Goal: Feedback & Contribution: Submit feedback/report problem

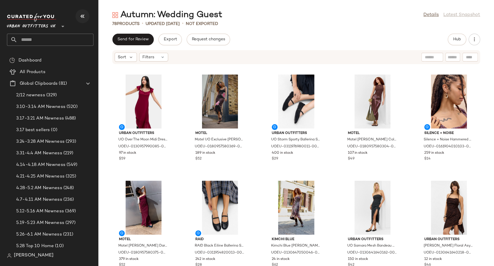
click at [85, 16] on icon "button" at bounding box center [82, 16] width 7 height 7
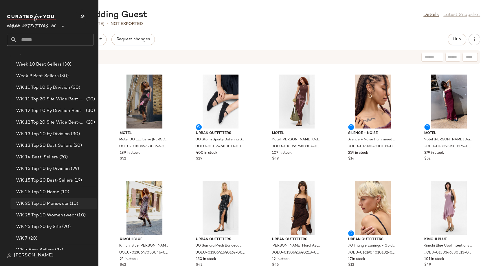
scroll to position [965, 0]
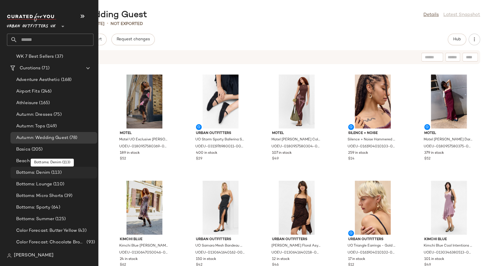
click at [28, 172] on span "Bottoms: Denim" at bounding box center [33, 172] width 34 height 7
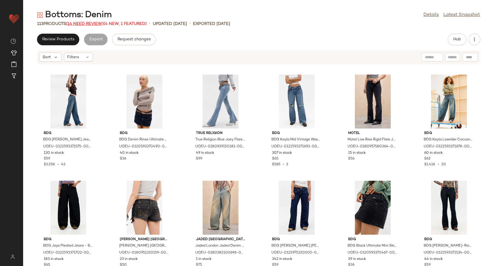
click at [86, 24] on span "(14 Need Review)" at bounding box center [85, 24] width 38 height 4
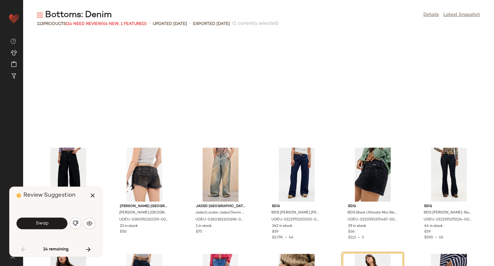
scroll to position [111, 0]
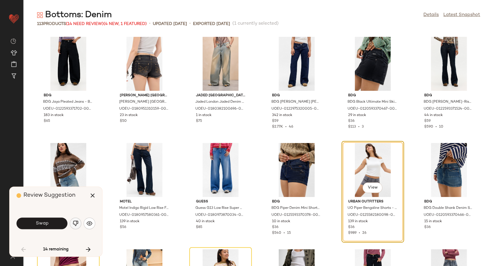
click at [76, 223] on img "button" at bounding box center [76, 223] width 6 height 6
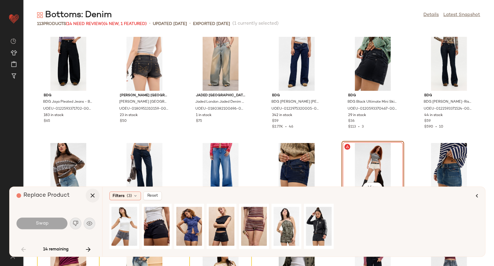
click at [90, 193] on icon "button" at bounding box center [92, 195] width 7 height 7
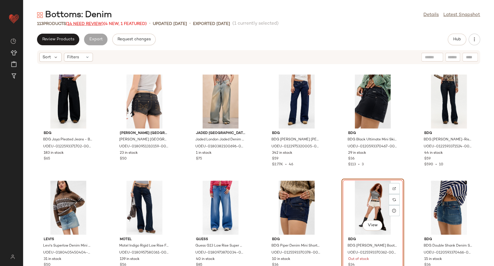
click at [103, 24] on span "(14 Need Review)" at bounding box center [85, 24] width 38 height 4
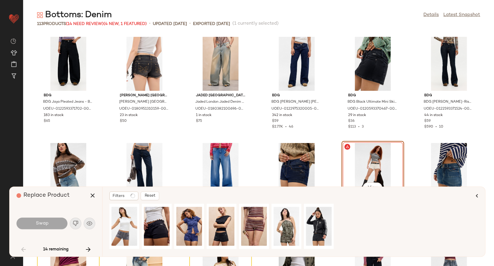
scroll to position [106, 0]
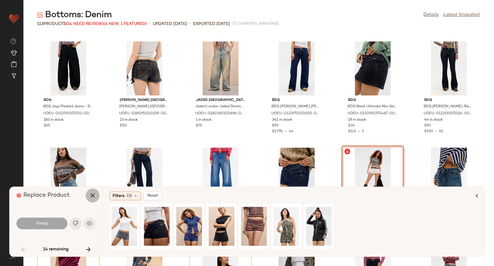
click at [89, 195] on button "button" at bounding box center [93, 195] width 14 height 14
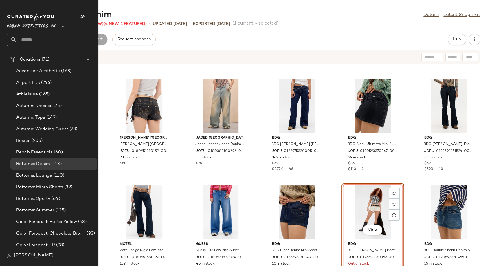
scroll to position [901, 0]
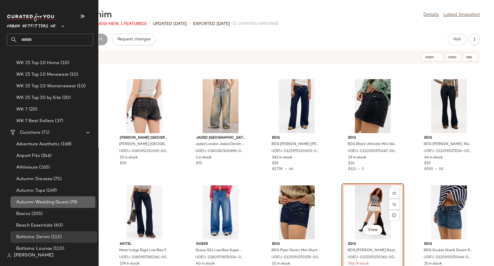
click at [56, 201] on span "Autumn: Wedding Guest" at bounding box center [42, 202] width 52 height 7
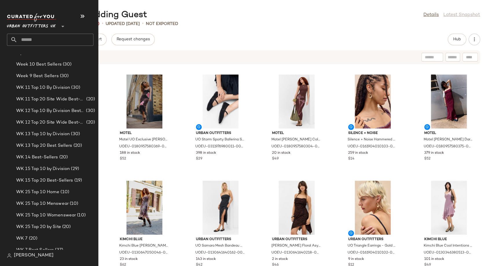
scroll to position [933, 0]
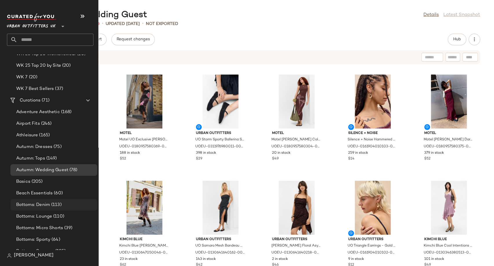
click at [47, 204] on span "Bottoms: Denim" at bounding box center [33, 204] width 34 height 7
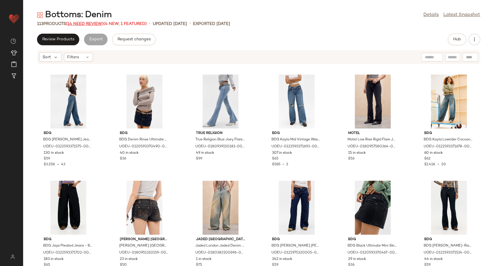
click at [92, 25] on span "(14 Need Review)" at bounding box center [85, 24] width 38 height 4
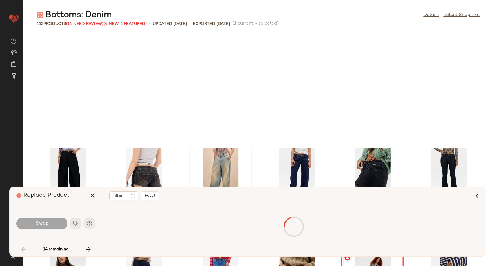
scroll to position [111, 0]
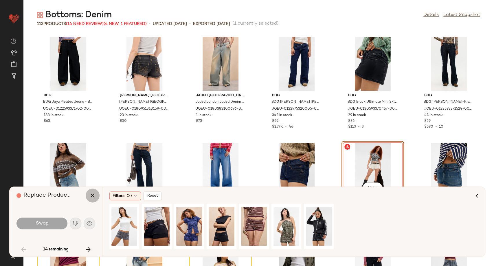
click at [95, 195] on icon "button" at bounding box center [92, 195] width 7 height 7
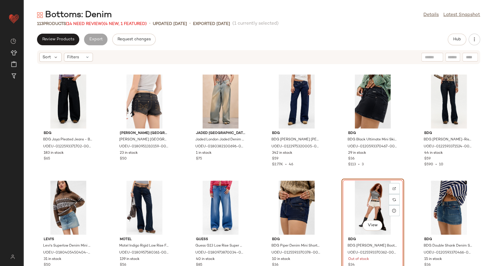
click at [375, 206] on div "View" at bounding box center [373, 207] width 58 height 54
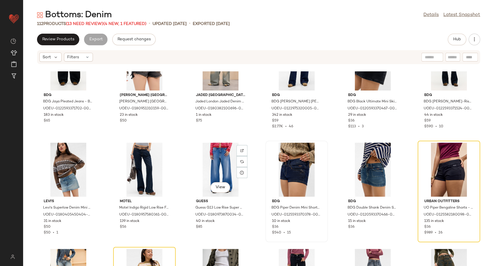
scroll to position [175, 0]
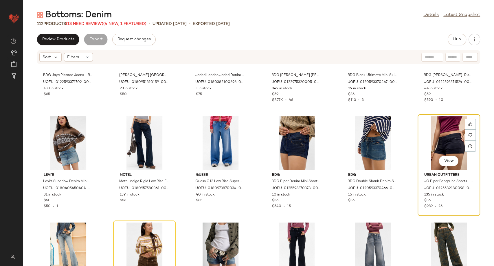
click at [439, 147] on div "View" at bounding box center [449, 143] width 58 height 54
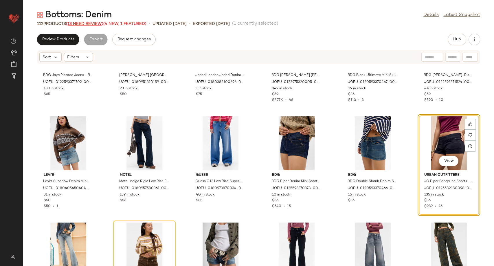
click at [93, 25] on span "(13 Need Review)" at bounding box center [84, 24] width 37 height 4
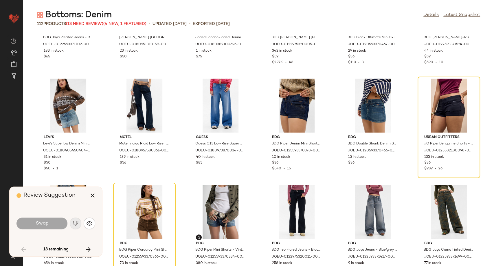
scroll to position [106, 0]
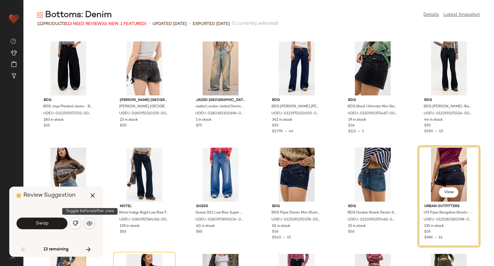
click at [87, 224] on img "button" at bounding box center [90, 223] width 6 height 6
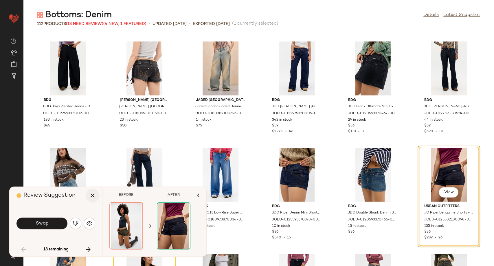
click at [90, 195] on icon "button" at bounding box center [92, 195] width 7 height 7
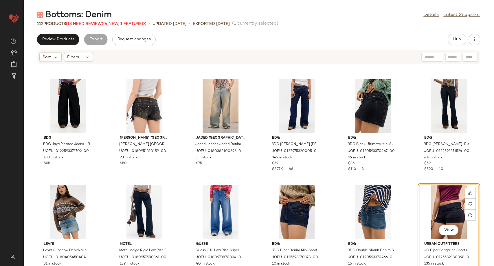
click at [434, 197] on div "View" at bounding box center [449, 212] width 58 height 54
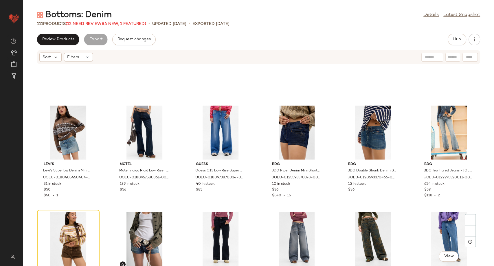
scroll to position [235, 0]
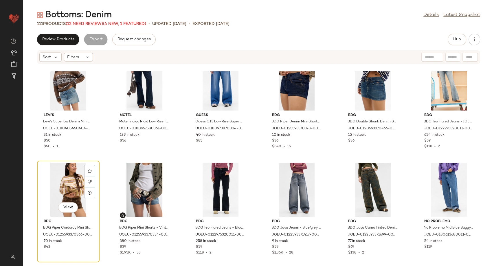
click at [70, 189] on div "View" at bounding box center [68, 189] width 58 height 54
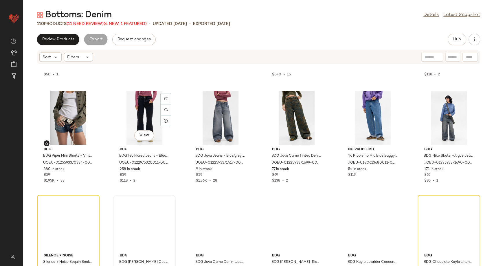
scroll to position [396, 0]
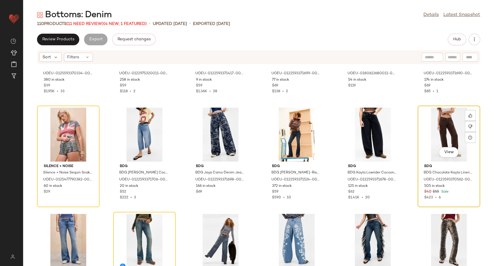
click at [435, 138] on div "View" at bounding box center [449, 134] width 58 height 54
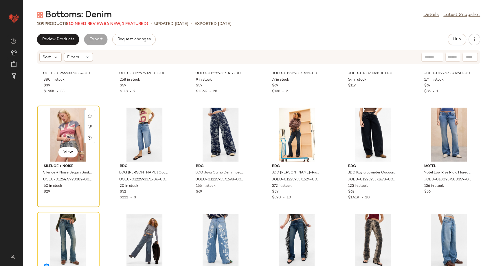
click at [65, 134] on div "View" at bounding box center [68, 134] width 58 height 54
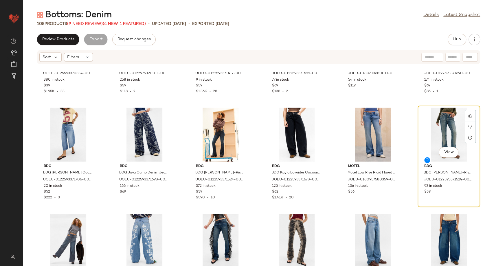
click at [444, 125] on div "View" at bounding box center [449, 134] width 58 height 54
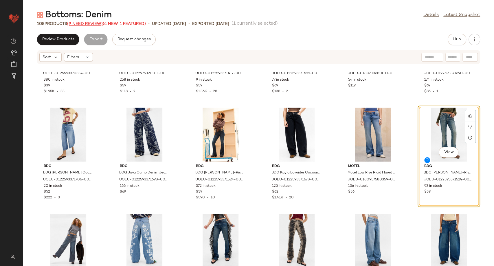
click at [87, 24] on span "(9 Need Review)" at bounding box center [85, 24] width 36 height 4
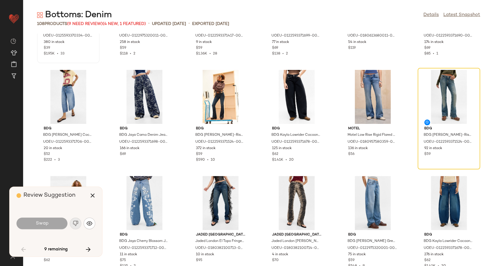
scroll to position [318, 0]
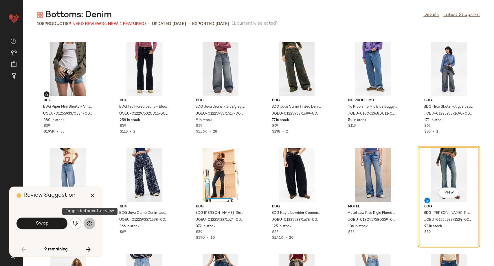
click at [86, 225] on button "button" at bounding box center [90, 223] width 12 height 12
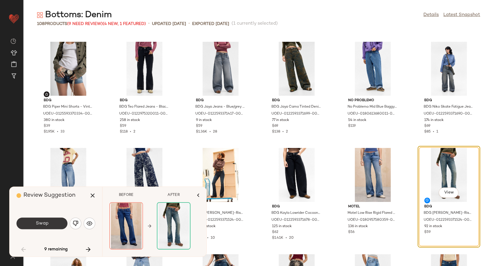
click at [46, 223] on span "Swap" at bounding box center [41, 223] width 13 height 6
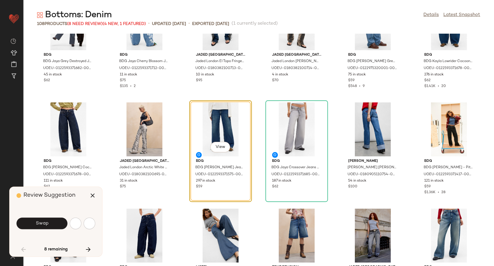
click at [207, 129] on div "BDG BDG Jaya Grey Destroyed Jeans - Grey 34W 32L at Urban Outfitters UOEU-01225…" at bounding box center [258, 150] width 471 height 232
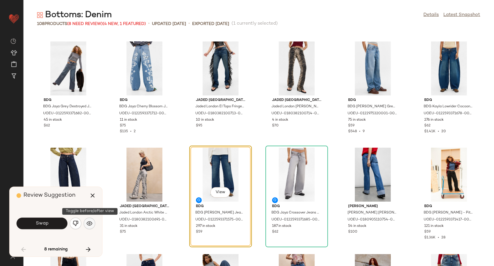
click at [91, 221] on img "button" at bounding box center [90, 223] width 6 height 6
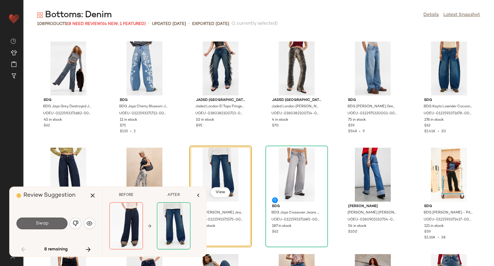
click at [57, 223] on button "Swap" at bounding box center [42, 223] width 51 height 12
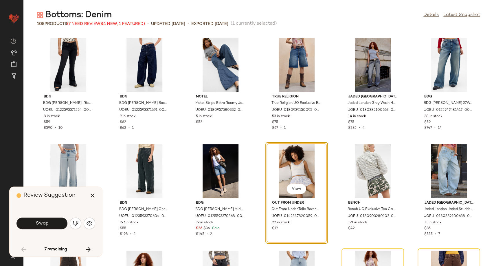
scroll to position [742, 0]
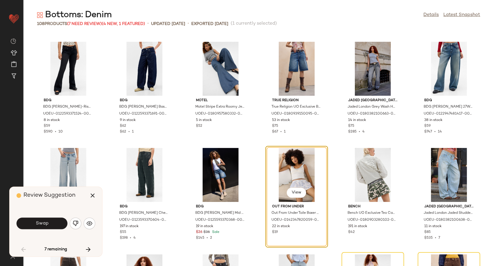
click at [292, 163] on div "View" at bounding box center [297, 175] width 58 height 54
click at [92, 197] on icon "button" at bounding box center [92, 195] width 7 height 7
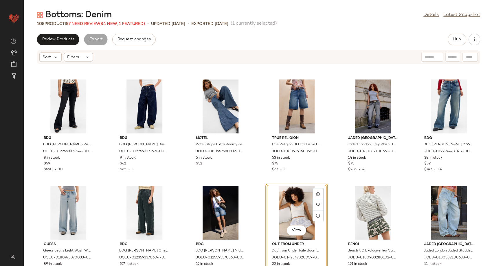
click at [284, 197] on div "View" at bounding box center [297, 212] width 58 height 54
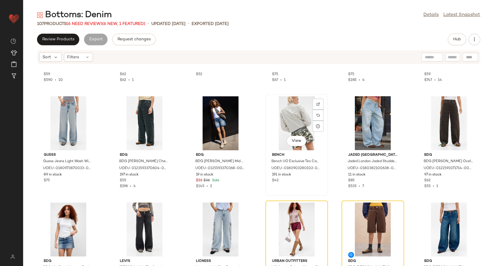
scroll to position [870, 0]
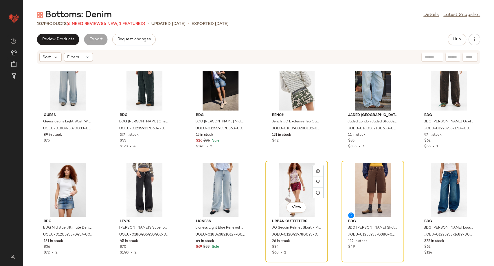
click at [301, 182] on div "View" at bounding box center [297, 189] width 58 height 54
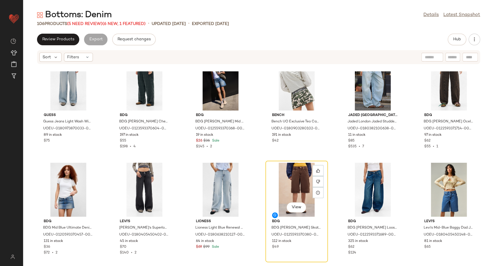
click at [301, 182] on div "View" at bounding box center [297, 189] width 58 height 54
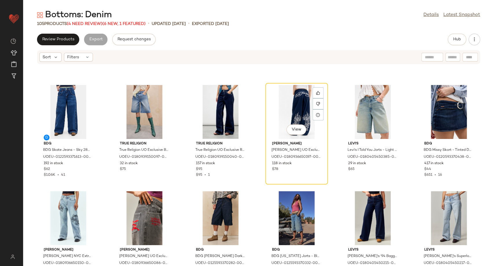
scroll to position [1128, 0]
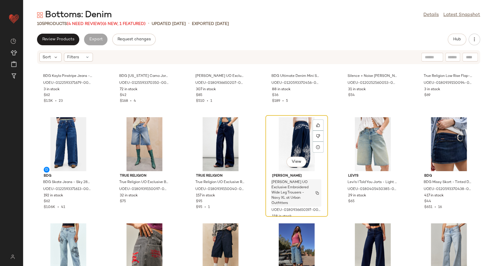
click at [292, 181] on span "[PERSON_NAME] UO Exclusive Embroidered Wide Leg Trousers - Navy XL at Urban Out…" at bounding box center [291, 193] width 38 height 26
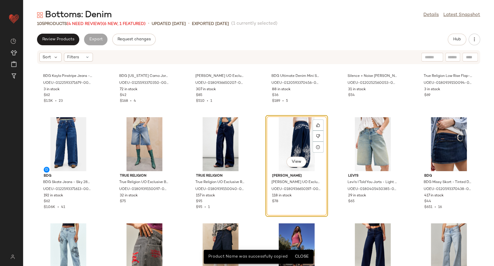
click at [294, 136] on div "View" at bounding box center [297, 144] width 58 height 54
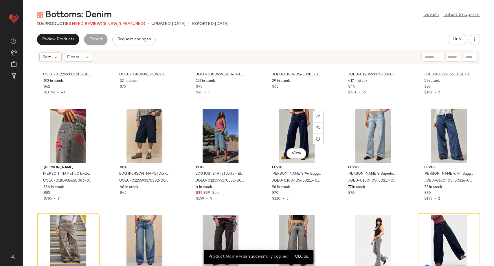
scroll to position [1256, 0]
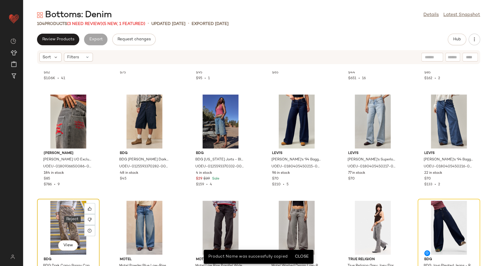
click at [63, 221] on div "View" at bounding box center [68, 227] width 58 height 54
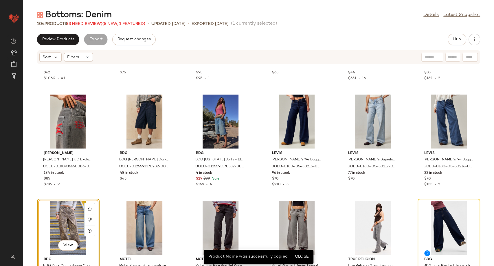
scroll to position [1321, 0]
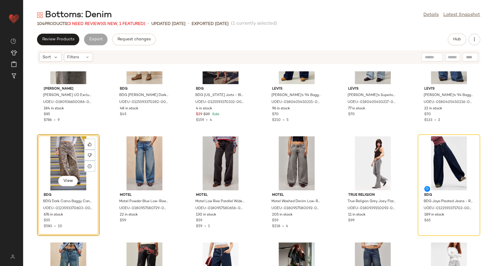
click at [67, 151] on div "View" at bounding box center [68, 163] width 58 height 54
click at [82, 26] on div "104 Products (3 Need Review) (5 New, 1 Featured)" at bounding box center [91, 24] width 108 height 6
click at [86, 24] on span "(3 Need Review)" at bounding box center [84, 24] width 35 height 4
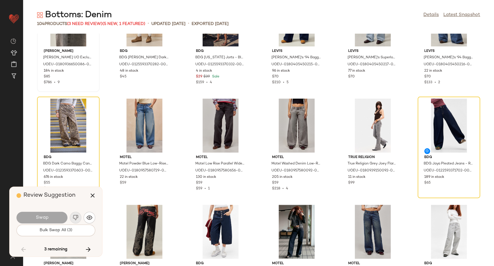
scroll to position [1272, 0]
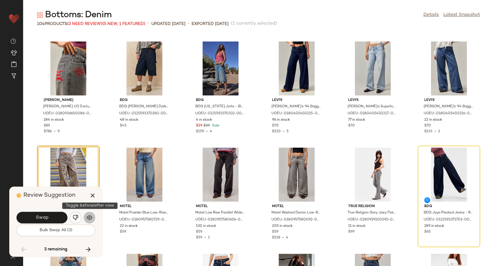
click at [88, 214] on button "button" at bounding box center [90, 217] width 12 height 12
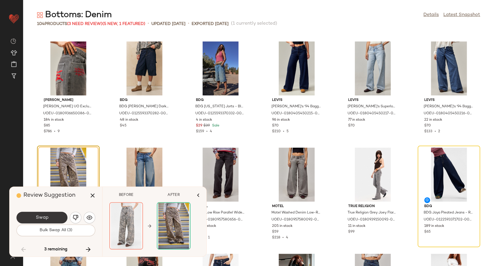
click at [58, 216] on button "Swap" at bounding box center [42, 217] width 51 height 12
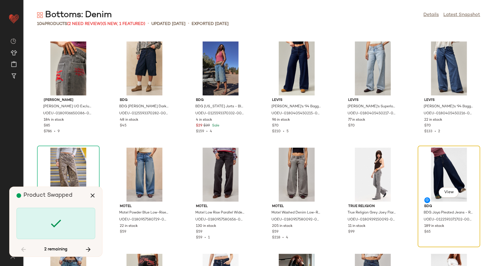
click at [444, 171] on div "View" at bounding box center [449, 174] width 58 height 54
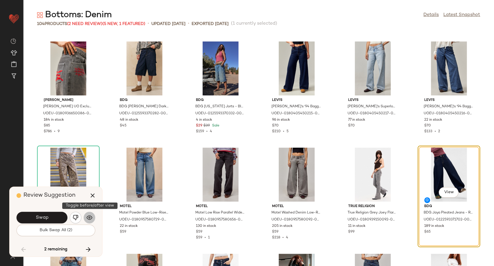
click at [86, 221] on button "button" at bounding box center [90, 217] width 12 height 12
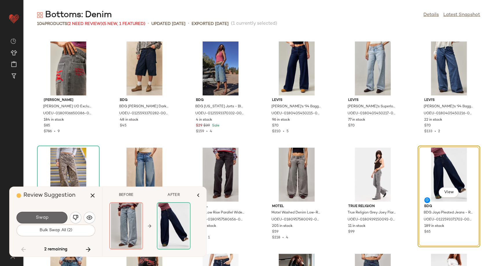
click at [53, 217] on button "Swap" at bounding box center [42, 217] width 51 height 12
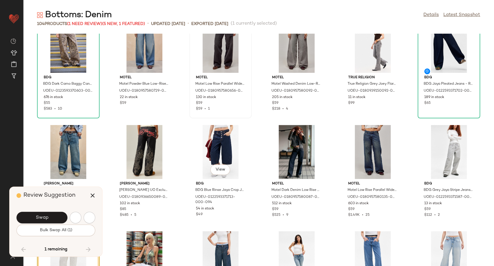
scroll to position [1522, 0]
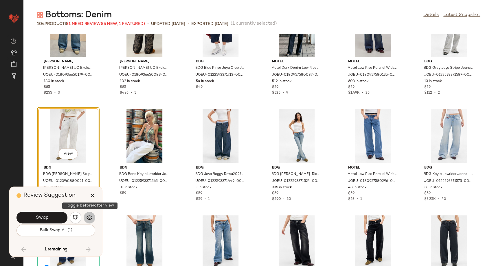
click at [85, 217] on button "button" at bounding box center [90, 217] width 12 height 12
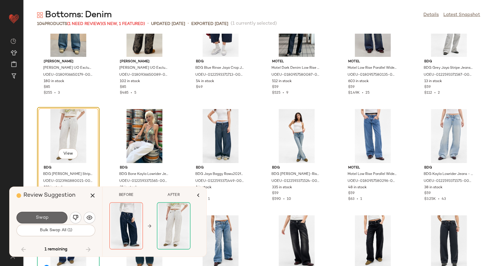
click at [45, 219] on span "Swap" at bounding box center [41, 218] width 13 height 6
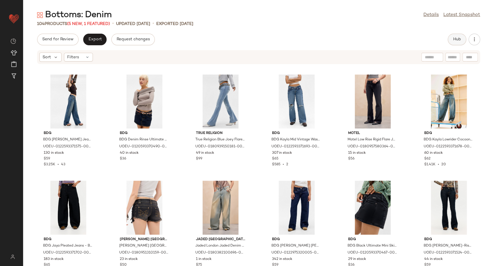
click at [452, 39] on button "Hub" at bounding box center [457, 40] width 19 height 12
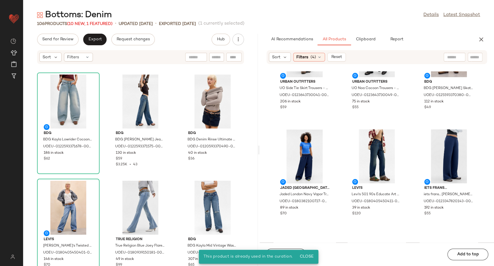
scroll to position [603, 0]
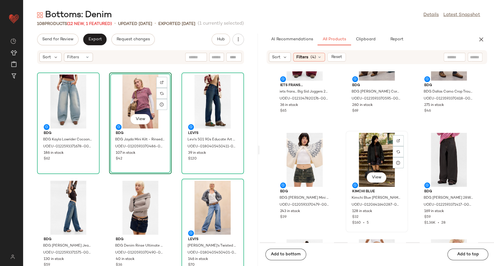
scroll to position [700, 0]
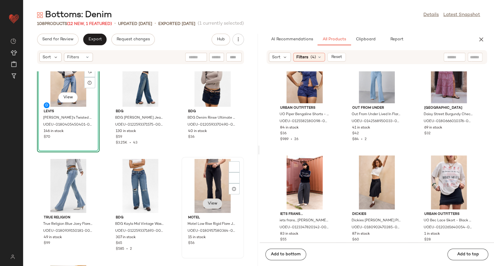
scroll to position [133, 0]
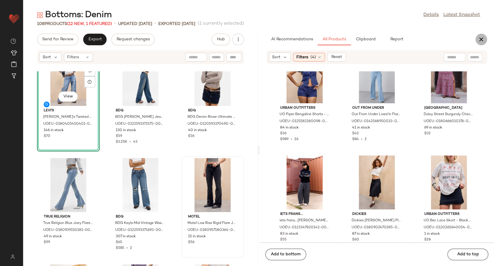
click at [482, 41] on icon "button" at bounding box center [481, 39] width 7 height 7
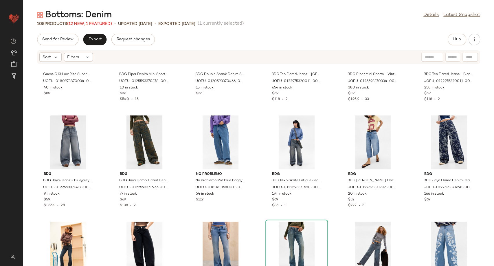
scroll to position [487, 0]
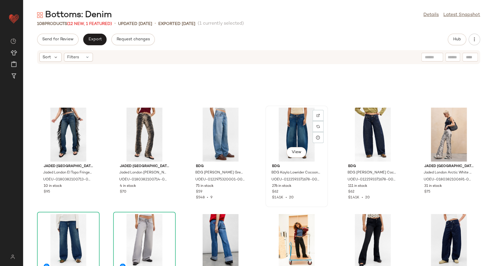
scroll to position [680, 0]
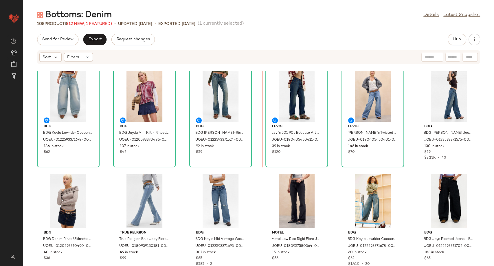
scroll to position [5, 0]
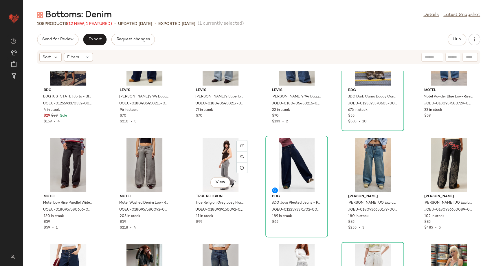
scroll to position [1425, 0]
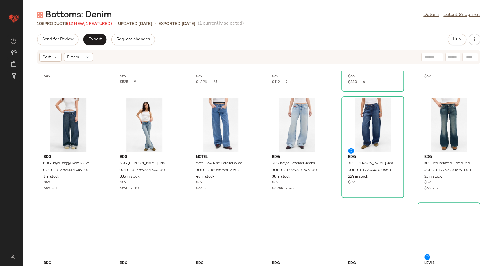
scroll to position [1678, 0]
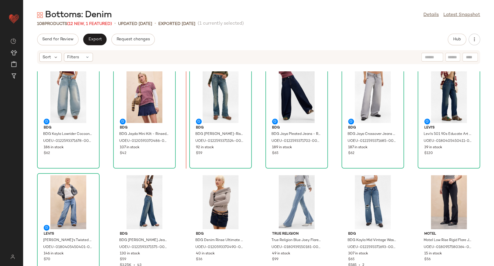
scroll to position [3, 0]
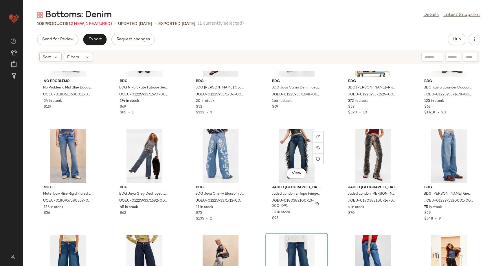
scroll to position [683, 0]
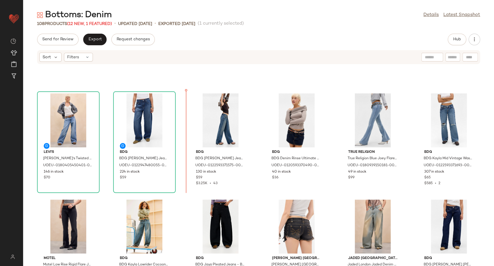
scroll to position [61, 0]
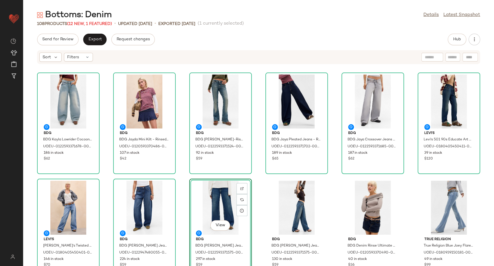
click at [297, 51] on div "Sort Filters" at bounding box center [258, 57] width 443 height 14
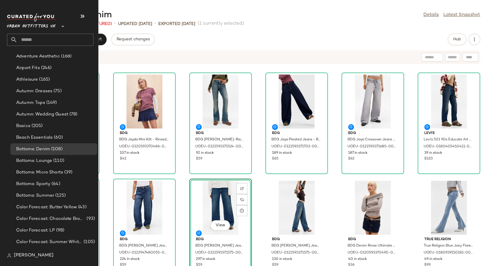
scroll to position [997, 0]
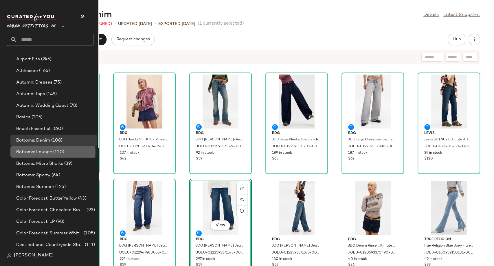
click at [44, 153] on span "Bottoms: Lounge" at bounding box center [34, 152] width 36 height 7
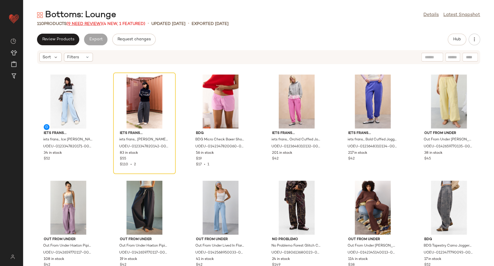
click at [96, 22] on span "(9 Need Review)" at bounding box center [85, 24] width 36 height 4
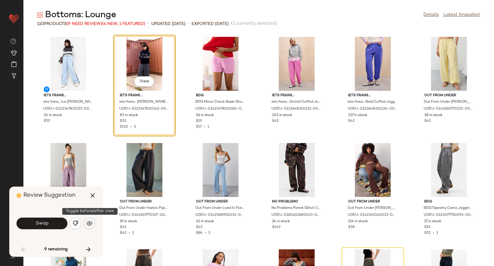
click at [90, 224] on img "button" at bounding box center [90, 223] width 6 height 6
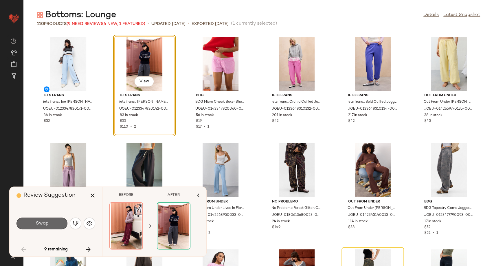
click at [48, 225] on span "Swap" at bounding box center [41, 223] width 13 height 6
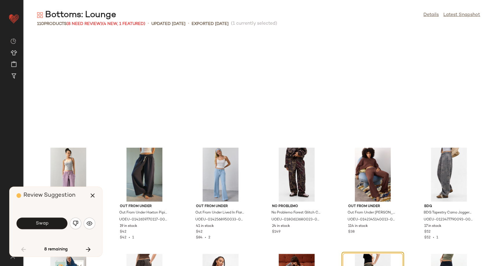
scroll to position [111, 0]
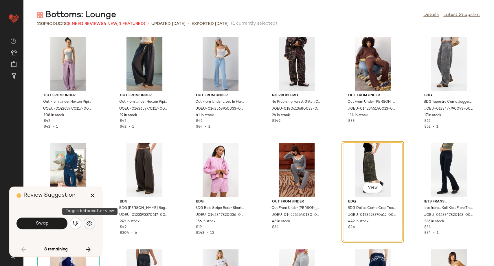
click at [92, 220] on button "button" at bounding box center [90, 223] width 12 height 12
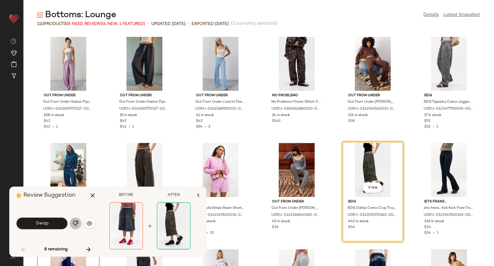
click at [74, 223] on img "button" at bounding box center [76, 223] width 6 height 6
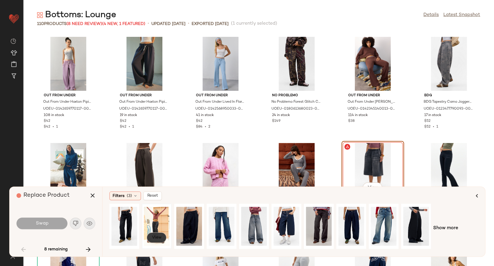
click at [156, 237] on span "View" at bounding box center [157, 237] width 10 height 5
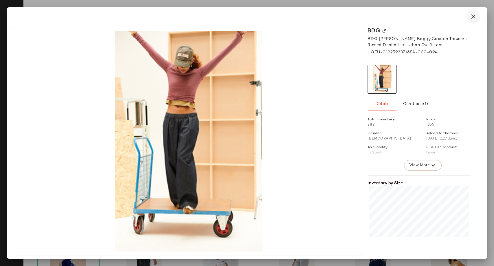
click at [475, 14] on icon "button" at bounding box center [473, 16] width 7 height 7
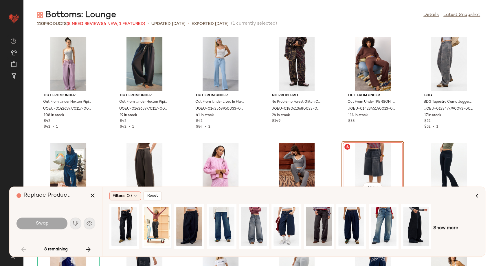
click at [334, 142] on div "Out From Under Out From Under Hoxton Piping Sweatpants - Lavender M at Urban Ou…" at bounding box center [258, 150] width 471 height 232
click at [93, 197] on icon "button" at bounding box center [92, 195] width 7 height 7
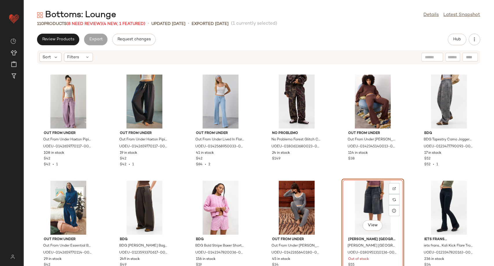
click at [365, 213] on div "View" at bounding box center [373, 207] width 58 height 54
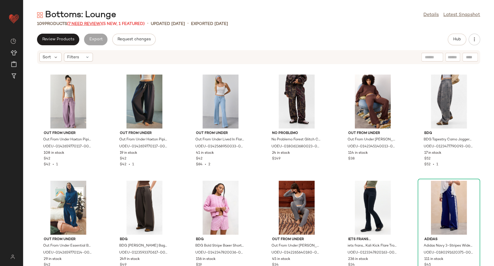
click at [80, 22] on span "(7 Need Review)" at bounding box center [84, 24] width 35 height 4
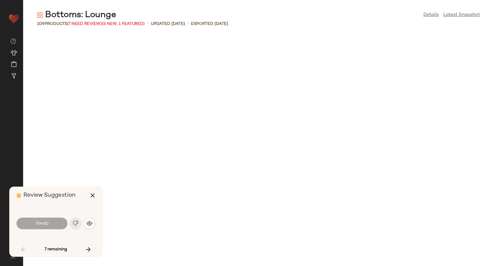
scroll to position [530, 0]
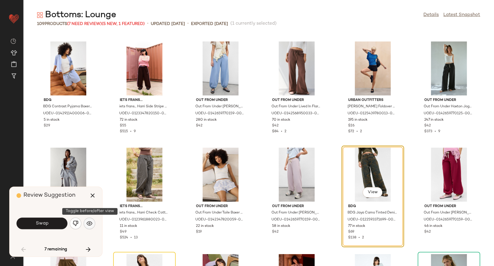
click at [88, 222] on img "button" at bounding box center [90, 223] width 6 height 6
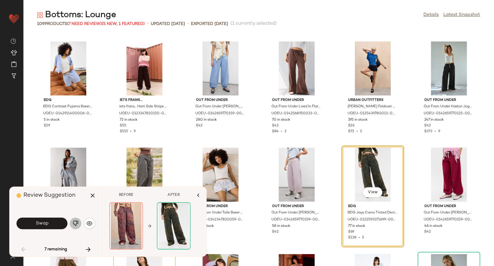
click at [73, 223] on img "button" at bounding box center [76, 223] width 6 height 6
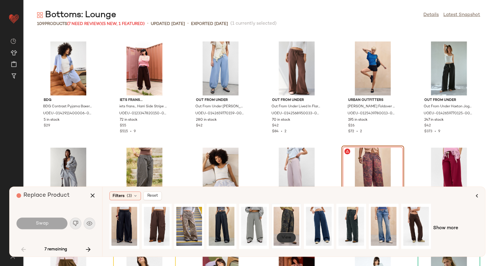
click at [285, 239] on span "View" at bounding box center [286, 237] width 10 height 5
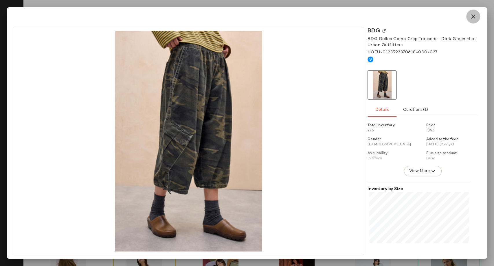
click at [470, 16] on icon "button" at bounding box center [473, 16] width 7 height 7
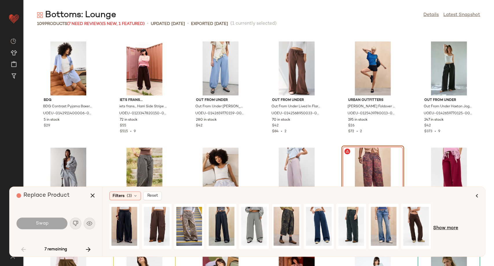
click at [451, 226] on span "Show more" at bounding box center [446, 227] width 25 height 7
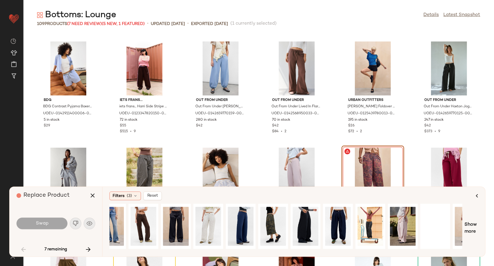
scroll to position [0, 293]
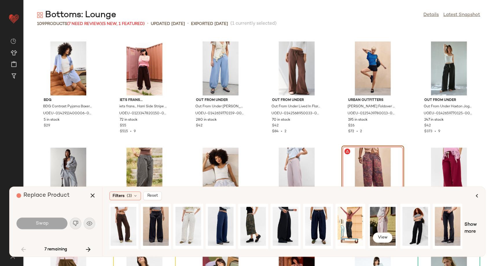
click at [386, 222] on div "View" at bounding box center [383, 225] width 26 height 41
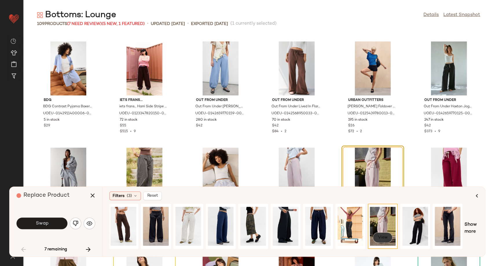
click at [389, 242] on button "View" at bounding box center [383, 237] width 20 height 10
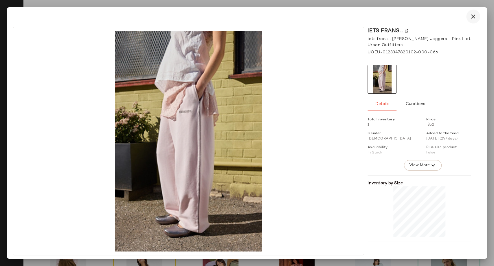
click at [473, 14] on icon "button" at bounding box center [473, 16] width 7 height 7
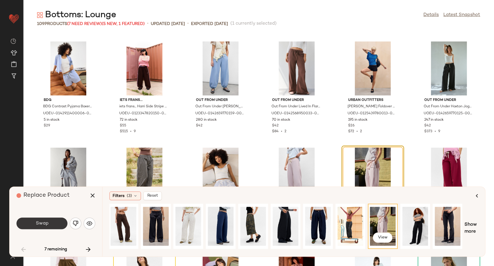
click at [40, 219] on button "Swap" at bounding box center [42, 223] width 51 height 12
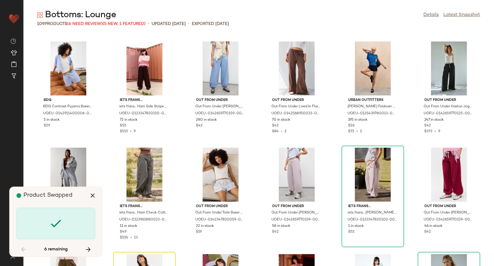
scroll to position [636, 0]
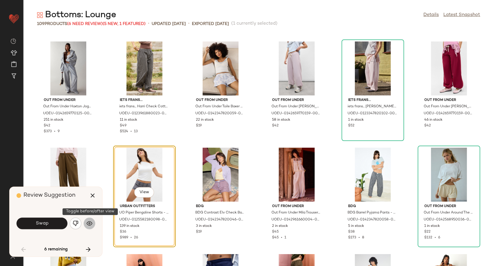
click at [88, 223] on img "button" at bounding box center [90, 223] width 6 height 6
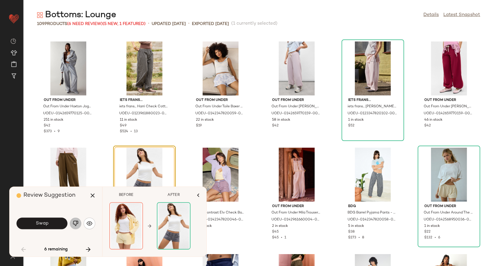
click at [79, 222] on button "button" at bounding box center [76, 223] width 12 height 12
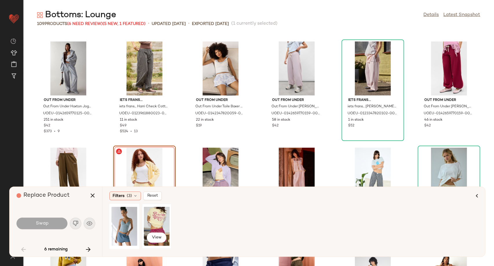
click at [158, 219] on div "View" at bounding box center [157, 225] width 26 height 41
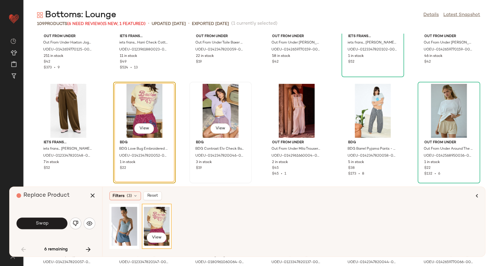
scroll to position [700, 0]
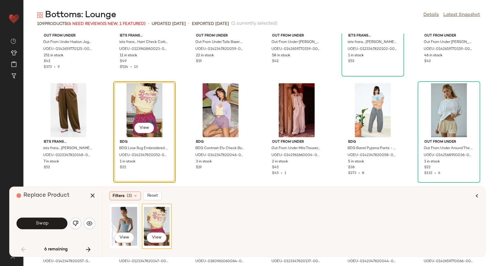
click at [122, 226] on div "View" at bounding box center [124, 225] width 26 height 41
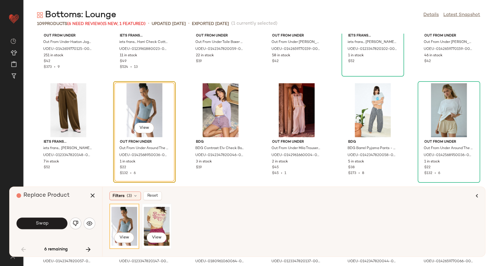
click at [155, 222] on div "View" at bounding box center [157, 225] width 26 height 41
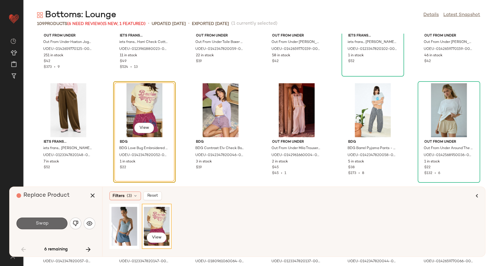
click at [61, 223] on button "Swap" at bounding box center [42, 223] width 51 height 12
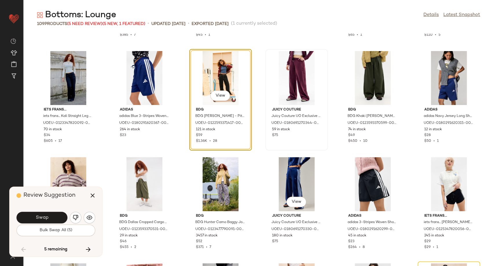
scroll to position [1230, 0]
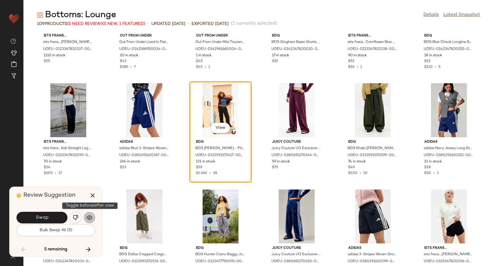
click at [85, 217] on button "button" at bounding box center [90, 217] width 12 height 12
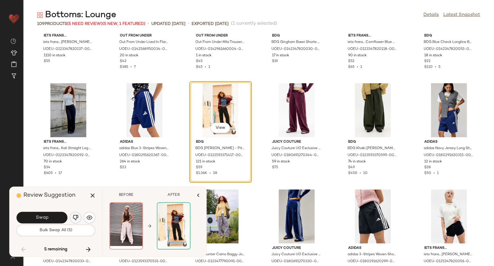
click at [76, 217] on img "button" at bounding box center [76, 217] width 6 height 6
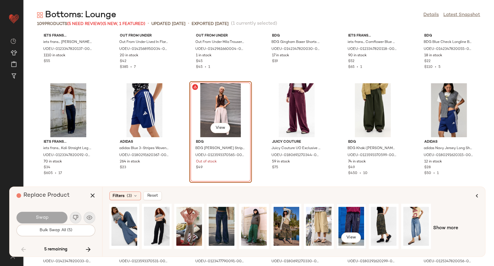
click at [359, 216] on div "View" at bounding box center [352, 225] width 26 height 41
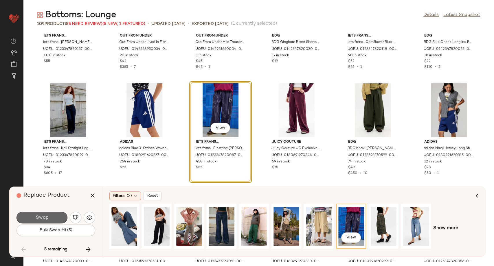
click at [53, 219] on button "Swap" at bounding box center [42, 217] width 51 height 12
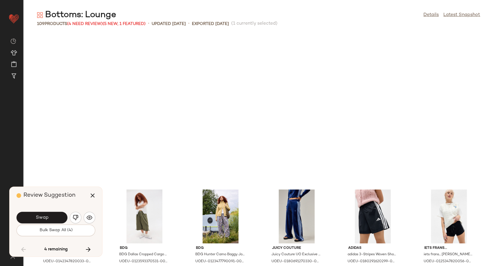
scroll to position [1378, 0]
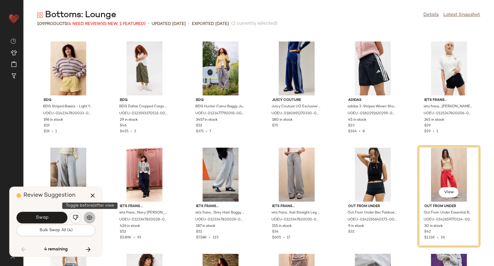
click at [87, 219] on img "button" at bounding box center [90, 217] width 6 height 6
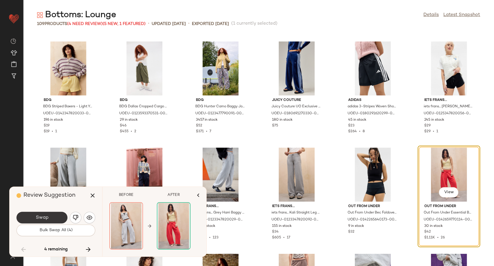
click at [58, 218] on button "Swap" at bounding box center [42, 217] width 51 height 12
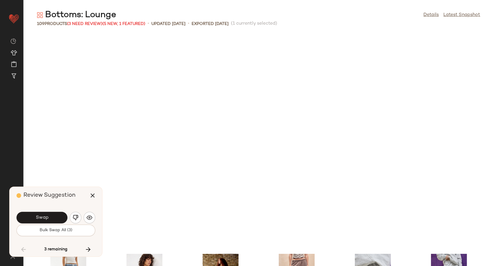
scroll to position [1590, 0]
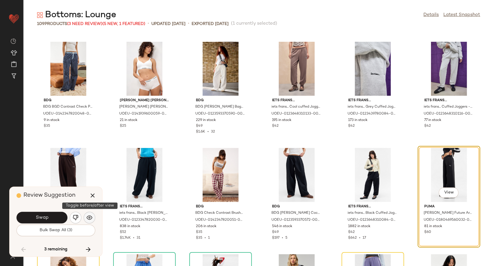
click at [92, 216] on img "button" at bounding box center [90, 217] width 6 height 6
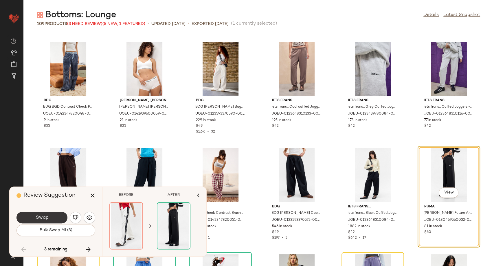
click at [57, 216] on button "Swap" at bounding box center [42, 217] width 51 height 12
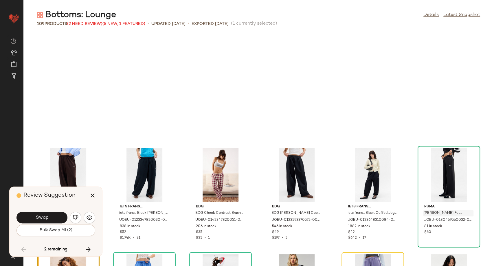
scroll to position [1696, 0]
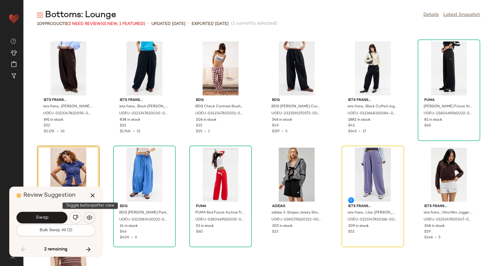
click at [92, 215] on img "button" at bounding box center [90, 217] width 6 height 6
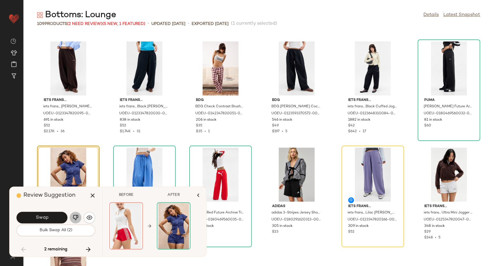
click at [79, 216] on button "button" at bounding box center [76, 217] width 12 height 12
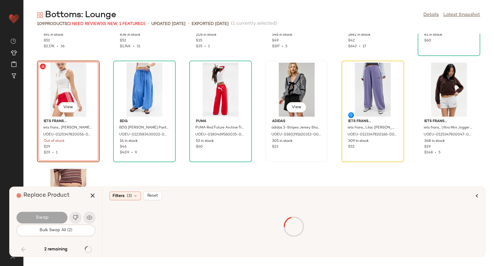
scroll to position [1783, 0]
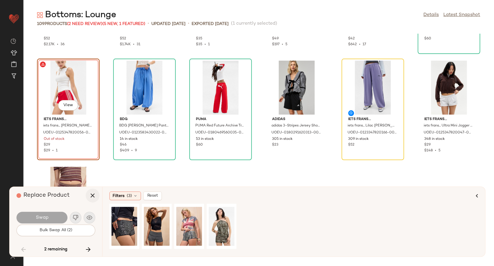
click at [94, 196] on icon "button" at bounding box center [92, 195] width 7 height 7
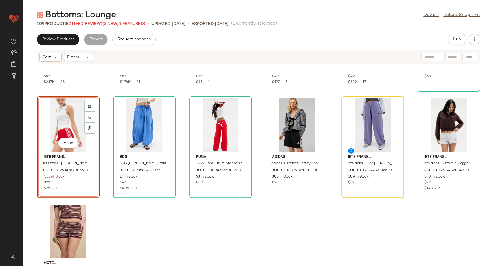
click at [57, 118] on div "View" at bounding box center [68, 125] width 58 height 54
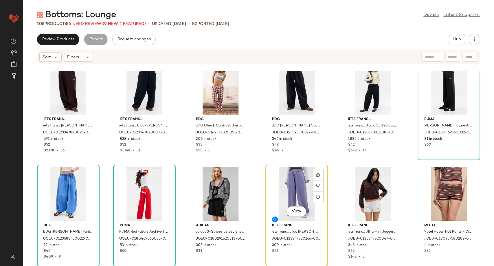
click at [297, 183] on div "View" at bounding box center [297, 194] width 58 height 54
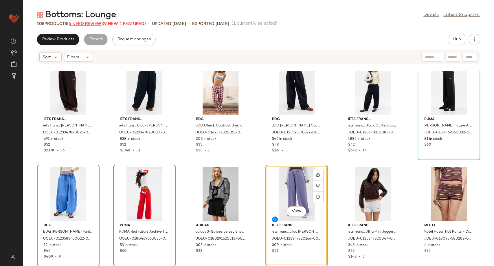
click at [83, 24] on span "(4 Need Review)" at bounding box center [85, 24] width 36 height 4
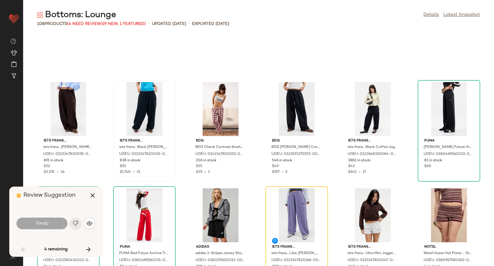
scroll to position [1677, 0]
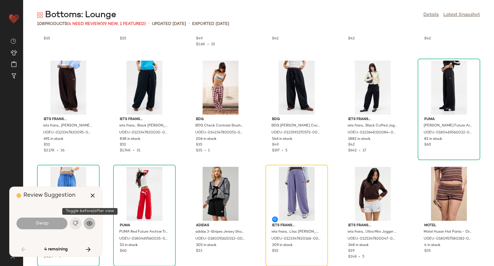
click at [86, 223] on button "button" at bounding box center [90, 223] width 12 height 12
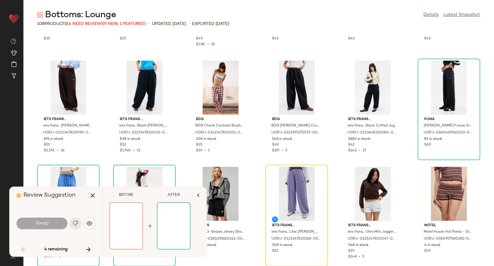
click at [256, 204] on div "BDG BDG BGD Contrast Check Pyjama Pants - Blue XL at Urban Outfitters UOEU-0142…" at bounding box center [258, 150] width 471 height 232
click at [93, 194] on icon "button" at bounding box center [92, 195] width 7 height 7
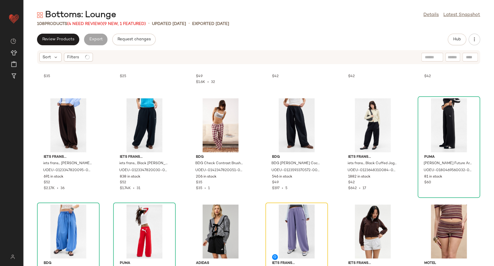
scroll to position [1714, 0]
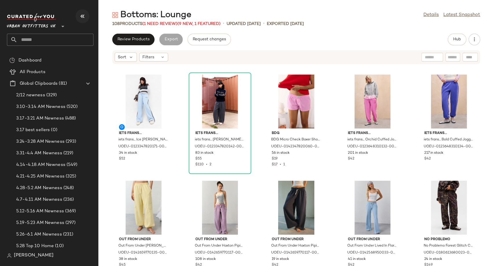
click at [85, 17] on icon "button" at bounding box center [82, 16] width 7 height 7
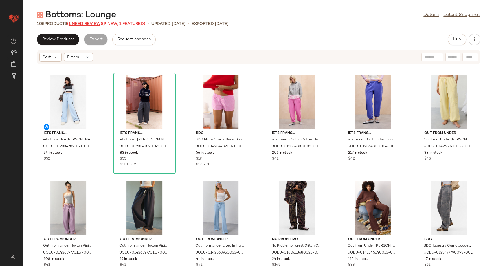
click at [96, 23] on span "(1 Need Review)" at bounding box center [84, 24] width 35 height 4
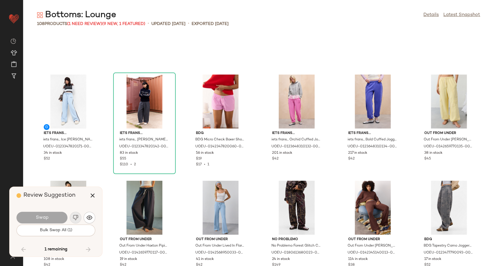
scroll to position [1677, 0]
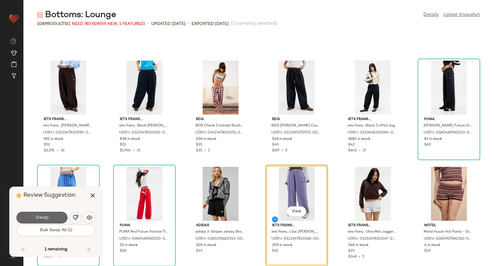
click at [49, 220] on button "Swap" at bounding box center [42, 217] width 51 height 12
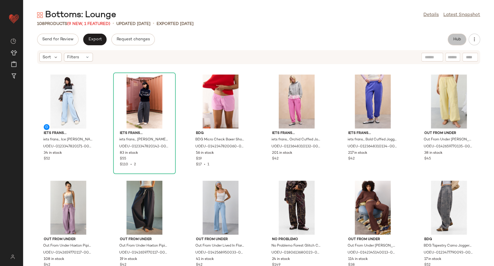
click at [459, 41] on span "Hub" at bounding box center [457, 39] width 8 height 5
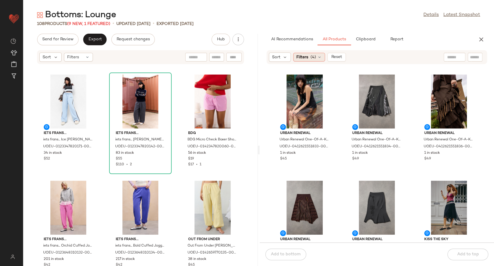
click at [316, 55] on div "Filters (4)" at bounding box center [309, 57] width 32 height 9
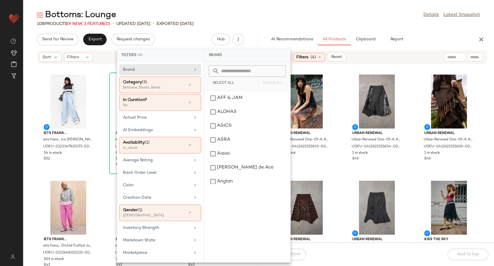
click at [340, 172] on div "Urban Renewal Urban Renewal One-Of-A-Kind [PERSON_NAME] Marble Pleated Leather …" at bounding box center [377, 156] width 235 height 171
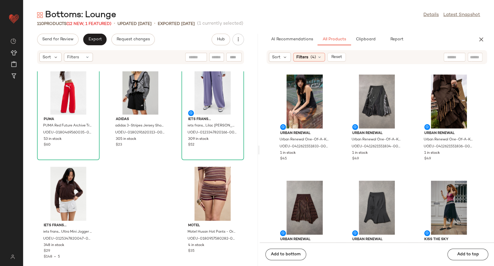
scroll to position [3686, 0]
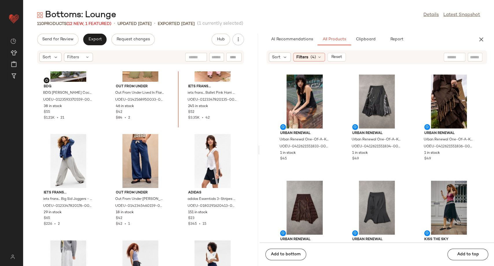
scroll to position [2052, 0]
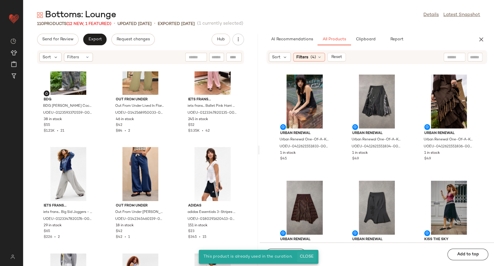
click at [304, 256] on span "Close" at bounding box center [307, 256] width 14 height 5
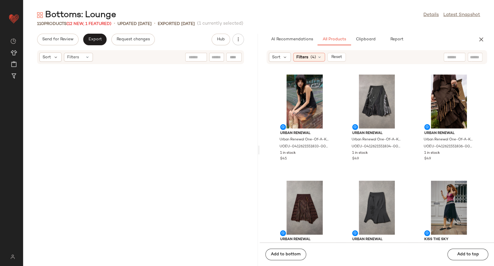
scroll to position [3728, 0]
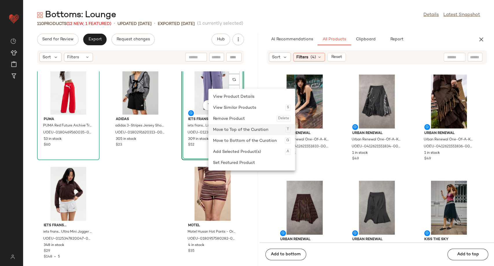
click at [246, 130] on div "Move to Top of the Curation T" at bounding box center [252, 129] width 78 height 11
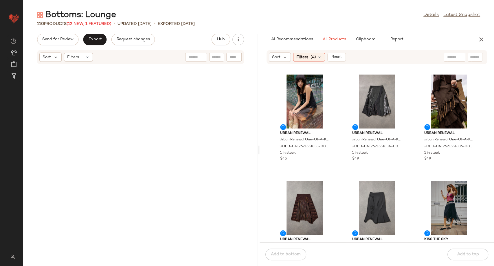
scroll to position [0, 0]
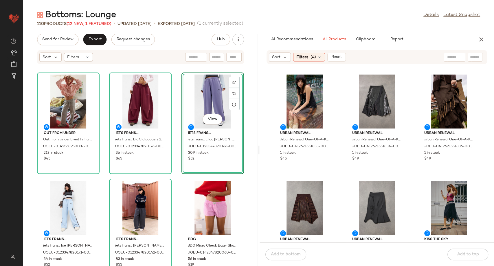
click at [175, 126] on div "Out From Under Out From Under Lived In Flare Joggers - Grey S at Urban Outfitte…" at bounding box center [140, 168] width 235 height 194
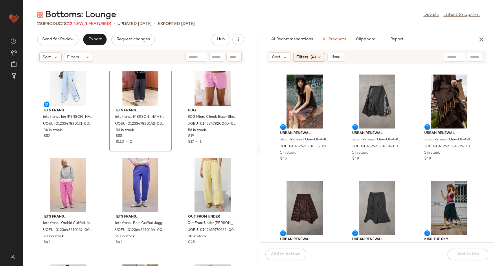
scroll to position [230, 0]
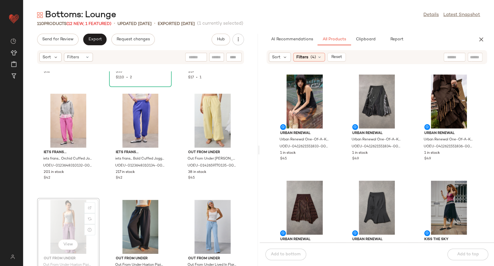
scroll to position [198, 0]
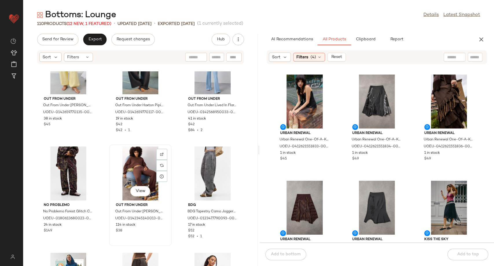
scroll to position [327, 0]
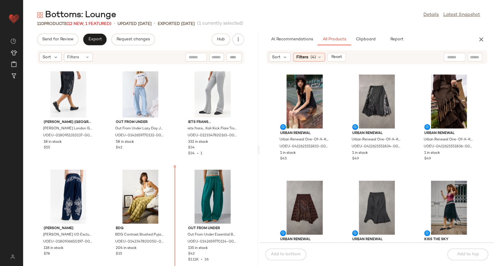
scroll to position [766, 0]
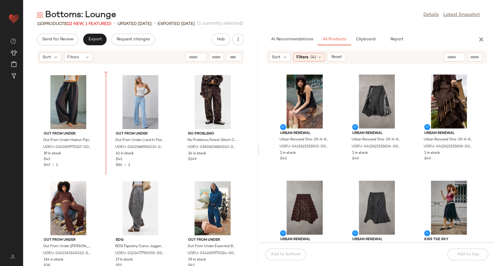
scroll to position [320, 0]
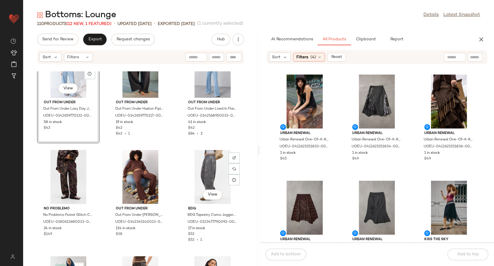
scroll to position [417, 0]
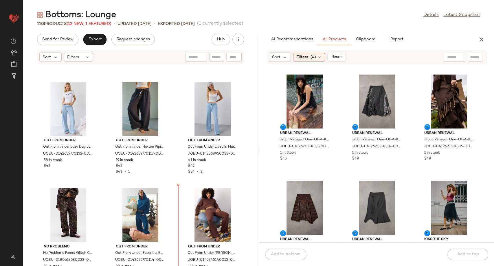
scroll to position [315, 0]
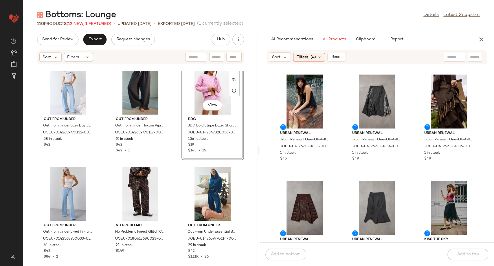
scroll to position [347, 0]
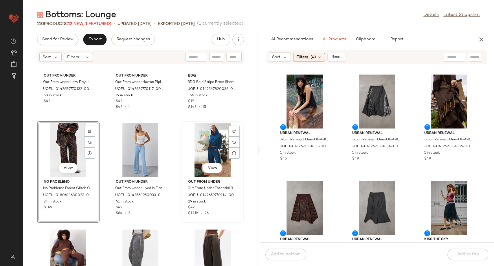
scroll to position [444, 0]
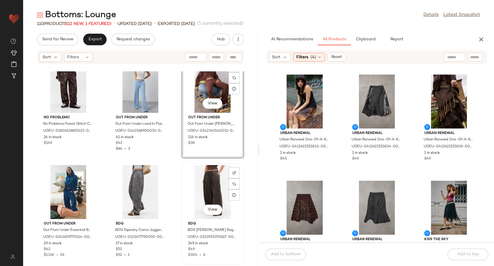
scroll to position [541, 0]
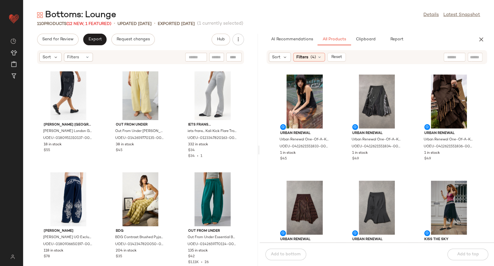
scroll to position [766, 0]
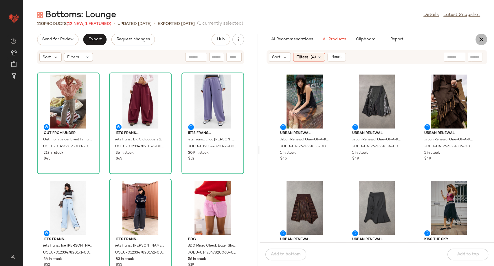
click at [480, 41] on icon "button" at bounding box center [481, 39] width 7 height 7
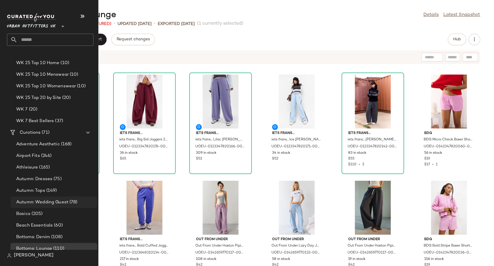
scroll to position [997, 0]
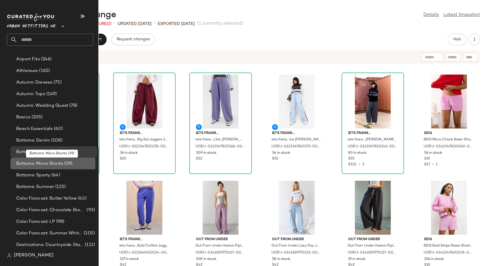
click at [50, 163] on span "Bottoms: Micro Shorts" at bounding box center [39, 163] width 47 height 7
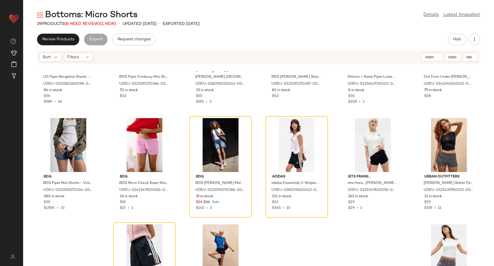
scroll to position [64, 0]
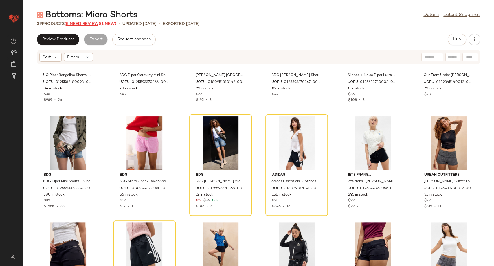
click at [81, 25] on span "(8 Need Review)" at bounding box center [83, 24] width 36 height 4
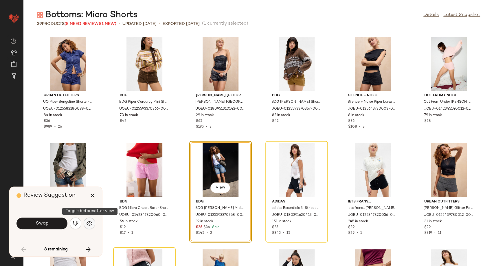
click at [91, 223] on img "button" at bounding box center [90, 223] width 6 height 6
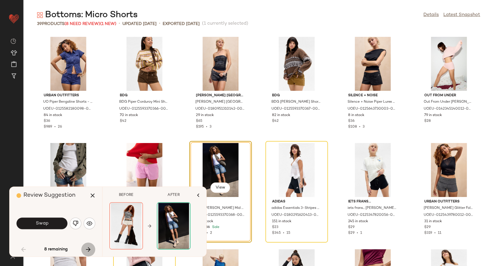
click at [87, 248] on icon "button" at bounding box center [88, 249] width 7 height 7
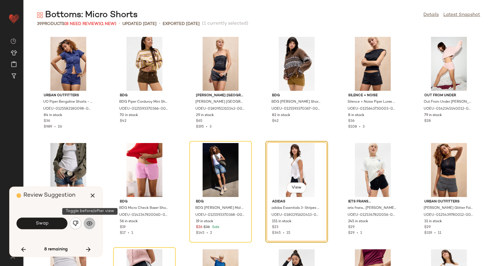
click at [91, 221] on img "button" at bounding box center [90, 223] width 6 height 6
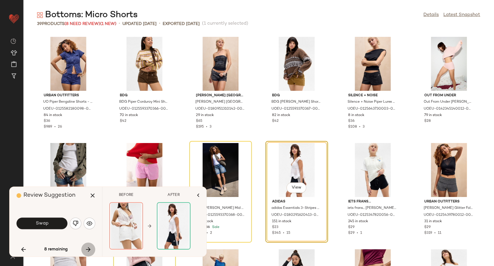
click at [87, 249] on icon "button" at bounding box center [88, 249] width 7 height 7
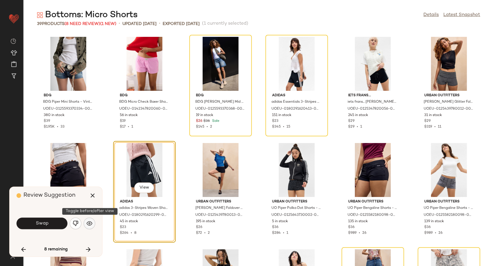
click at [89, 225] on img "button" at bounding box center [90, 223] width 6 height 6
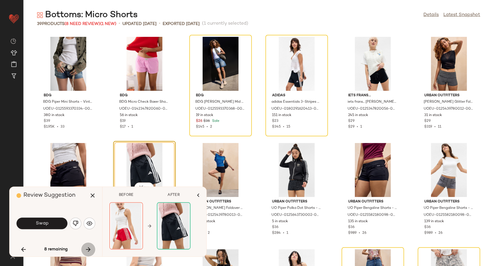
click at [87, 250] on icon "button" at bounding box center [88, 249] width 7 height 7
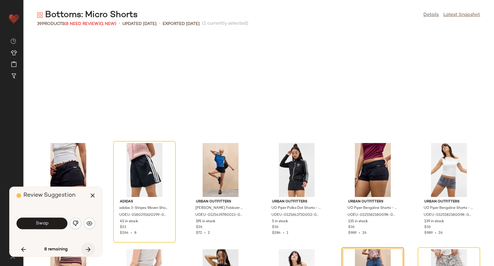
scroll to position [212, 0]
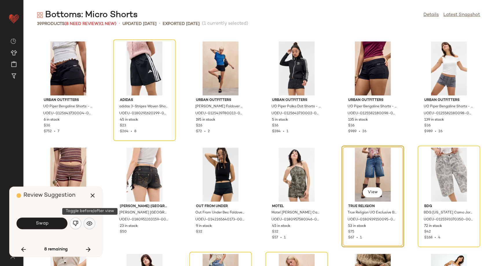
click at [90, 226] on button "button" at bounding box center [90, 223] width 12 height 12
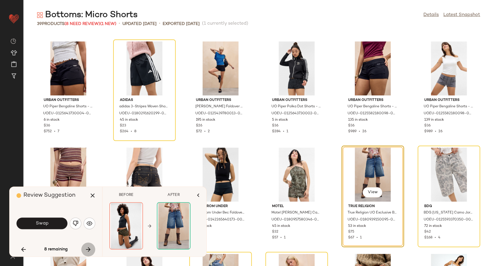
click at [90, 250] on icon "button" at bounding box center [88, 249] width 7 height 7
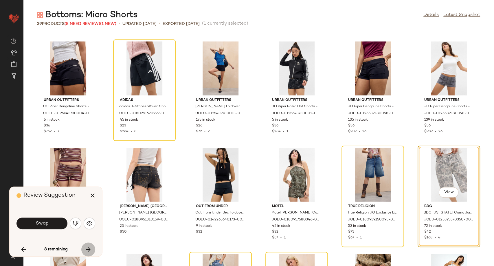
click at [90, 247] on icon "button" at bounding box center [88, 249] width 7 height 7
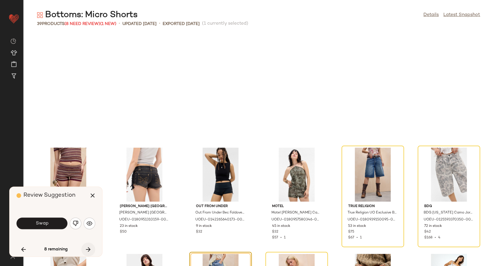
scroll to position [318, 0]
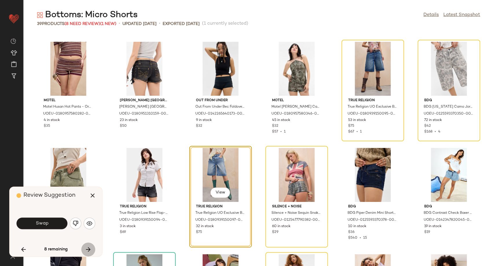
click at [89, 248] on icon "button" at bounding box center [88, 249] width 7 height 7
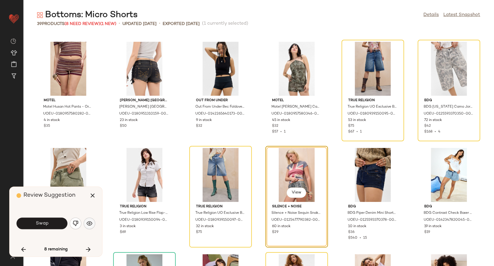
click at [90, 225] on img "button" at bounding box center [90, 223] width 6 height 6
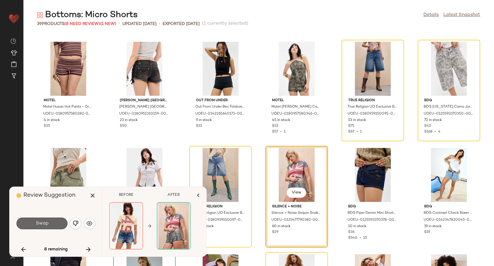
click at [56, 222] on button "Swap" at bounding box center [42, 223] width 51 height 12
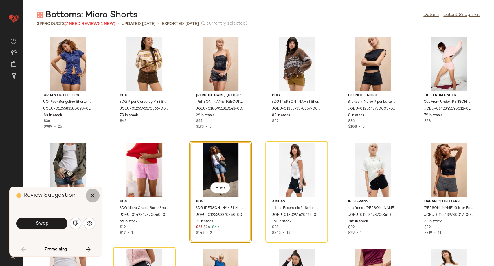
click at [95, 197] on icon "button" at bounding box center [92, 195] width 7 height 7
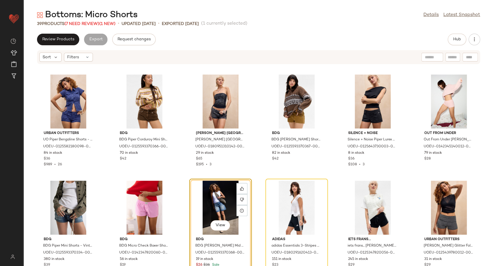
click at [225, 197] on div "View" at bounding box center [220, 207] width 58 height 54
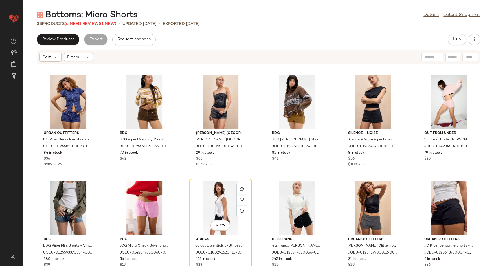
click at [225, 198] on div "View" at bounding box center [220, 207] width 58 height 54
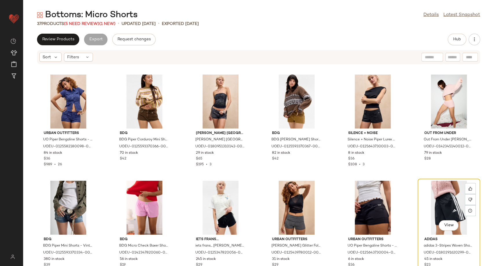
click at [435, 204] on div "View" at bounding box center [449, 207] width 58 height 54
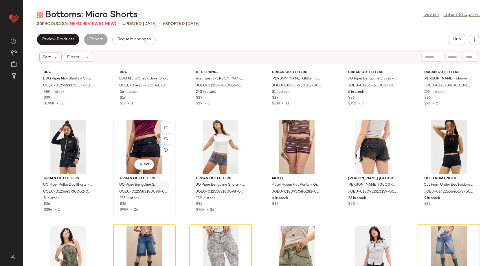
scroll to position [230, 0]
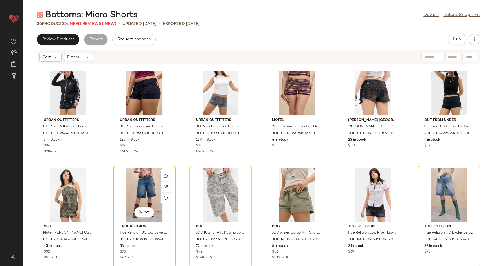
click at [142, 191] on div "View" at bounding box center [144, 194] width 58 height 54
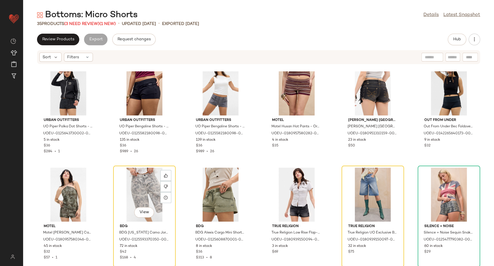
click at [142, 191] on div "View" at bounding box center [144, 194] width 58 height 54
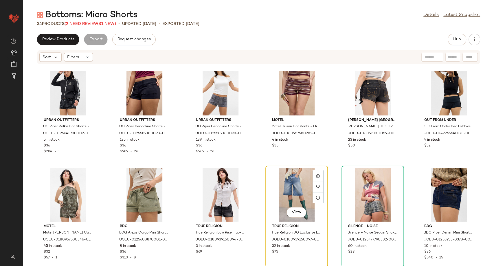
click at [290, 188] on div "View" at bounding box center [297, 194] width 58 height 54
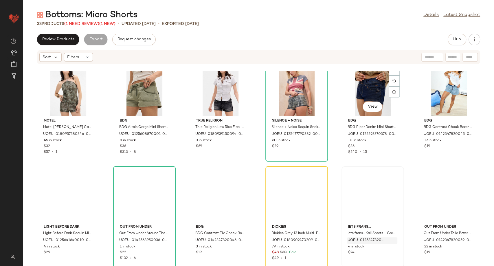
scroll to position [391, 0]
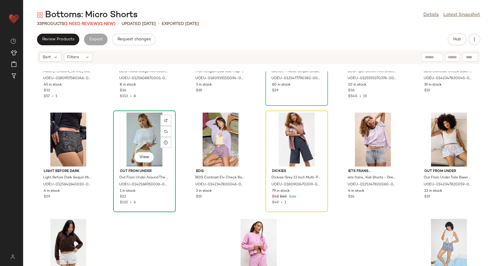
click at [146, 142] on div "View" at bounding box center [144, 139] width 58 height 54
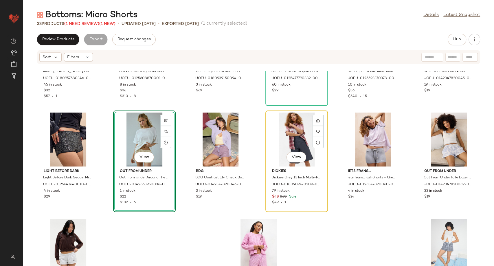
click at [284, 139] on div "View" at bounding box center [297, 139] width 58 height 54
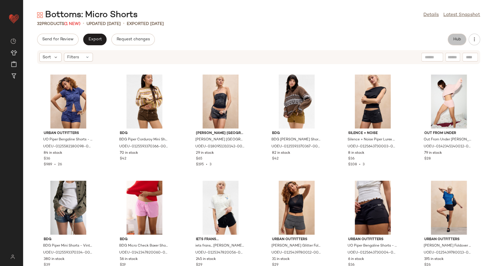
click at [456, 42] on span "Hub" at bounding box center [457, 39] width 8 height 5
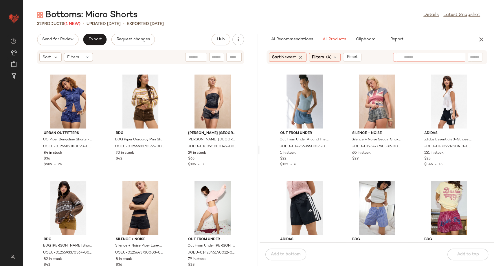
click at [451, 59] on input "text" at bounding box center [429, 57] width 50 height 6
type input "**********"
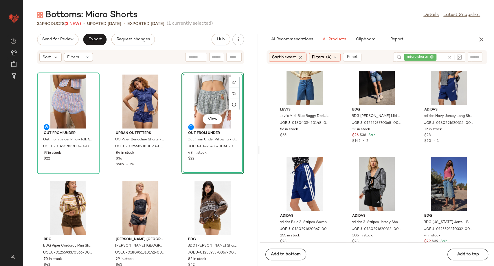
scroll to position [391, 0]
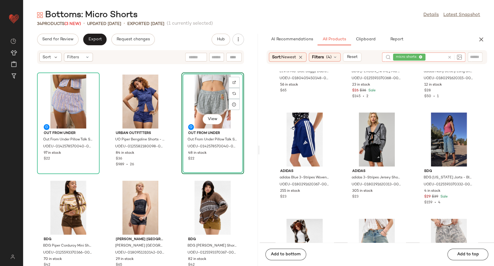
click at [449, 57] on icon at bounding box center [450, 57] width 4 height 4
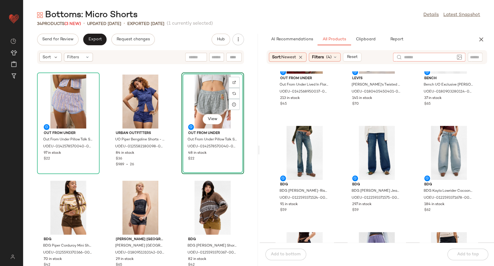
scroll to position [0, 0]
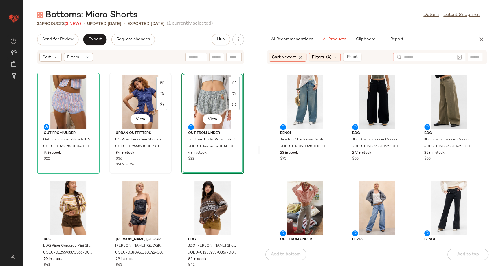
click at [168, 170] on div "View Urban Outfitters UO Piper Bengaline Shorts - Navy XL at Urban Outfitters U…" at bounding box center [140, 123] width 61 height 100
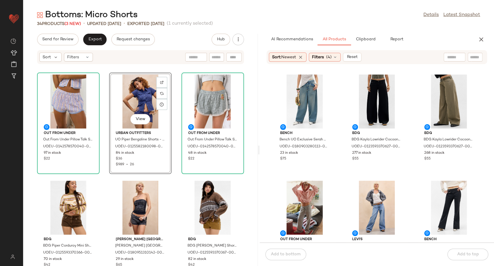
click at [171, 172] on div "Out From Under Out From Under Pillow Talk Shorts - Pink XS at Urban Outfitters …" at bounding box center [140, 168] width 235 height 194
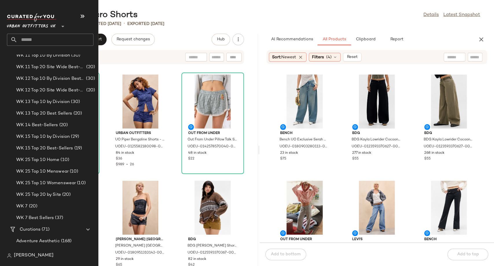
scroll to position [933, 0]
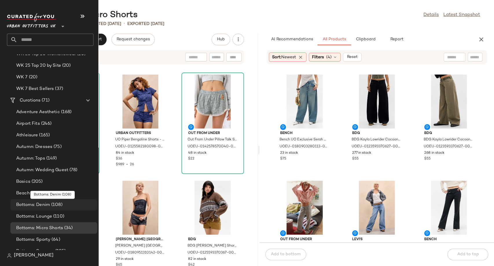
click at [45, 204] on span "Bottoms: Denim" at bounding box center [33, 204] width 34 height 7
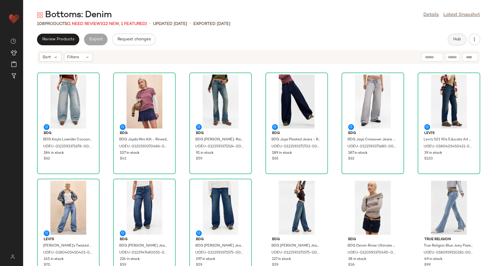
click at [453, 41] on span "Hub" at bounding box center [457, 39] width 8 height 5
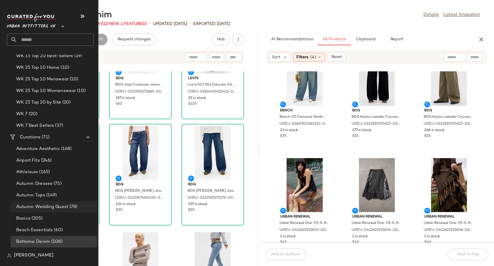
scroll to position [901, 0]
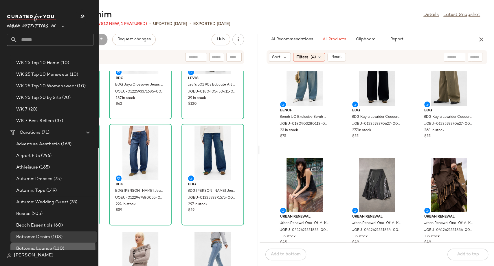
click at [59, 248] on span "(110)" at bounding box center [58, 248] width 12 height 7
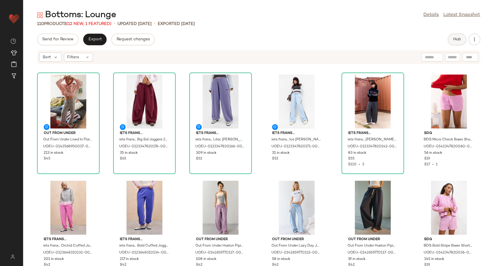
click at [456, 39] on span "Hub" at bounding box center [457, 39] width 8 height 5
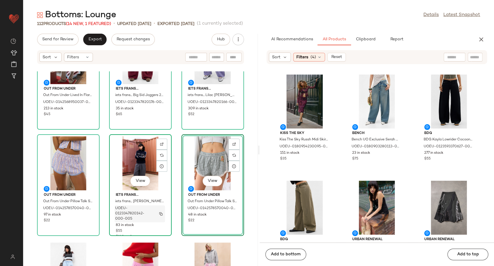
scroll to position [32, 0]
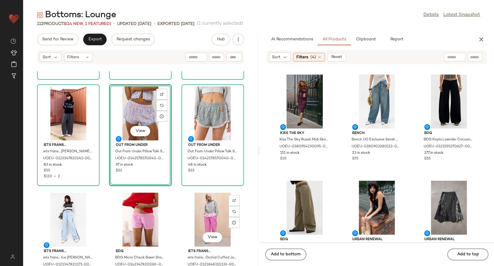
scroll to position [96, 0]
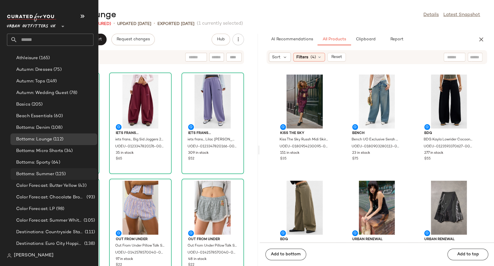
scroll to position [1029, 0]
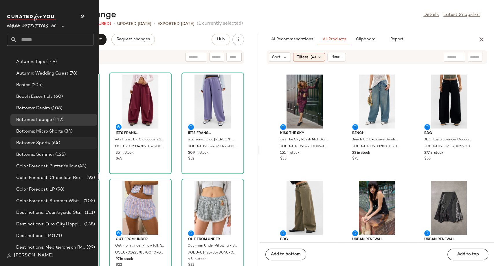
click at [48, 142] on span "Bottoms: Sporty" at bounding box center [33, 143] width 34 height 7
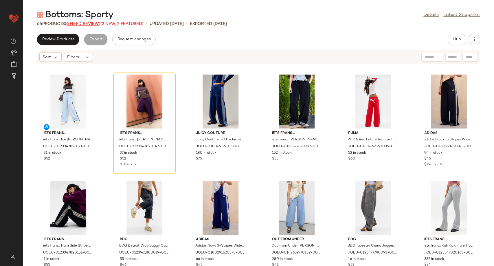
click at [80, 23] on span "(6 Need Review)" at bounding box center [83, 24] width 36 height 4
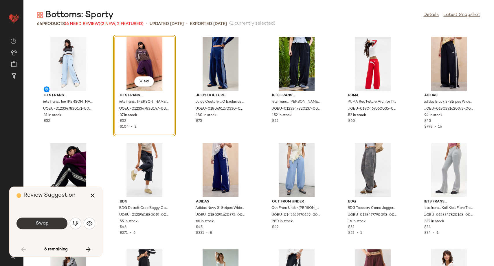
click at [57, 225] on button "Swap" at bounding box center [42, 223] width 51 height 12
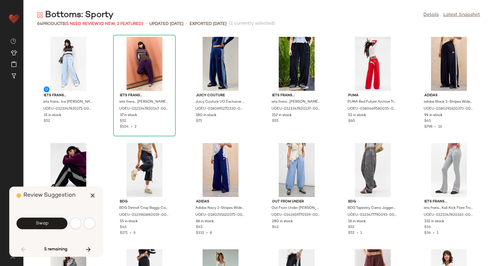
scroll to position [217, 0]
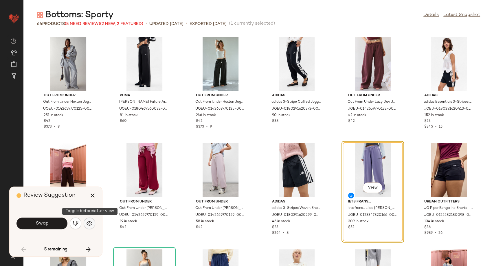
click at [87, 225] on img "button" at bounding box center [90, 223] width 6 height 6
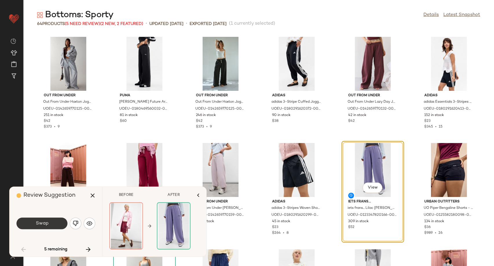
click at [61, 224] on button "Swap" at bounding box center [42, 223] width 51 height 12
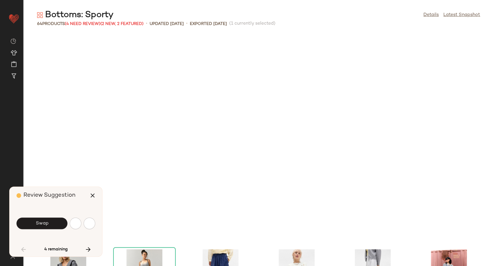
scroll to position [424, 0]
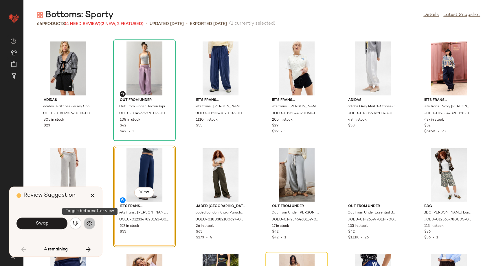
click at [88, 223] on img "button" at bounding box center [90, 223] width 6 height 6
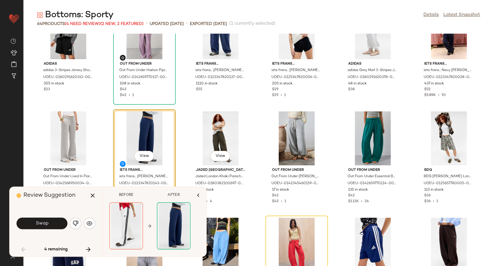
scroll to position [488, 0]
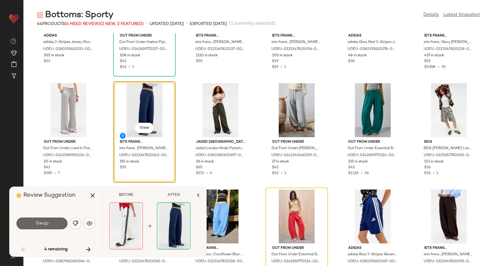
click at [49, 218] on button "Swap" at bounding box center [42, 223] width 51 height 12
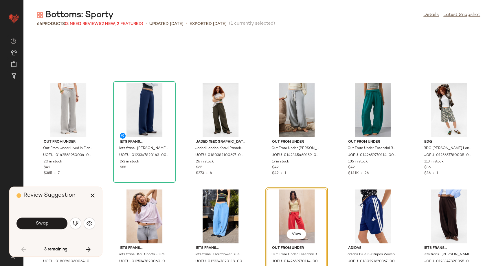
scroll to position [530, 0]
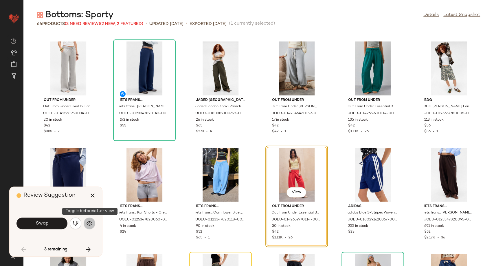
click at [92, 221] on img "button" at bounding box center [90, 223] width 6 height 6
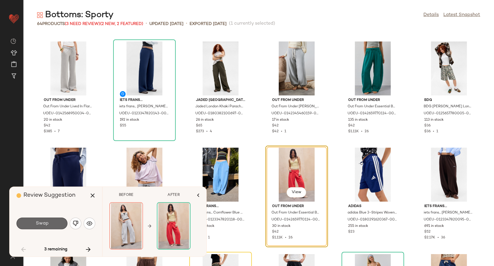
click at [53, 225] on button "Swap" at bounding box center [42, 223] width 51 height 12
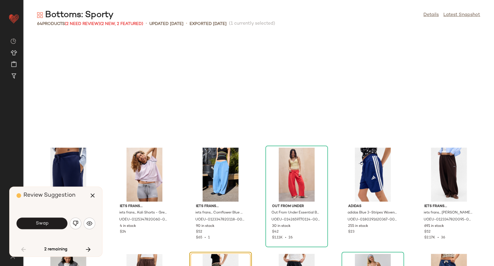
scroll to position [636, 0]
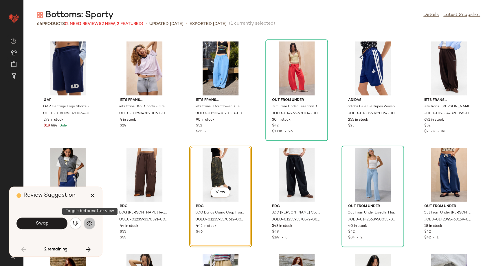
click at [90, 227] on button "button" at bounding box center [90, 223] width 12 height 12
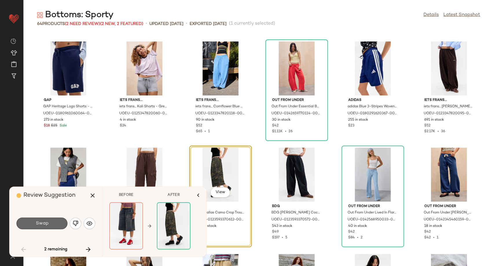
click at [57, 222] on button "Swap" at bounding box center [42, 223] width 51 height 12
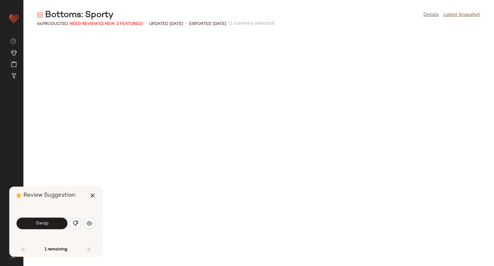
scroll to position [935, 0]
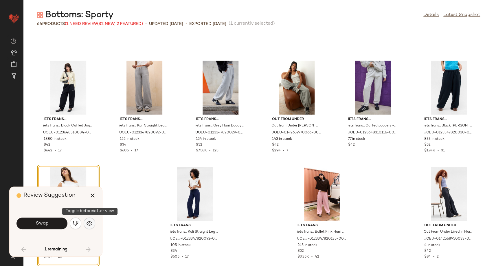
click at [88, 225] on img "button" at bounding box center [90, 223] width 6 height 6
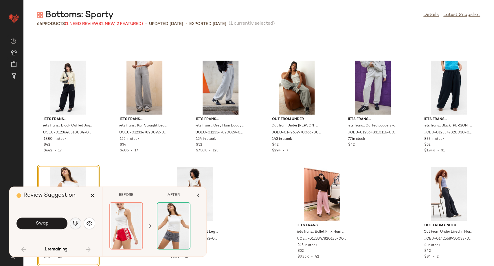
click at [77, 222] on img "button" at bounding box center [76, 223] width 6 height 6
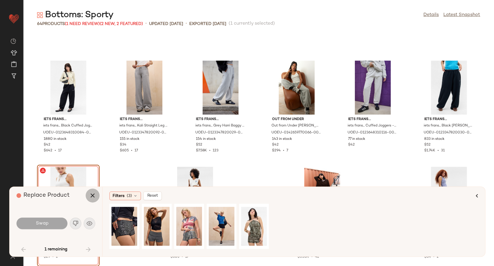
click at [93, 197] on icon "button" at bounding box center [92, 195] width 7 height 7
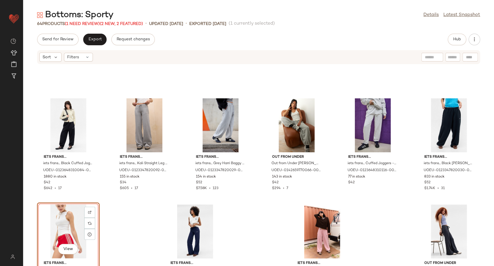
click at [64, 225] on div "View" at bounding box center [68, 231] width 58 height 54
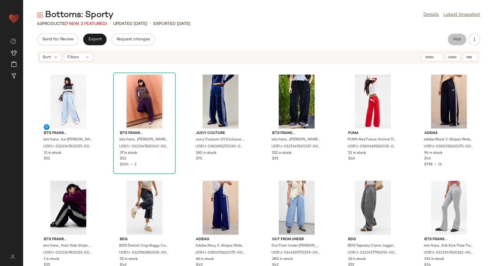
click at [458, 34] on button "Hub" at bounding box center [457, 40] width 19 height 12
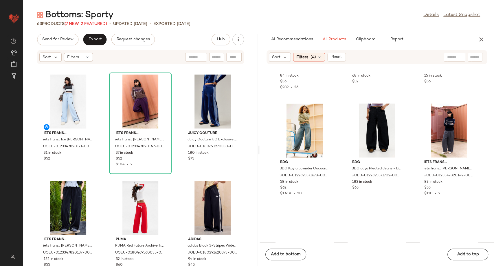
scroll to position [2096, 0]
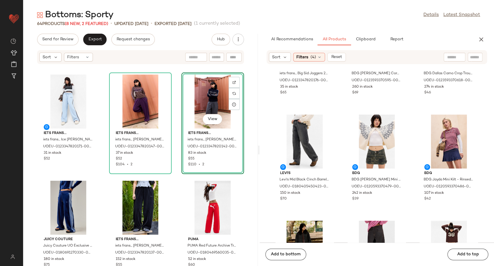
scroll to position [1002, 0]
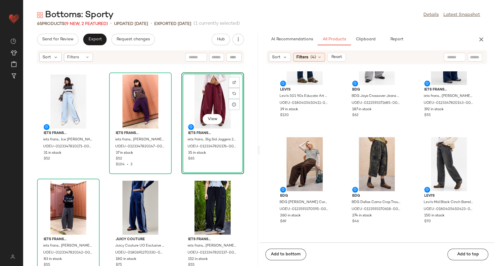
click at [176, 193] on div "iets frans... iets frans... Ice Harri Baggy Joggers - Light blue XS at Urban Ou…" at bounding box center [140, 168] width 235 height 194
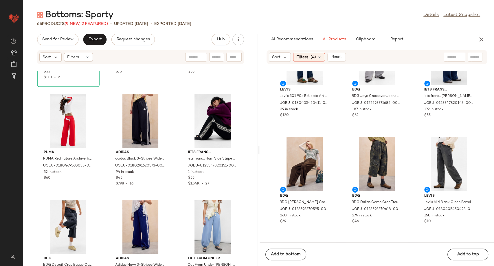
scroll to position [32, 0]
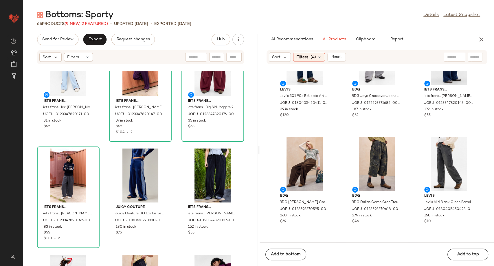
drag, startPoint x: 176, startPoint y: 193, endPoint x: 174, endPoint y: 195, distance: 3.5
click at [174, 195] on div "iets frans... iets frans... Ice Harri Baggy Joggers - Light blue XS at Urban Ou…" at bounding box center [140, 168] width 235 height 194
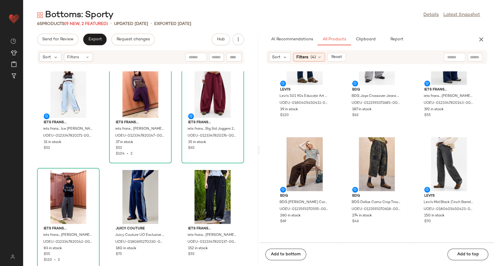
scroll to position [0, 0]
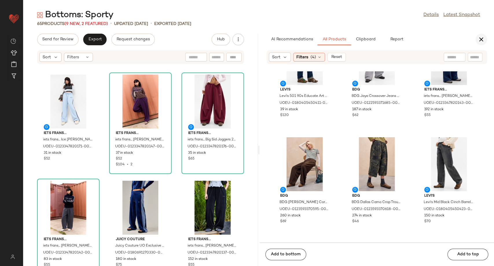
click at [479, 41] on icon "button" at bounding box center [481, 39] width 7 height 7
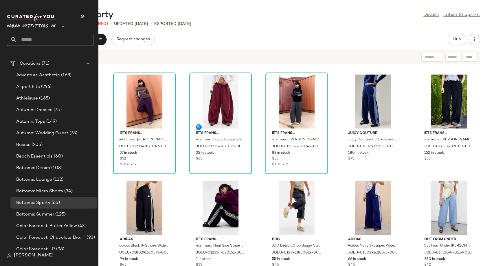
scroll to position [1062, 0]
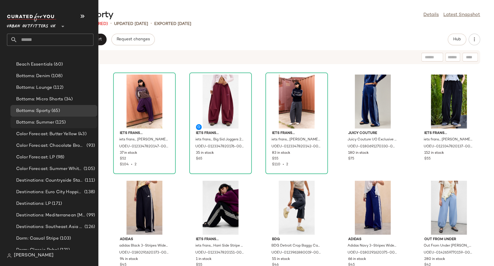
click at [62, 123] on span "(125)" at bounding box center [60, 122] width 12 height 7
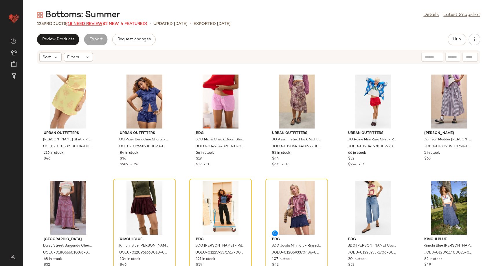
click at [87, 23] on span "(18 Need Review)" at bounding box center [85, 24] width 38 height 4
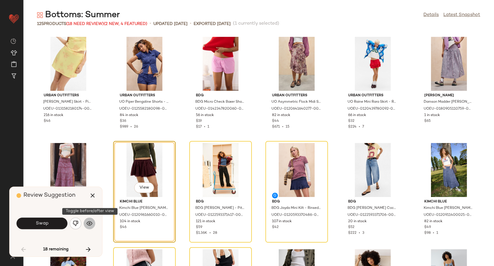
click at [93, 223] on button "button" at bounding box center [90, 223] width 12 height 12
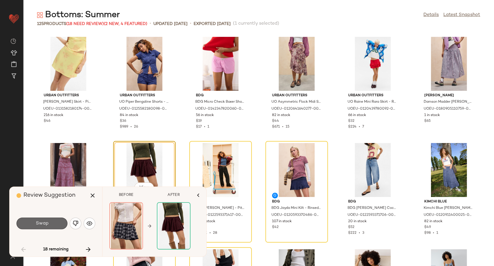
click at [50, 222] on button "Swap" at bounding box center [42, 223] width 51 height 12
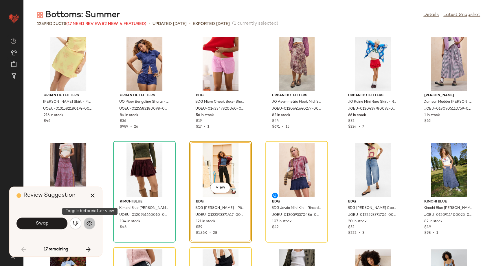
click at [90, 221] on img "button" at bounding box center [90, 223] width 6 height 6
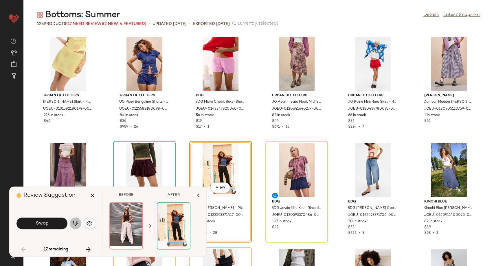
click at [71, 223] on button "button" at bounding box center [76, 223] width 12 height 12
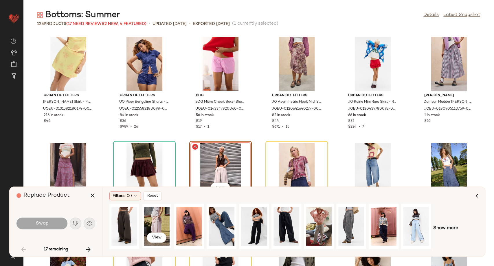
click at [154, 223] on div "View" at bounding box center [157, 225] width 26 height 41
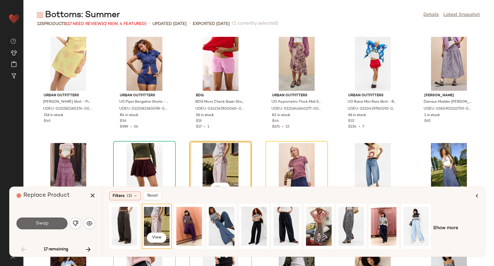
click at [57, 226] on button "Swap" at bounding box center [42, 223] width 51 height 12
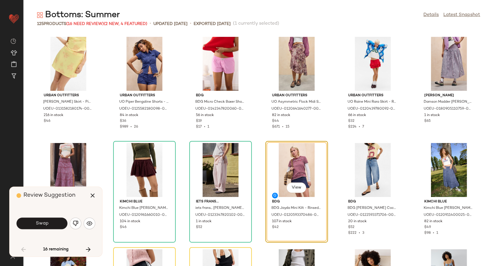
click at [82, 222] on div "Swap" at bounding box center [56, 223] width 79 height 14
click at [89, 224] on img "button" at bounding box center [90, 223] width 6 height 6
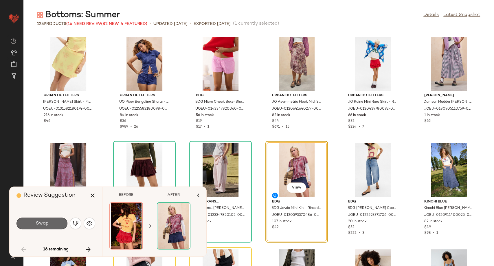
click at [53, 226] on button "Swap" at bounding box center [42, 223] width 51 height 12
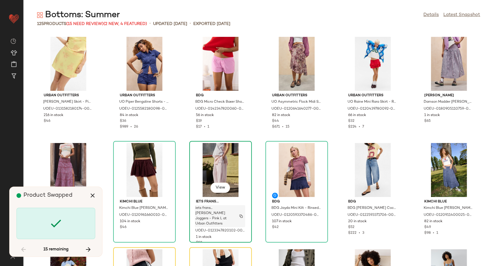
scroll to position [111, 0]
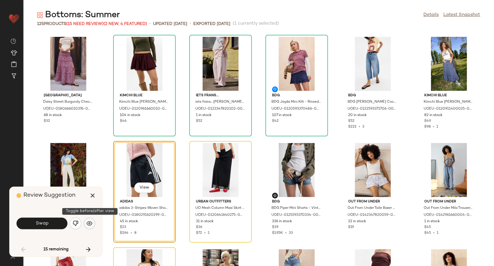
click at [89, 224] on img "button" at bounding box center [90, 223] width 6 height 6
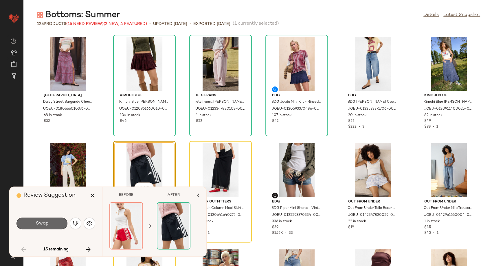
click at [58, 225] on button "Swap" at bounding box center [42, 223] width 51 height 12
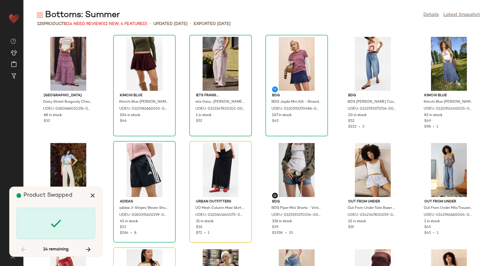
scroll to position [106, 0]
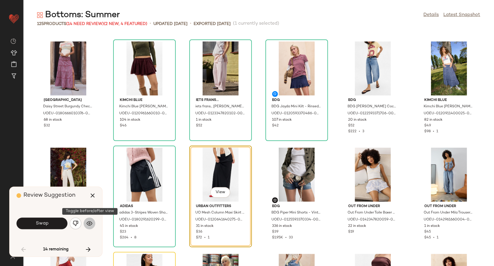
click at [91, 222] on img "button" at bounding box center [90, 223] width 6 height 6
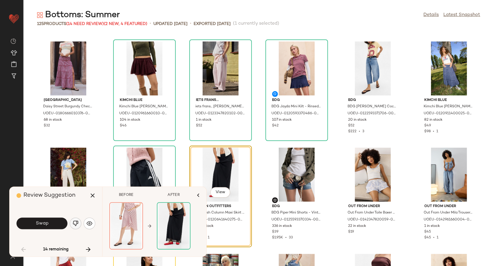
click at [75, 224] on img "button" at bounding box center [76, 223] width 6 height 6
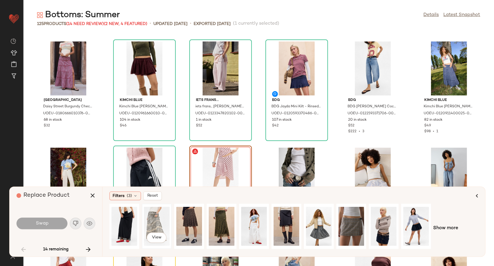
click at [158, 221] on div "View" at bounding box center [157, 225] width 26 height 41
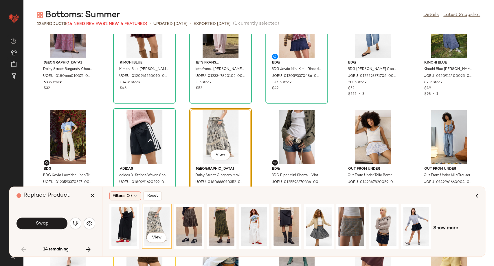
scroll to position [202, 0]
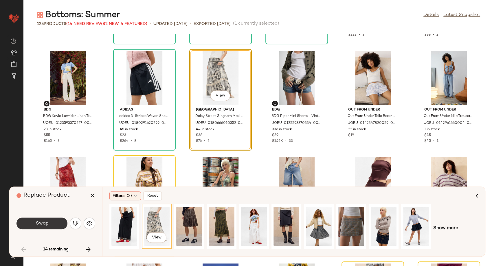
click at [56, 225] on button "Swap" at bounding box center [42, 223] width 51 height 12
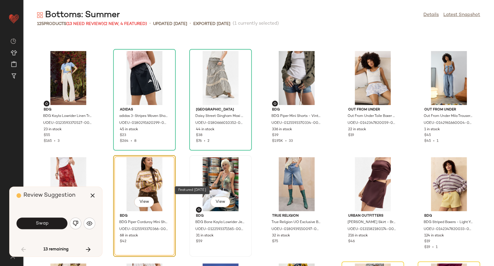
scroll to position [212, 0]
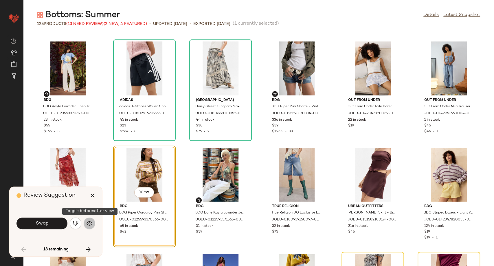
click at [86, 225] on button "button" at bounding box center [90, 223] width 12 height 12
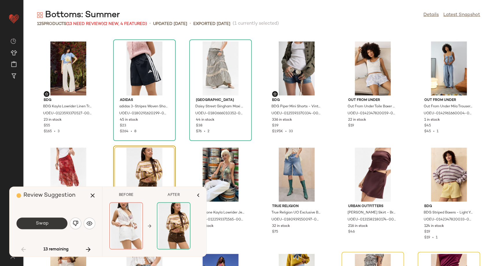
click at [53, 224] on button "Swap" at bounding box center [42, 223] width 51 height 12
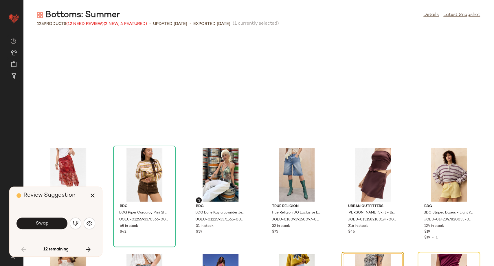
scroll to position [318, 0]
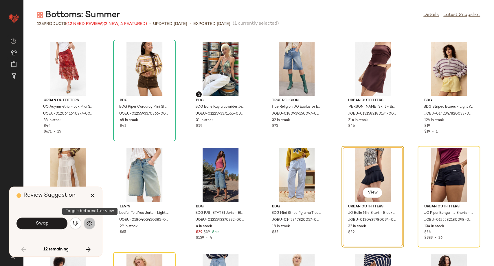
click at [90, 223] on img "button" at bounding box center [90, 223] width 6 height 6
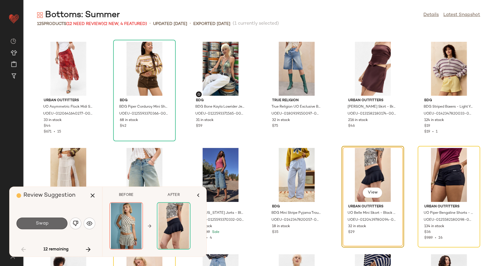
click at [58, 224] on button "Swap" at bounding box center [42, 223] width 51 height 12
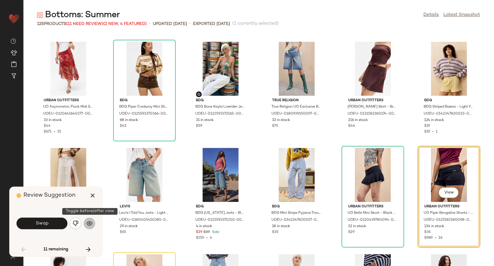
click at [88, 226] on button "button" at bounding box center [90, 223] width 12 height 12
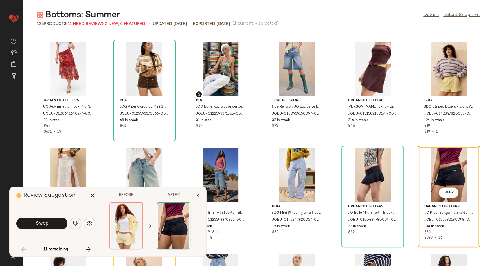
click at [77, 222] on img "button" at bounding box center [76, 223] width 6 height 6
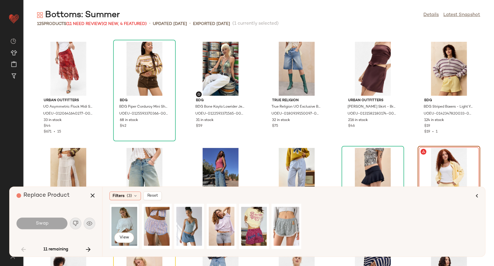
click at [122, 221] on div "View" at bounding box center [124, 225] width 26 height 41
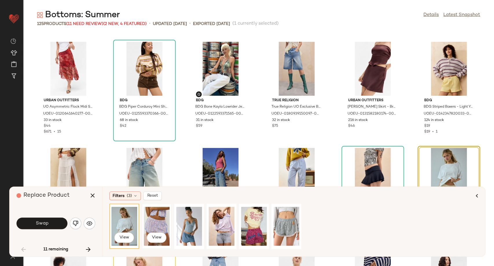
click at [153, 219] on div "View" at bounding box center [157, 225] width 26 height 41
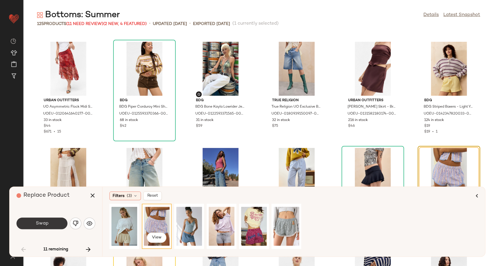
click at [56, 222] on button "Swap" at bounding box center [42, 223] width 51 height 12
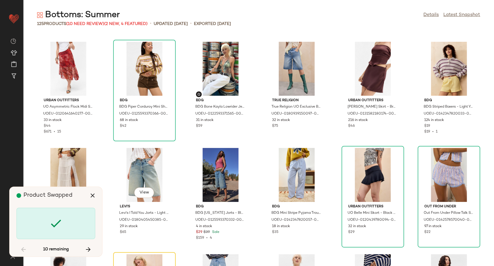
scroll to position [424, 0]
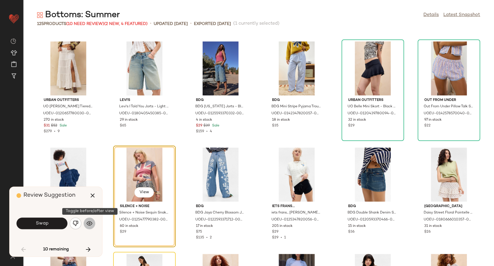
click at [92, 223] on img "button" at bounding box center [90, 223] width 6 height 6
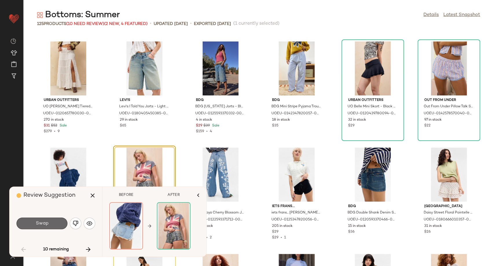
click at [50, 227] on button "Swap" at bounding box center [42, 223] width 51 height 12
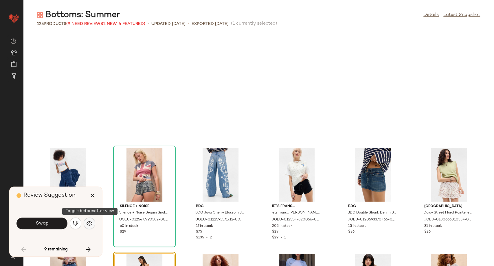
scroll to position [530, 0]
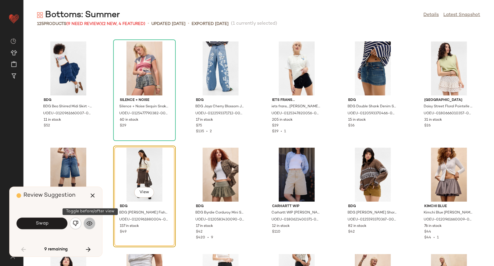
click at [92, 224] on button "button" at bounding box center [90, 223] width 12 height 12
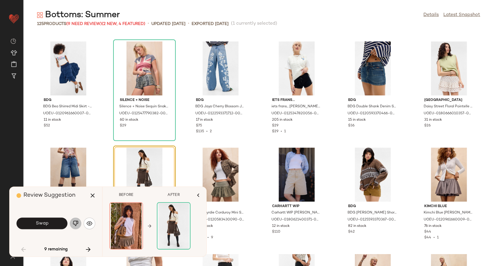
click at [76, 223] on img "button" at bounding box center [76, 223] width 6 height 6
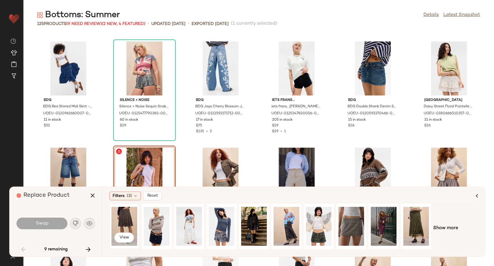
click at [124, 221] on div "View" at bounding box center [124, 225] width 26 height 41
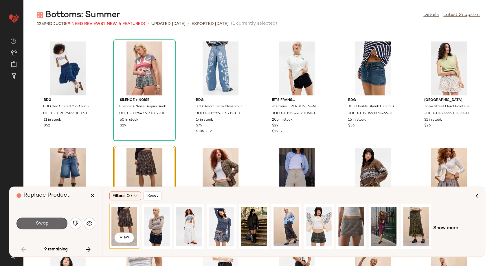
click at [58, 225] on button "Swap" at bounding box center [42, 223] width 51 height 12
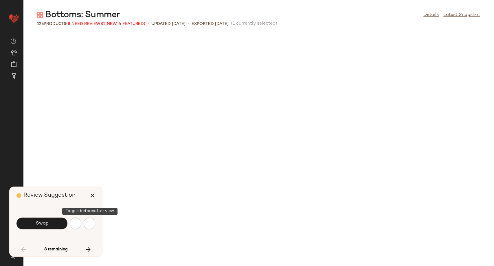
scroll to position [848, 0]
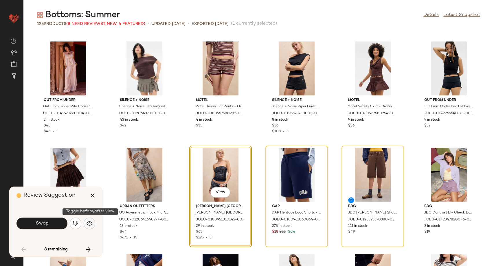
click at [87, 225] on img "button" at bounding box center [90, 223] width 6 height 6
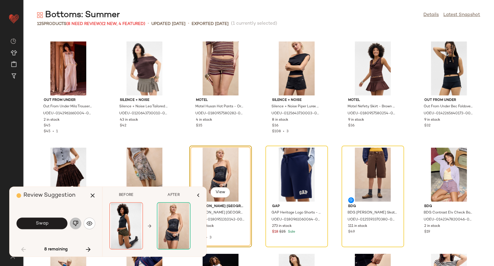
click at [75, 224] on img "button" at bounding box center [76, 223] width 6 height 6
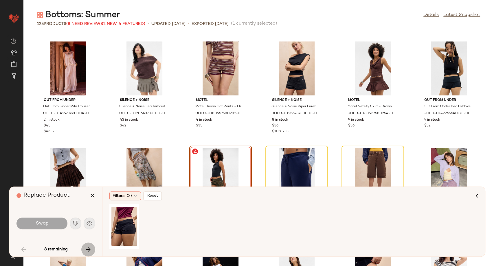
click at [89, 248] on icon "button" at bounding box center [88, 249] width 7 height 7
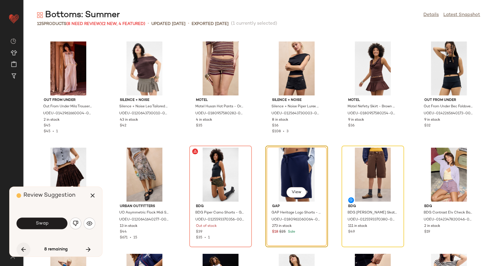
click at [21, 248] on icon "button" at bounding box center [23, 249] width 7 height 7
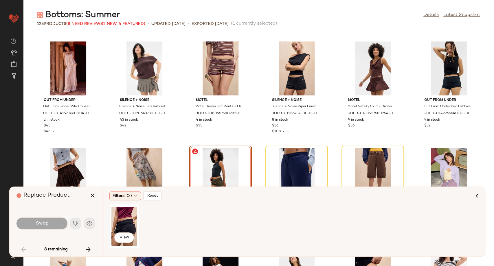
click at [124, 221] on div "View" at bounding box center [124, 225] width 26 height 41
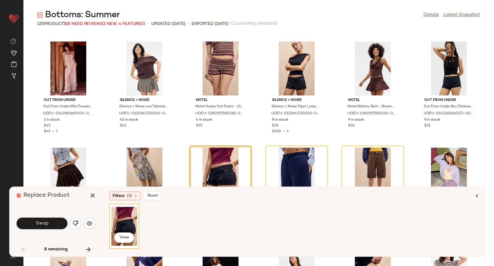
click at [53, 226] on button "Swap" at bounding box center [42, 223] width 51 height 12
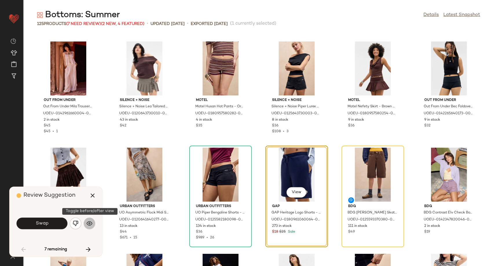
click at [88, 227] on button "button" at bounding box center [90, 223] width 12 height 12
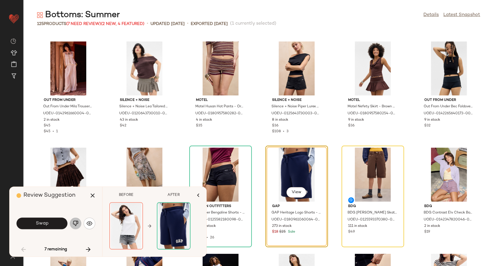
click at [78, 223] on img "button" at bounding box center [76, 223] width 6 height 6
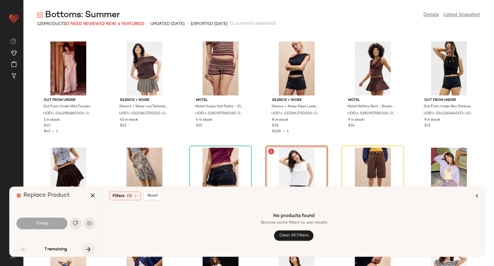
click at [90, 248] on icon "button" at bounding box center [88, 249] width 7 height 7
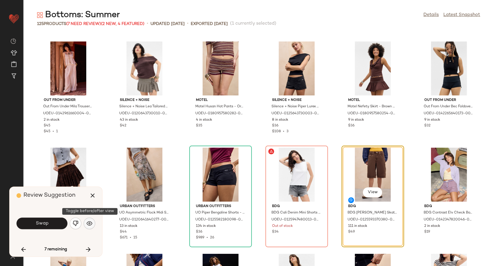
click at [88, 219] on button "button" at bounding box center [90, 223] width 12 height 12
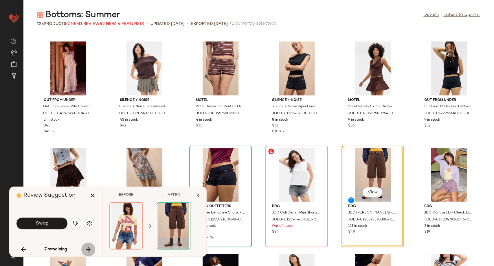
click at [90, 247] on icon "button" at bounding box center [88, 249] width 7 height 7
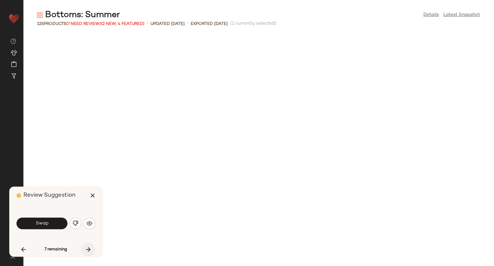
scroll to position [1166, 0]
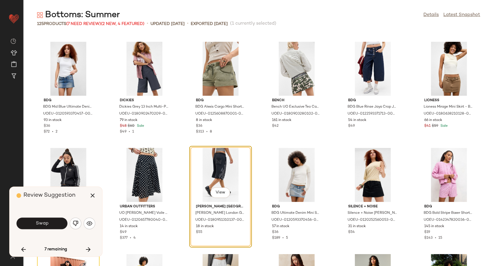
click at [83, 226] on div "Swap" at bounding box center [56, 223] width 79 height 14
click at [90, 222] on img "button" at bounding box center [90, 223] width 6 height 6
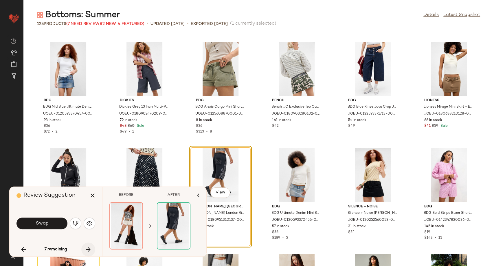
click at [89, 250] on icon "button" at bounding box center [88, 249] width 7 height 7
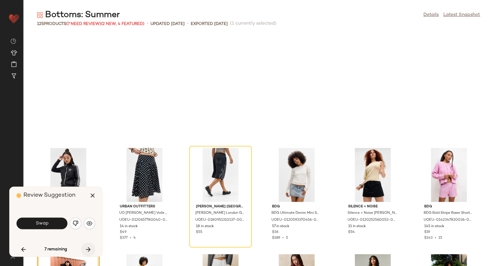
scroll to position [1272, 0]
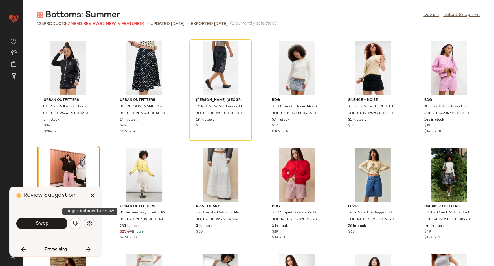
click at [87, 223] on img "button" at bounding box center [90, 223] width 6 height 6
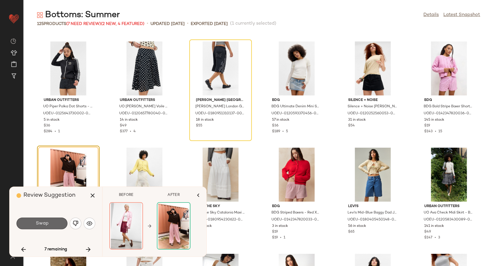
click at [59, 222] on button "Swap" at bounding box center [42, 223] width 51 height 12
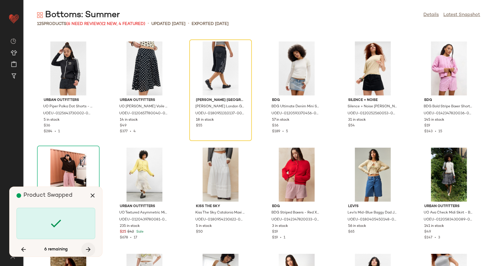
scroll to position [1590, 0]
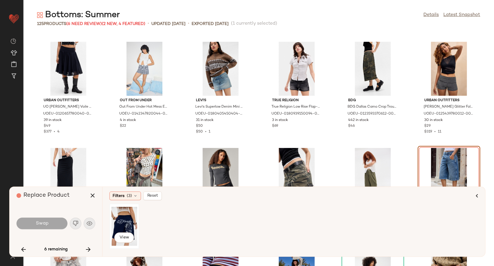
click at [128, 223] on div "View" at bounding box center [124, 225] width 26 height 41
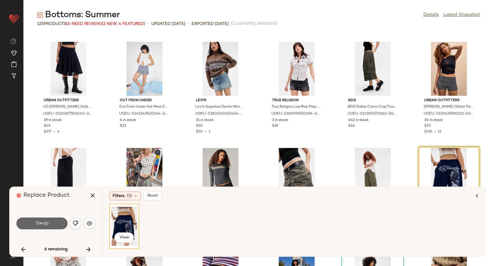
click at [52, 226] on button "Swap" at bounding box center [42, 223] width 51 height 12
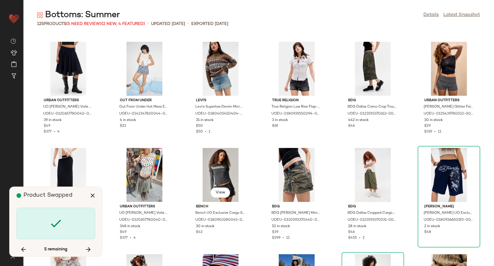
scroll to position [1995, 0]
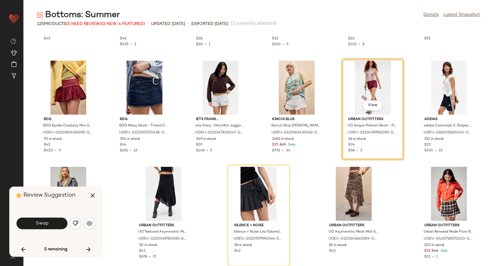
click at [363, 83] on div "View" at bounding box center [373, 88] width 58 height 54
click at [91, 220] on img "button" at bounding box center [90, 223] width 6 height 6
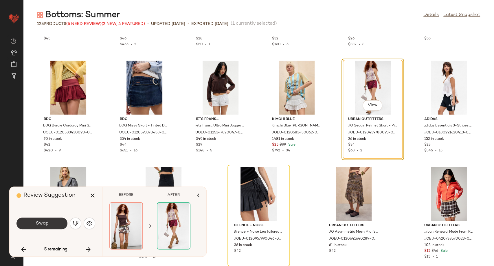
click at [38, 223] on span "Swap" at bounding box center [41, 223] width 13 height 6
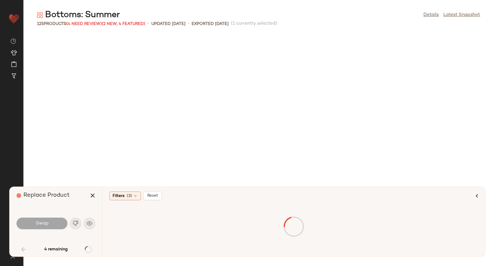
scroll to position [848, 0]
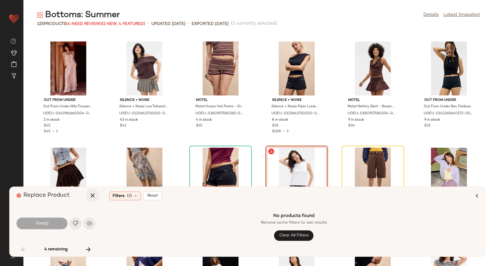
click at [91, 193] on icon "button" at bounding box center [92, 195] width 7 height 7
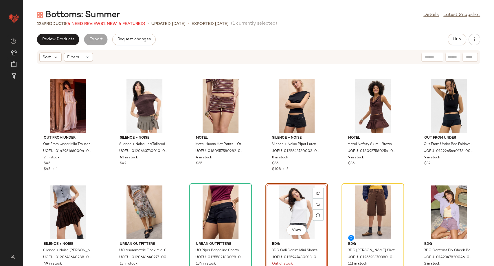
click at [302, 203] on div "View" at bounding box center [297, 212] width 58 height 54
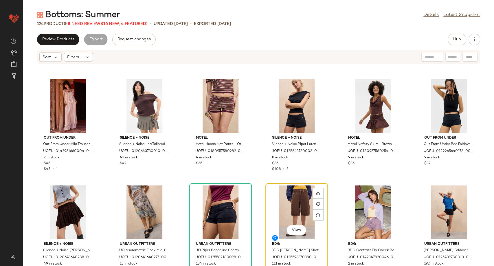
click at [292, 202] on div "View" at bounding box center [297, 212] width 58 height 54
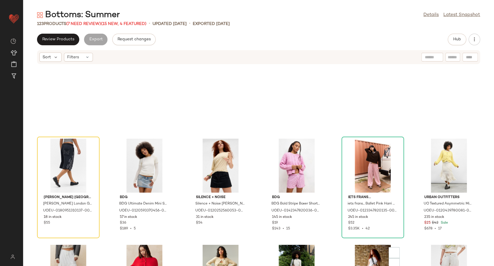
scroll to position [1298, 0]
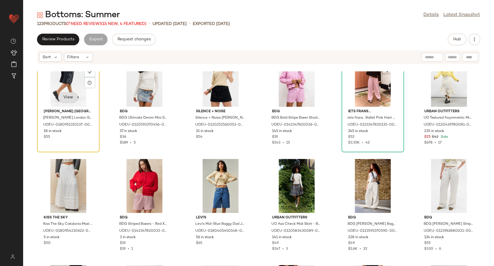
click at [65, 92] on button "View" at bounding box center [68, 97] width 20 height 10
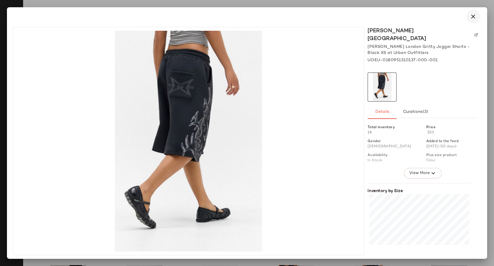
click at [469, 18] on button "button" at bounding box center [474, 17] width 14 height 14
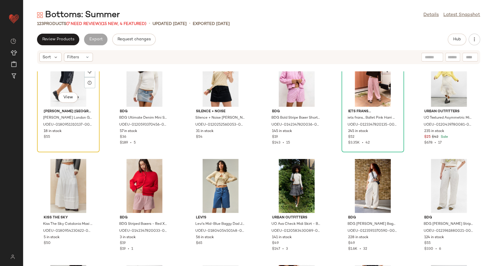
click at [57, 86] on div "View" at bounding box center [68, 80] width 58 height 54
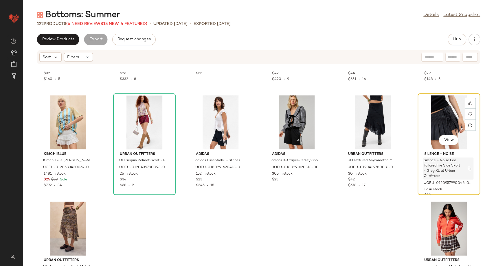
scroll to position [2032, 0]
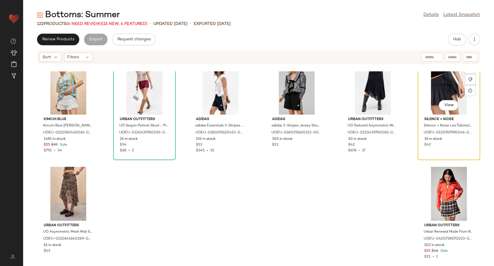
click at [437, 79] on div "View" at bounding box center [449, 88] width 58 height 54
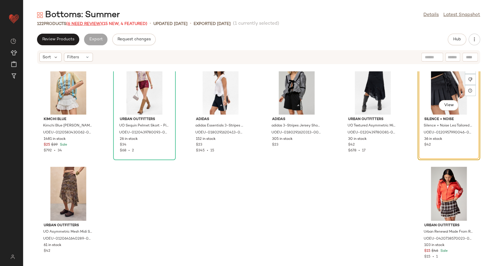
click at [73, 22] on span "(6 Need Review)" at bounding box center [84, 24] width 36 height 4
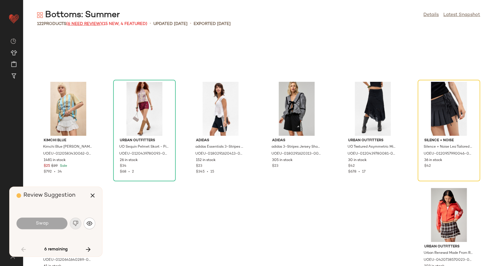
scroll to position [1995, 0]
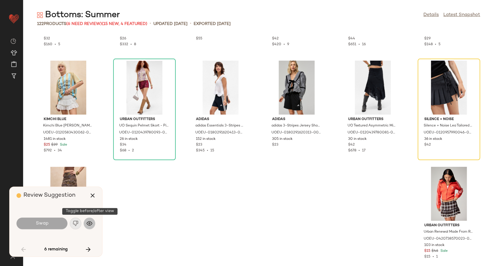
click at [86, 225] on button "button" at bounding box center [90, 223] width 12 height 12
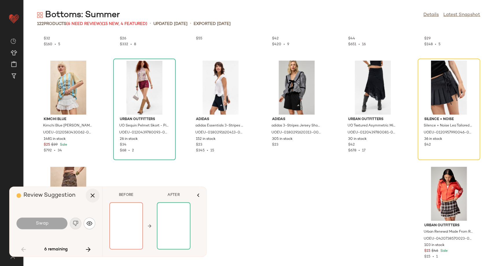
click at [97, 196] on button "button" at bounding box center [93, 195] width 14 height 14
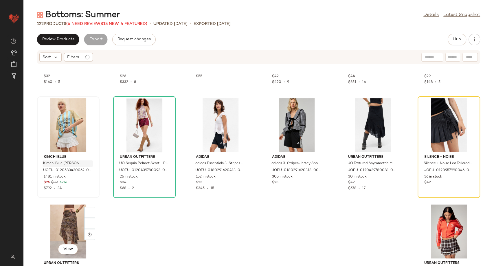
scroll to position [2032, 0]
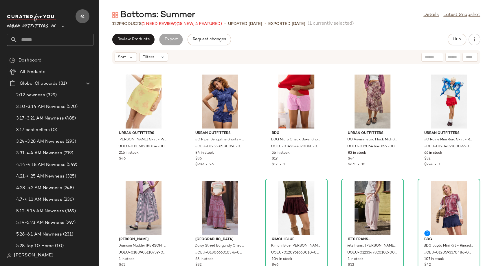
click at [81, 17] on icon "button" at bounding box center [82, 16] width 7 height 7
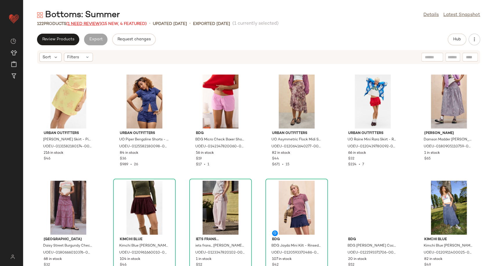
click at [78, 25] on span "(1 Need Review)" at bounding box center [83, 24] width 35 height 4
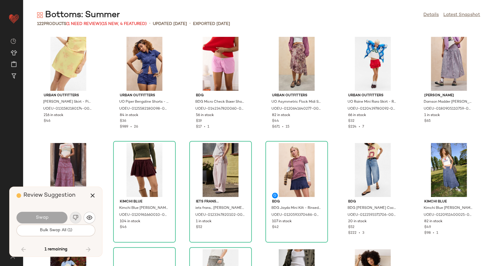
scroll to position [1908, 0]
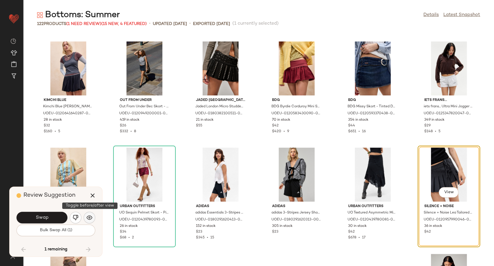
click at [89, 216] on img "button" at bounding box center [90, 217] width 6 height 6
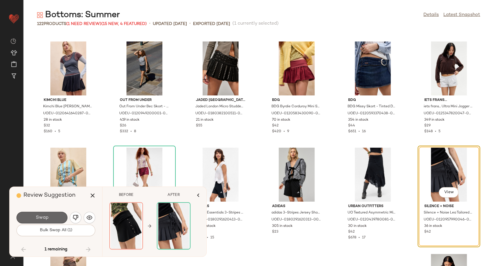
click at [53, 216] on button "Swap" at bounding box center [42, 217] width 51 height 12
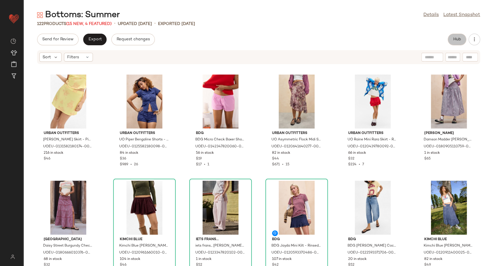
click at [450, 39] on button "Hub" at bounding box center [457, 40] width 19 height 12
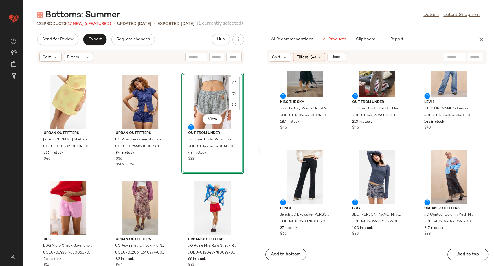
scroll to position [391, 0]
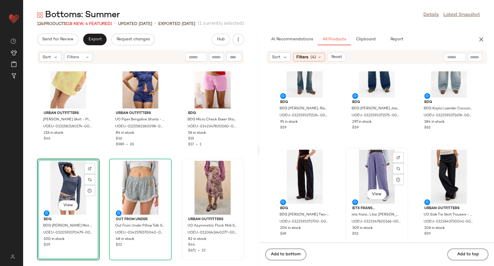
scroll to position [584, 0]
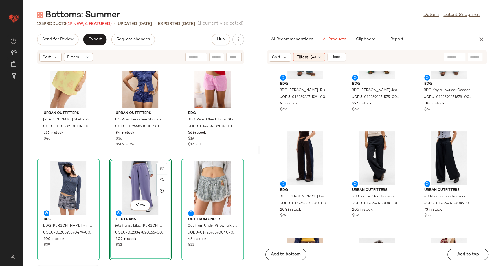
click at [175, 156] on div "Urban Outfitters UO Clarissa Satin Skirt - Pink XS at Urban Outfitters UOEU-013…" at bounding box center [140, 168] width 235 height 194
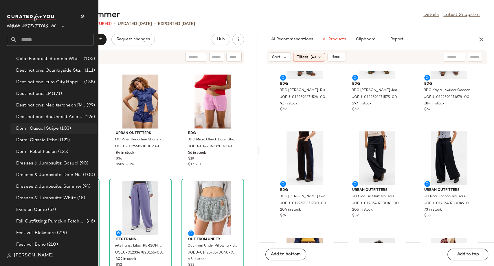
scroll to position [1190, 0]
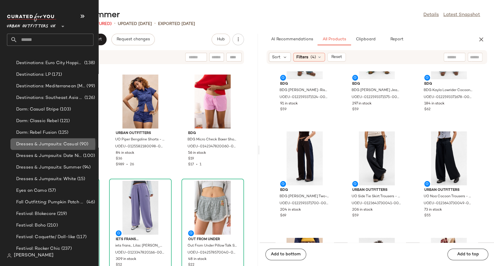
click at [56, 145] on span "Dresses & Jumpsuits: Casual" at bounding box center [47, 144] width 62 height 7
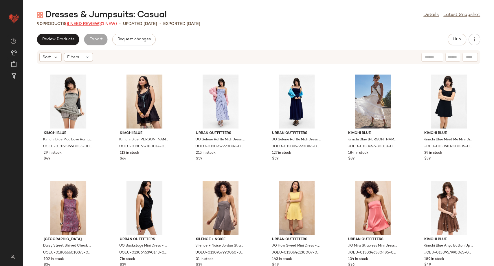
click at [78, 22] on span "(8 Need Review)" at bounding box center [83, 24] width 36 height 4
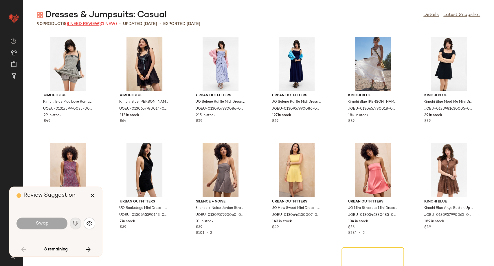
scroll to position [111, 0]
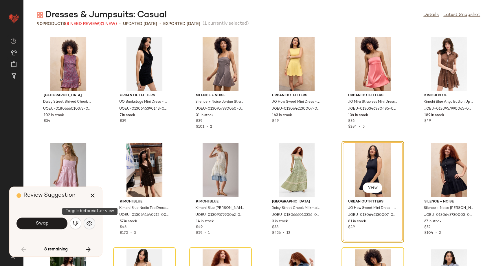
click at [94, 223] on button "button" at bounding box center [90, 223] width 12 height 12
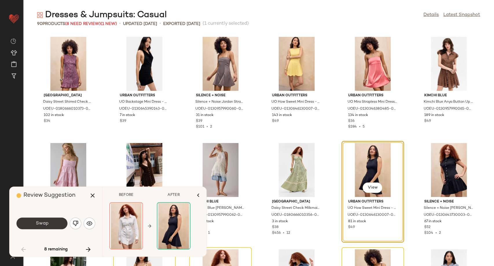
click at [51, 222] on button "Swap" at bounding box center [42, 223] width 51 height 12
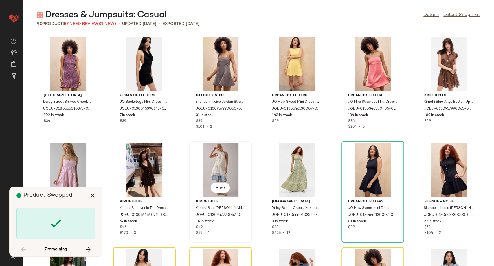
scroll to position [212, 0]
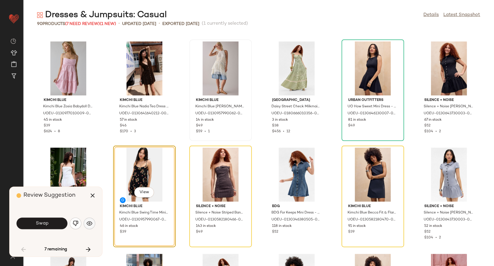
click at [91, 228] on div "Swap" at bounding box center [56, 223] width 79 height 14
click at [89, 226] on button "button" at bounding box center [90, 223] width 12 height 12
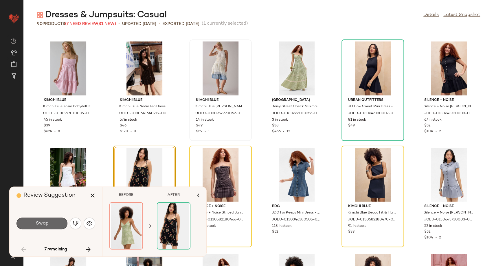
click at [62, 224] on button "Swap" at bounding box center [42, 223] width 51 height 12
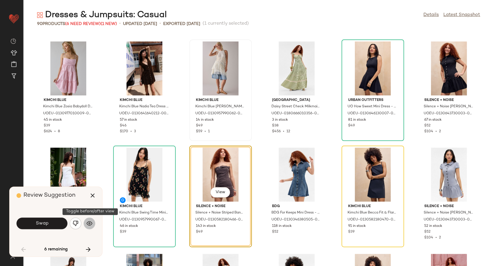
click at [92, 225] on button "button" at bounding box center [90, 223] width 12 height 12
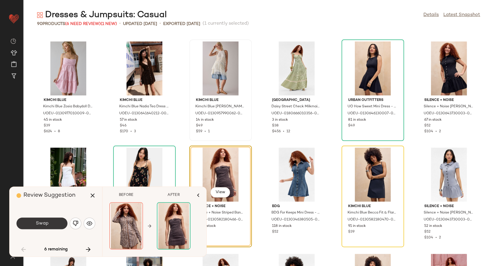
click at [60, 223] on button "Swap" at bounding box center [42, 223] width 51 height 12
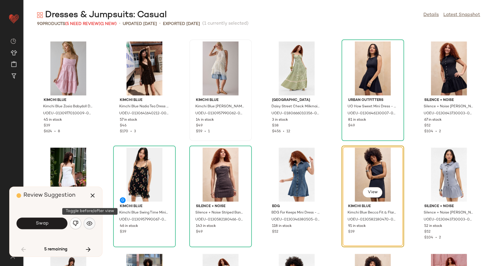
click at [93, 224] on button "button" at bounding box center [90, 223] width 12 height 12
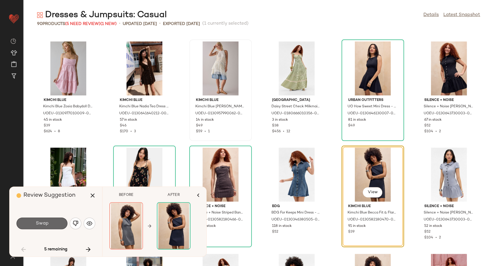
click at [57, 225] on button "Swap" at bounding box center [42, 223] width 51 height 12
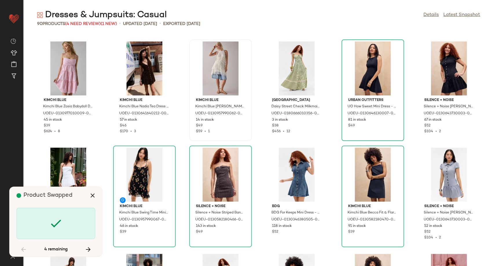
scroll to position [424, 0]
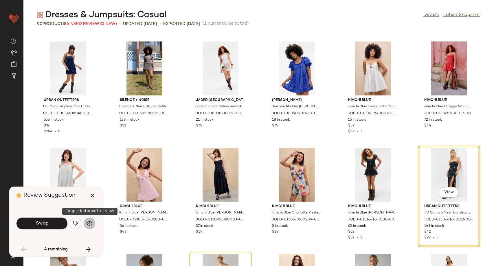
click at [88, 226] on img "button" at bounding box center [90, 223] width 6 height 6
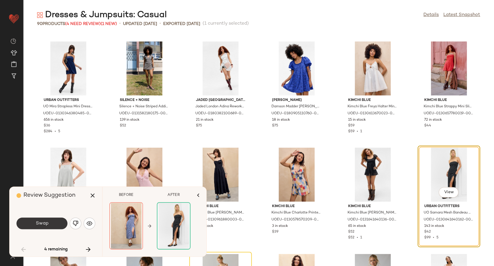
click at [63, 226] on button "Swap" at bounding box center [42, 223] width 51 height 12
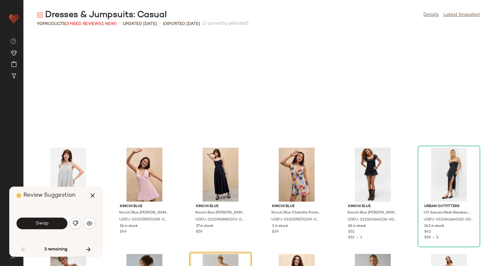
scroll to position [530, 0]
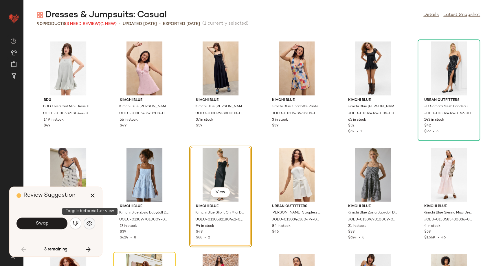
click at [90, 223] on img "button" at bounding box center [90, 223] width 6 height 6
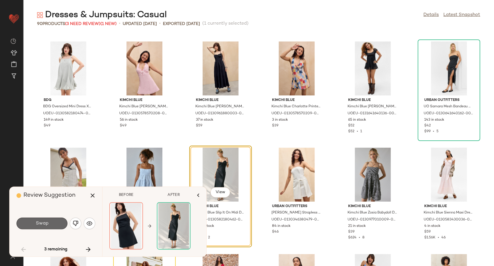
click at [58, 226] on button "Swap" at bounding box center [42, 223] width 51 height 12
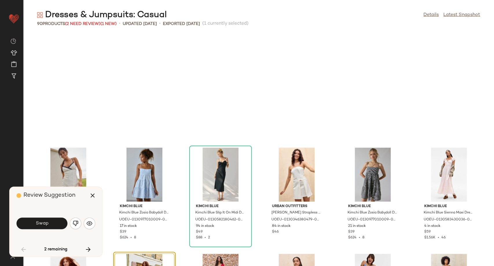
scroll to position [636, 0]
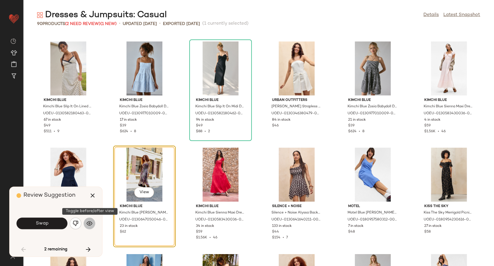
click at [89, 226] on button "button" at bounding box center [90, 223] width 12 height 12
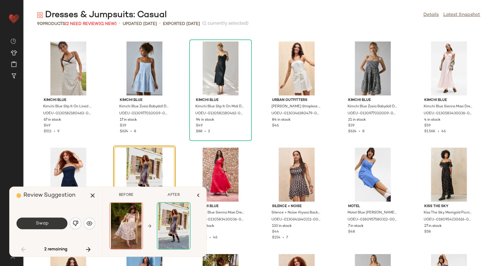
click at [55, 227] on button "Swap" at bounding box center [42, 223] width 51 height 12
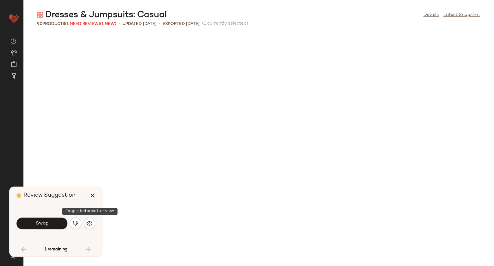
scroll to position [954, 0]
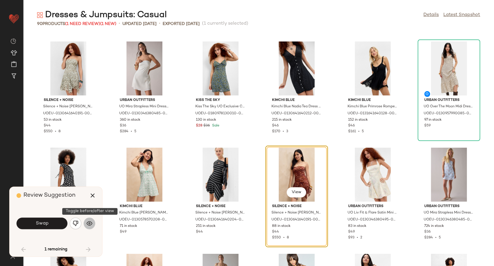
click at [89, 224] on img "button" at bounding box center [90, 223] width 6 height 6
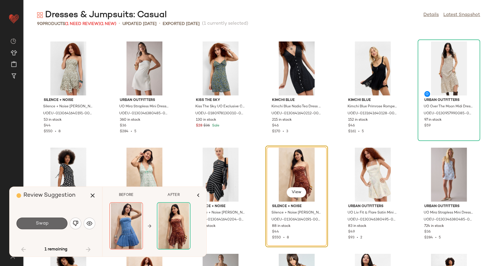
click at [59, 224] on button "Swap" at bounding box center [42, 223] width 51 height 12
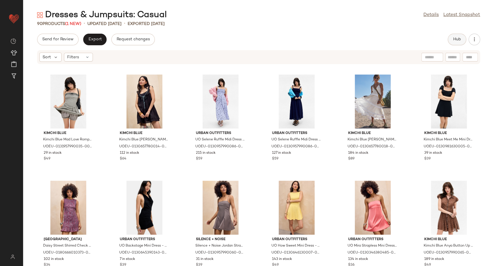
click at [453, 42] on button "Hub" at bounding box center [457, 40] width 19 height 12
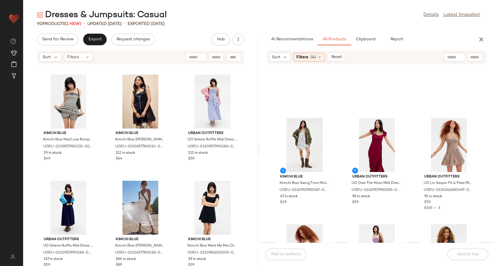
scroll to position [906, 0]
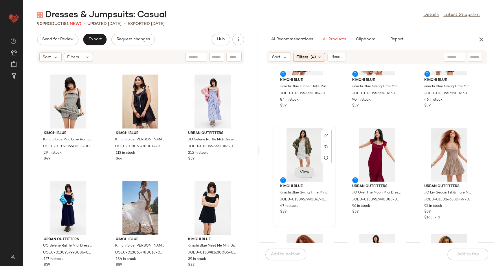
click at [309, 172] on span "View" at bounding box center [305, 172] width 10 height 5
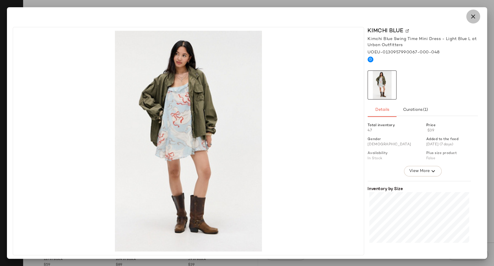
click at [475, 14] on icon "button" at bounding box center [473, 16] width 7 height 7
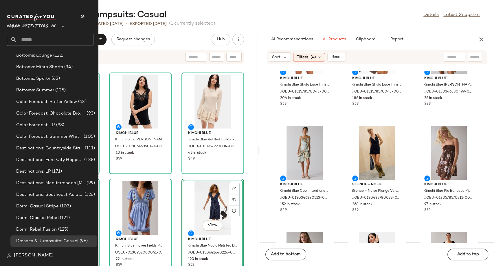
scroll to position [1190, 0]
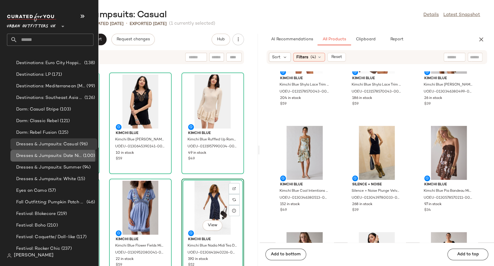
click at [55, 158] on span "Dresses & Jumpsuits: Date Night/ Night Out" at bounding box center [49, 155] width 66 height 7
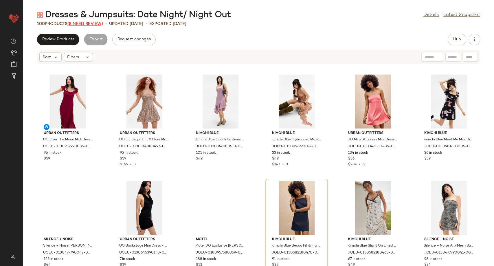
click at [88, 25] on span "(8 Need Review)" at bounding box center [85, 24] width 36 height 4
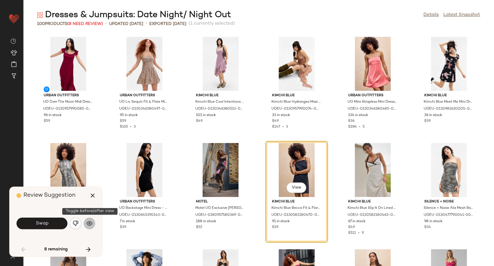
click at [91, 223] on img "button" at bounding box center [90, 223] width 6 height 6
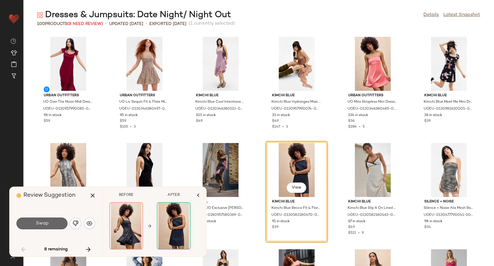
click at [56, 220] on button "Swap" at bounding box center [42, 223] width 51 height 12
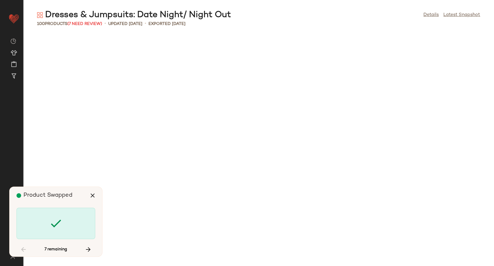
scroll to position [429, 0]
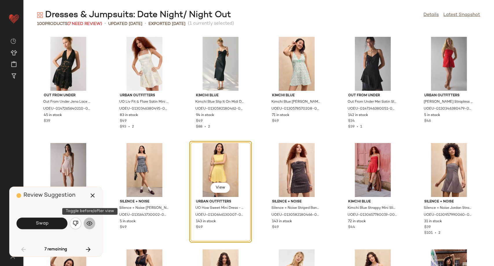
click at [90, 225] on img "button" at bounding box center [90, 223] width 6 height 6
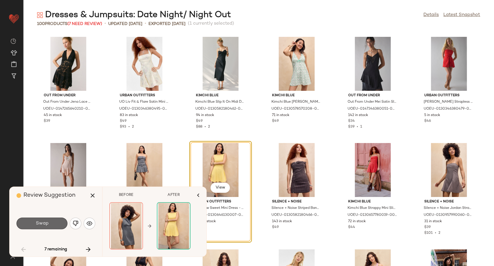
click at [58, 223] on button "Swap" at bounding box center [42, 223] width 51 height 12
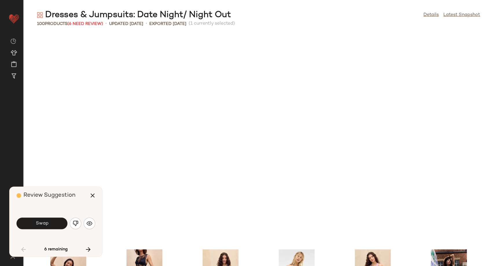
scroll to position [636, 0]
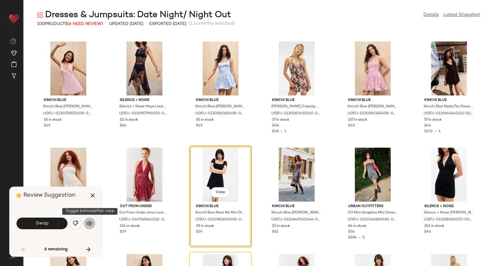
click at [88, 225] on img "button" at bounding box center [90, 223] width 6 height 6
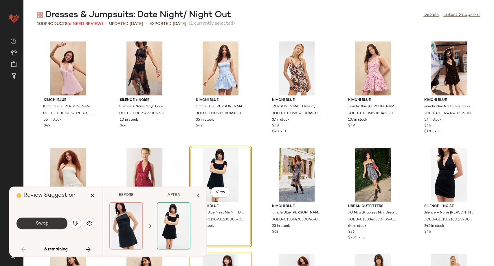
click at [65, 224] on button "Swap" at bounding box center [42, 223] width 51 height 12
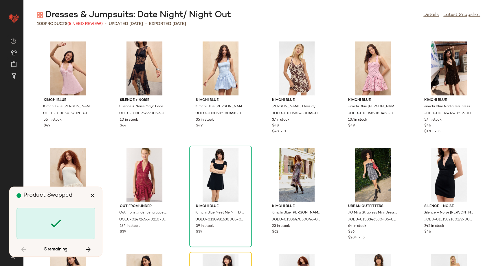
scroll to position [742, 0]
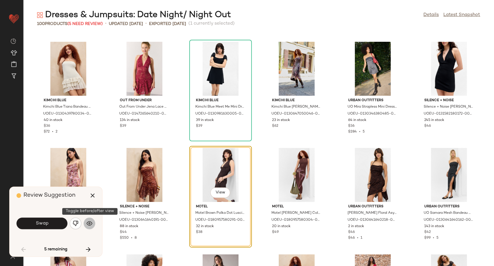
click at [90, 226] on img "button" at bounding box center [90, 223] width 6 height 6
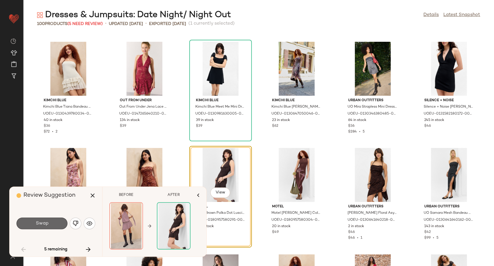
click at [56, 226] on button "Swap" at bounding box center [42, 223] width 51 height 12
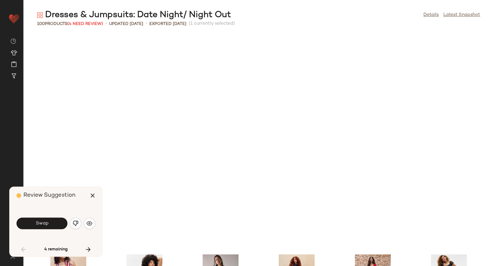
scroll to position [954, 0]
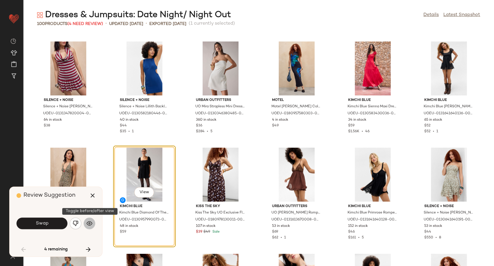
click at [91, 226] on img "button" at bounding box center [90, 223] width 6 height 6
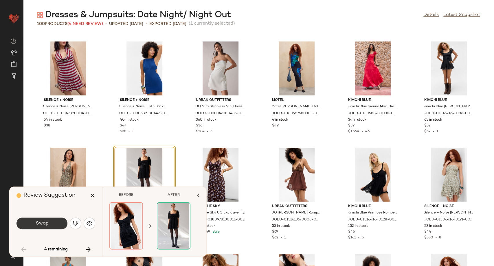
click at [56, 224] on button "Swap" at bounding box center [42, 223] width 51 height 12
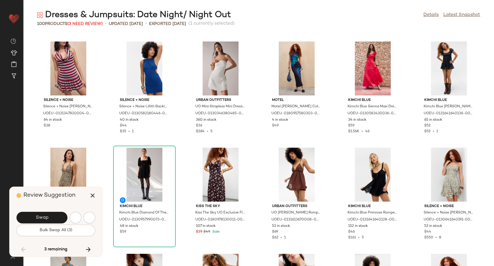
scroll to position [1272, 0]
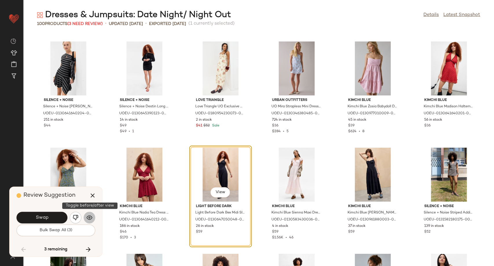
click at [84, 220] on button "button" at bounding box center [90, 217] width 12 height 12
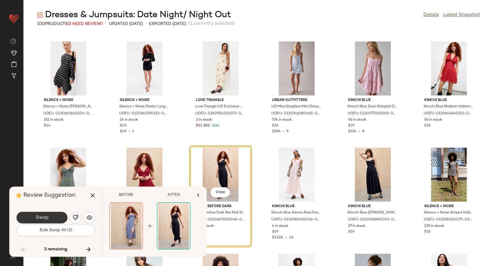
click at [54, 217] on button "Swap" at bounding box center [42, 217] width 51 height 12
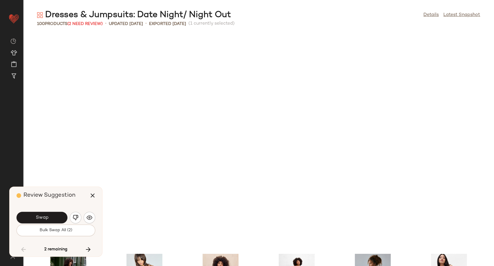
scroll to position [1484, 0]
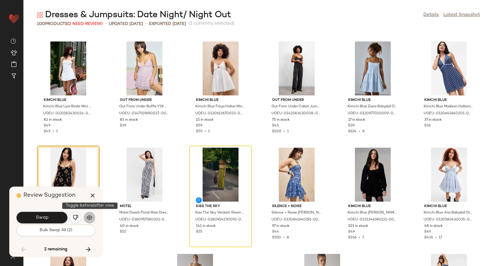
click at [89, 215] on img "button" at bounding box center [90, 217] width 6 height 6
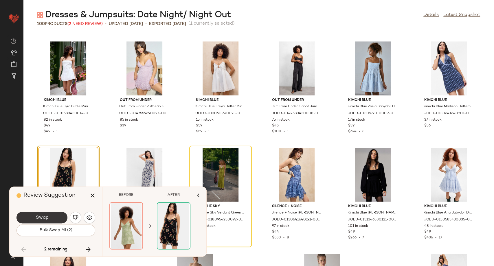
click at [52, 218] on button "Swap" at bounding box center [42, 217] width 51 height 12
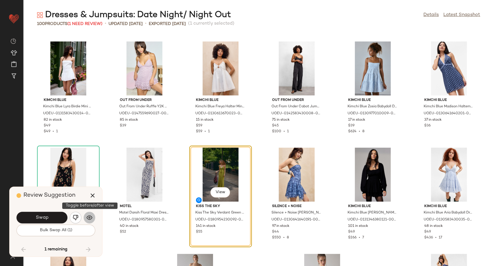
click at [92, 218] on img "button" at bounding box center [90, 217] width 6 height 6
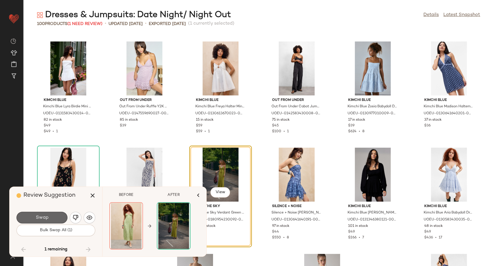
click at [40, 217] on span "Swap" at bounding box center [41, 218] width 13 height 6
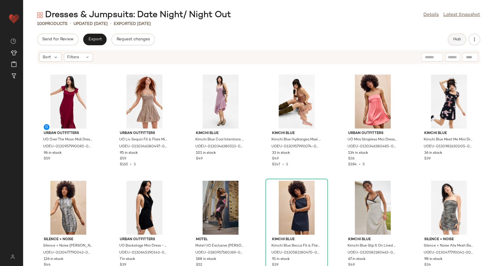
click at [459, 40] on span "Hub" at bounding box center [457, 39] width 8 height 5
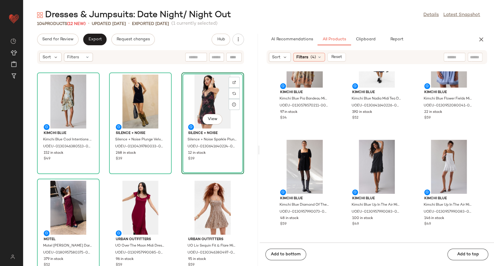
scroll to position [294, 0]
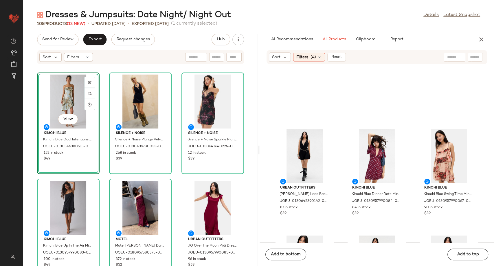
scroll to position [584, 0]
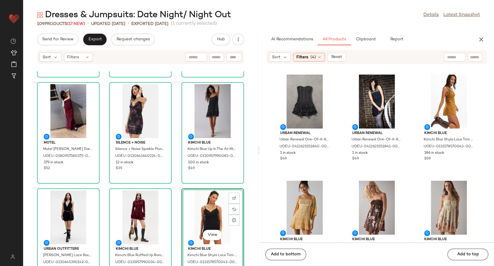
click at [177, 190] on div "Kimchi Blue Kimchi Blue Cool Intentions Midi Dress - Blue M at Urban Outfitters…" at bounding box center [140, 168] width 235 height 194
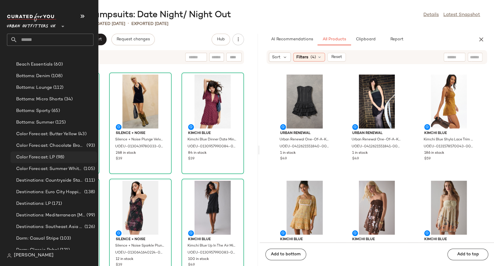
scroll to position [1190, 0]
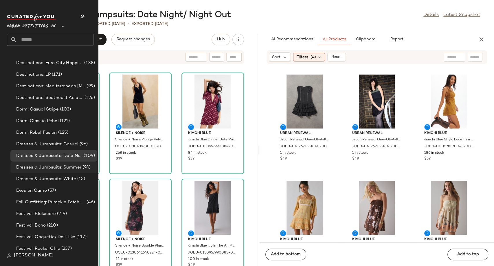
click at [53, 168] on span "Dresses & Jumpsuits: Summer" at bounding box center [48, 167] width 65 height 7
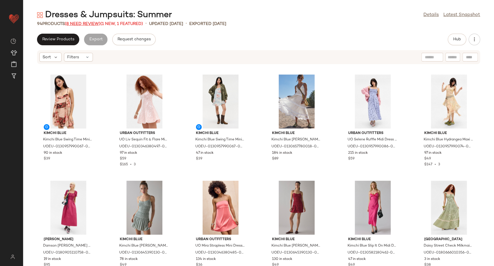
click at [95, 24] on span "(8 Need Review)" at bounding box center [83, 24] width 36 height 4
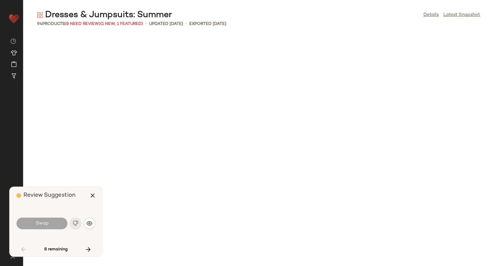
scroll to position [530, 0]
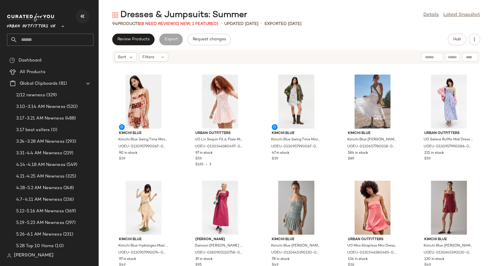
click at [79, 18] on icon "button" at bounding box center [82, 16] width 7 height 7
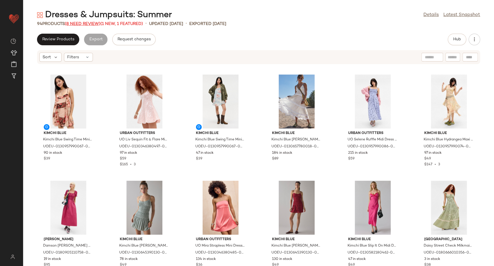
click at [78, 24] on span "(8 Need Review)" at bounding box center [83, 24] width 36 height 4
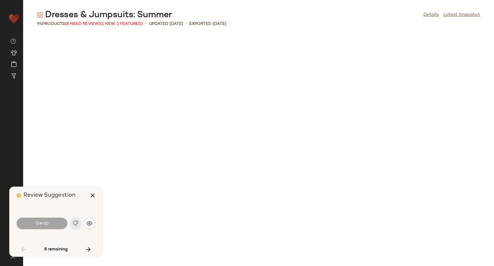
scroll to position [530, 0]
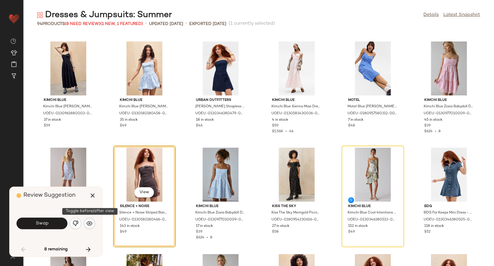
click at [88, 222] on img "button" at bounding box center [90, 223] width 6 height 6
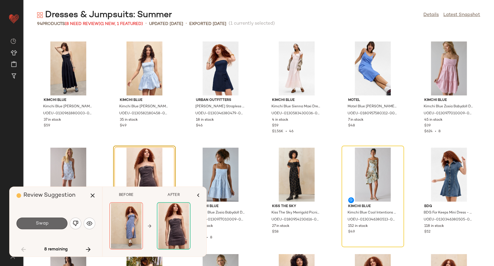
click at [43, 225] on span "Swap" at bounding box center [41, 223] width 13 height 6
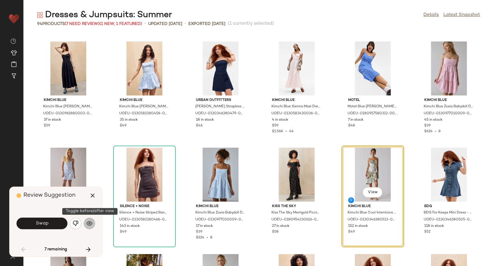
click at [91, 225] on img "button" at bounding box center [90, 223] width 6 height 6
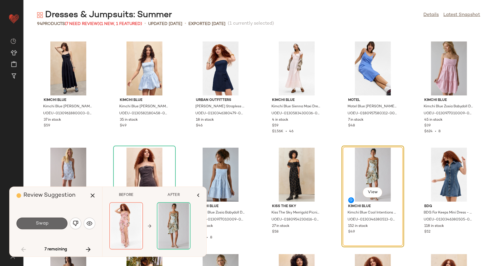
click at [48, 225] on button "Swap" at bounding box center [42, 223] width 51 height 12
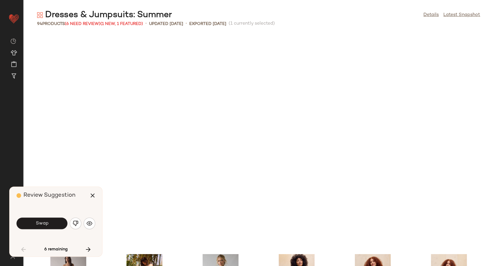
scroll to position [742, 0]
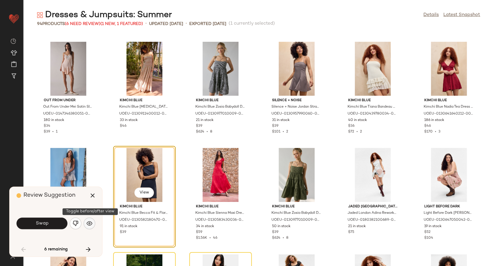
click at [89, 223] on img "button" at bounding box center [90, 223] width 6 height 6
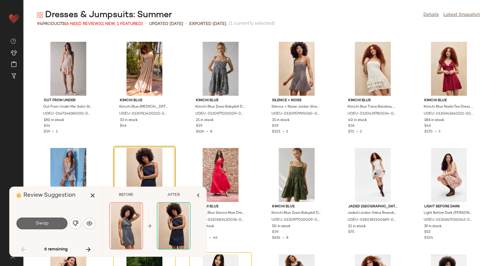
click at [50, 226] on button "Swap" at bounding box center [42, 223] width 51 height 12
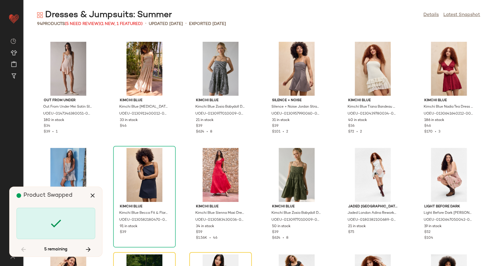
scroll to position [848, 0]
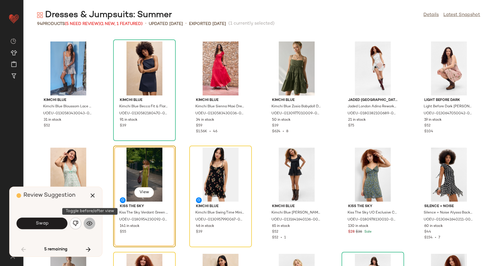
click at [91, 222] on img "button" at bounding box center [90, 223] width 6 height 6
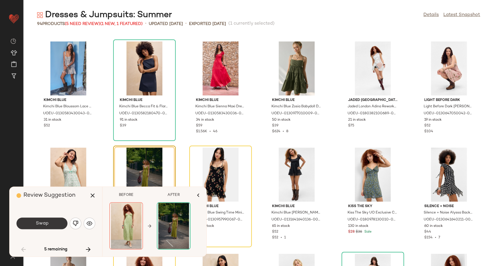
click at [38, 225] on span "Swap" at bounding box center [41, 223] width 13 height 6
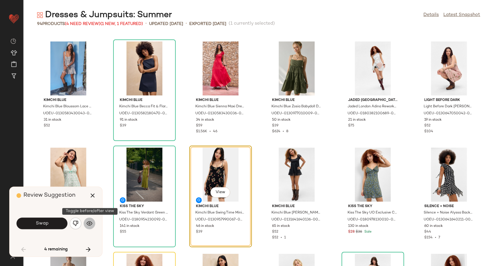
click at [87, 224] on img "button" at bounding box center [90, 223] width 6 height 6
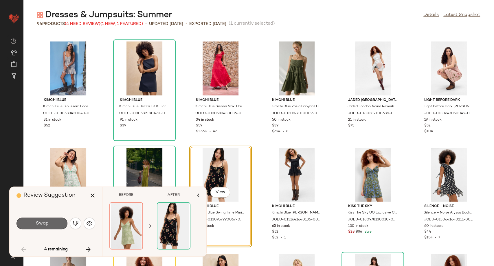
click at [48, 227] on button "Swap" at bounding box center [42, 223] width 51 height 12
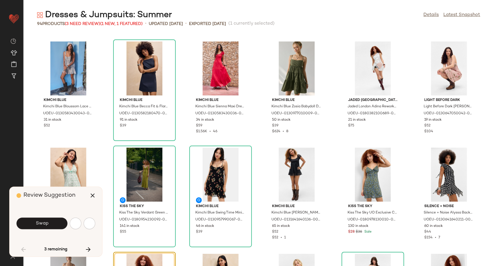
scroll to position [954, 0]
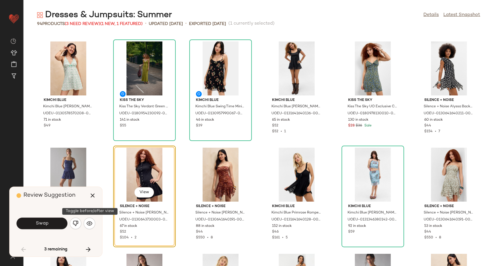
click at [91, 224] on img "button" at bounding box center [90, 223] width 6 height 6
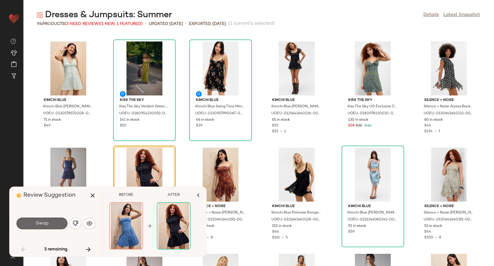
click at [53, 222] on button "Swap" at bounding box center [42, 223] width 51 height 12
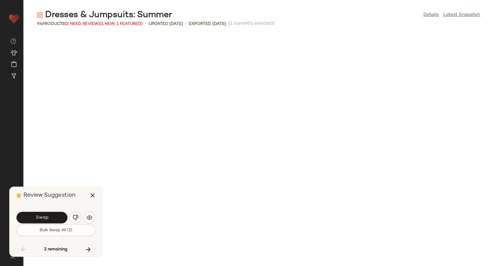
scroll to position [1272, 0]
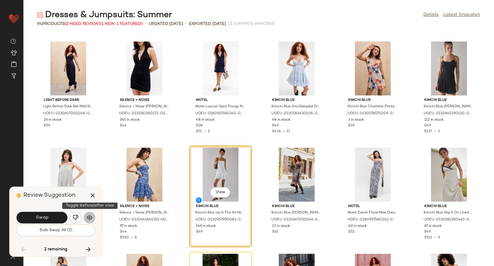
click at [92, 218] on img "button" at bounding box center [90, 217] width 6 height 6
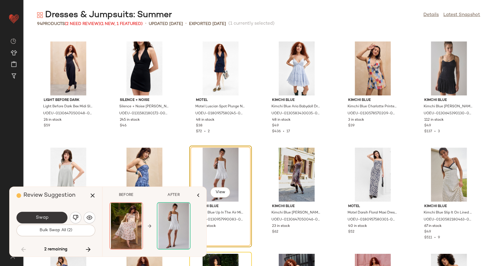
click at [59, 218] on button "Swap" at bounding box center [42, 217] width 51 height 12
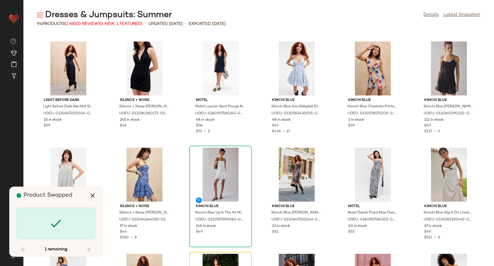
scroll to position [1378, 0]
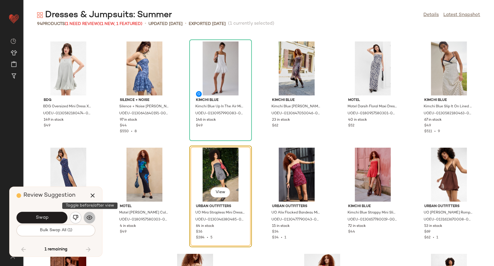
click at [90, 219] on img "button" at bounding box center [90, 217] width 6 height 6
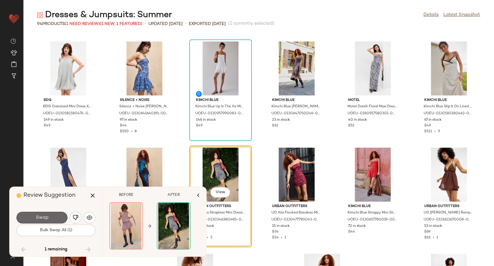
click at [47, 218] on span "Swap" at bounding box center [41, 218] width 13 height 6
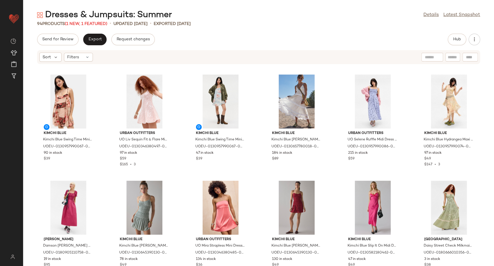
click at [453, 45] on div "Send for Review Export Request changes Hub Sort Filters Kimchi Blue Kimchi Blue…" at bounding box center [258, 150] width 471 height 232
click at [453, 42] on button "Hub" at bounding box center [457, 40] width 19 height 12
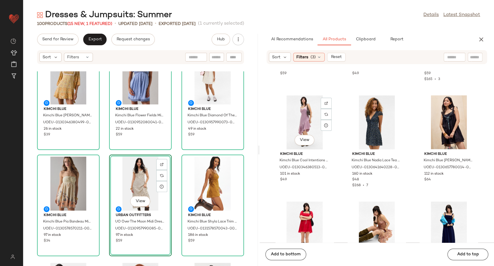
scroll to position [841, 0]
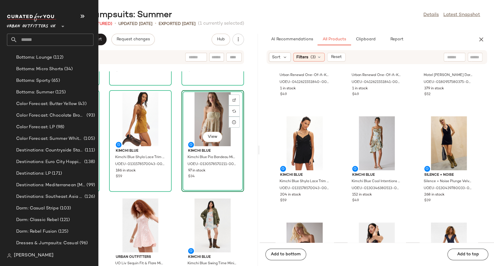
scroll to position [1188, 0]
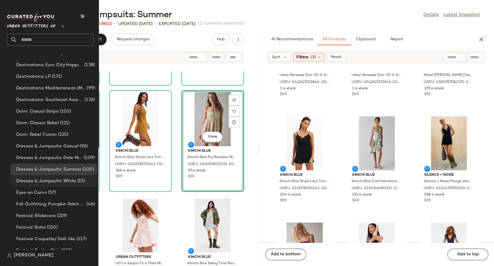
click at [55, 180] on span "Dresses & Jumpsuits: White" at bounding box center [46, 181] width 60 height 7
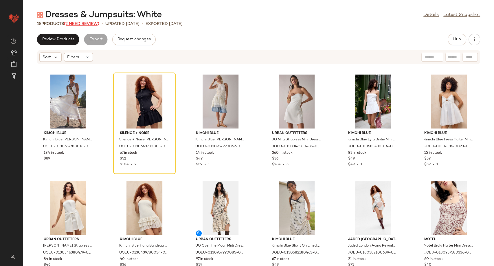
click at [89, 24] on span "(2 Need Review)" at bounding box center [81, 24] width 35 height 4
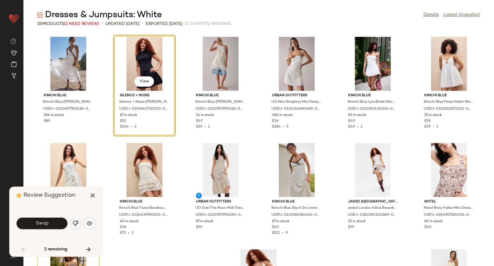
click at [76, 221] on img "button" at bounding box center [76, 223] width 6 height 6
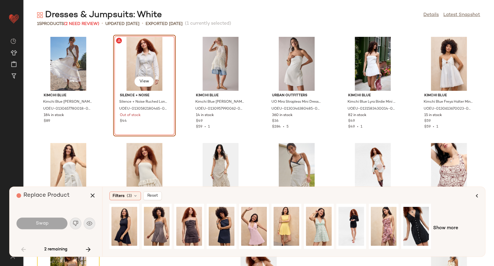
click at [133, 73] on div "View" at bounding box center [144, 64] width 58 height 54
click at [91, 195] on icon "button" at bounding box center [92, 195] width 7 height 7
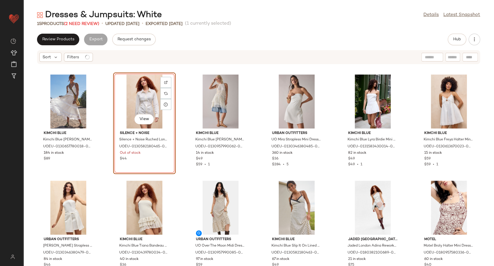
click at [134, 94] on div "View" at bounding box center [144, 101] width 58 height 54
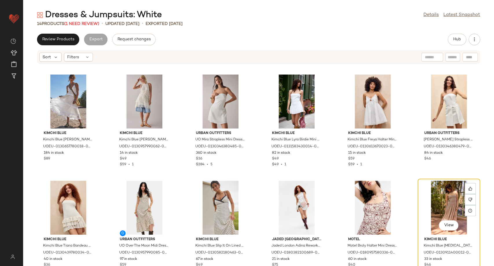
click at [448, 200] on div "View" at bounding box center [449, 207] width 58 height 54
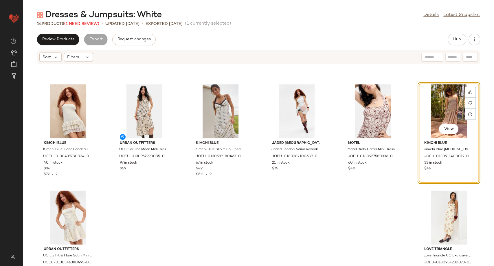
scroll to position [96, 0]
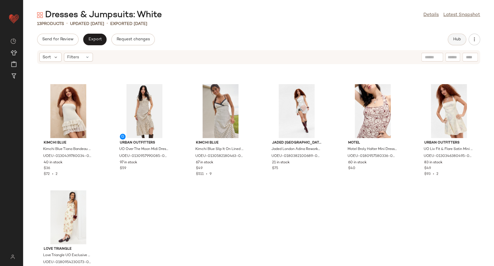
click at [454, 41] on span "Hub" at bounding box center [457, 39] width 8 height 5
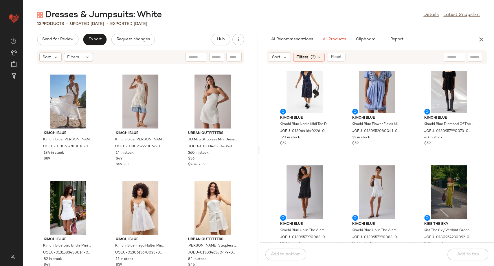
scroll to position [487, 0]
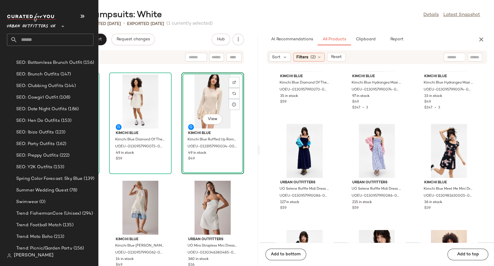
scroll to position [1612, 0]
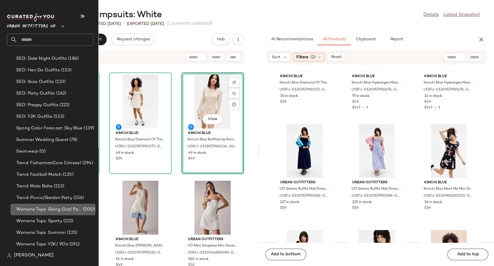
click at [50, 209] on span "Womens Tops: Going Out/ Party" at bounding box center [49, 209] width 66 height 7
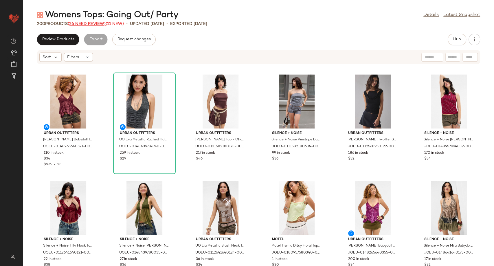
click at [81, 23] on span "(26 Need Review)" at bounding box center [87, 24] width 38 height 4
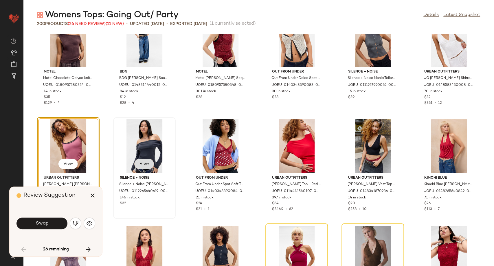
scroll to position [562, 0]
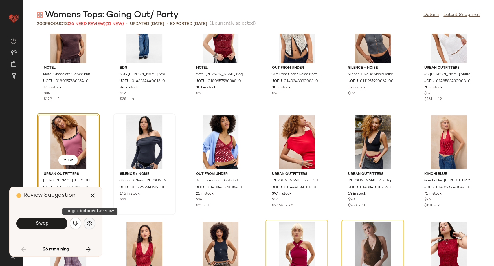
click at [87, 226] on img "button" at bounding box center [90, 223] width 6 height 6
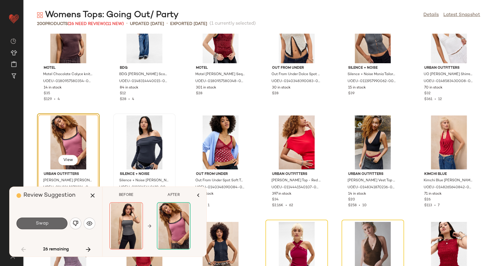
click at [60, 224] on button "Swap" at bounding box center [42, 223] width 51 height 12
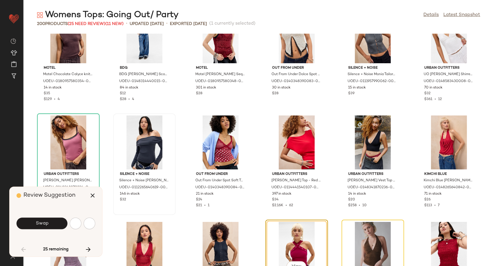
scroll to position [636, 0]
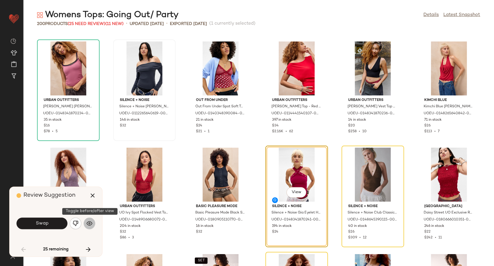
click at [90, 221] on img "button" at bounding box center [90, 223] width 6 height 6
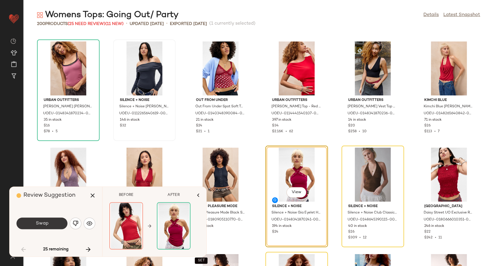
click at [42, 224] on span "Swap" at bounding box center [41, 223] width 13 height 6
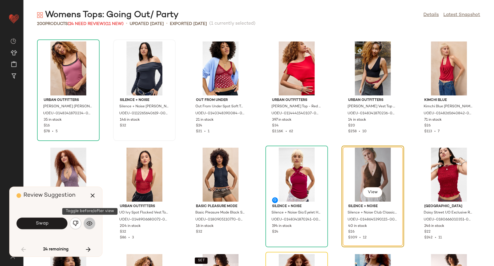
click at [92, 222] on img "button" at bounding box center [90, 223] width 6 height 6
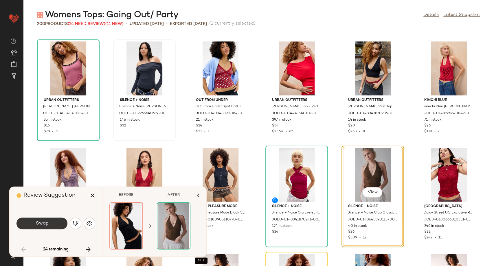
click at [53, 227] on button "Swap" at bounding box center [42, 223] width 51 height 12
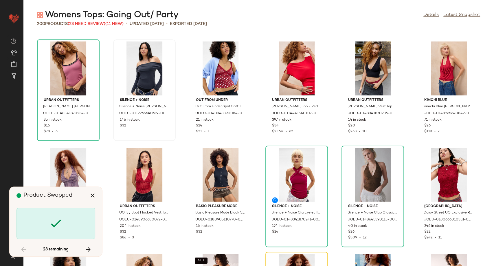
scroll to position [742, 0]
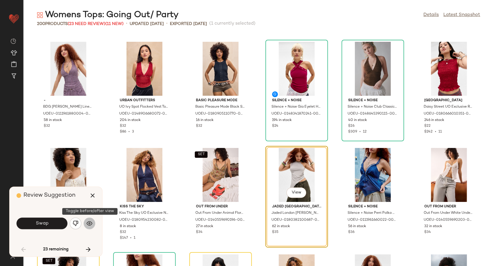
click at [90, 227] on button "button" at bounding box center [90, 223] width 12 height 12
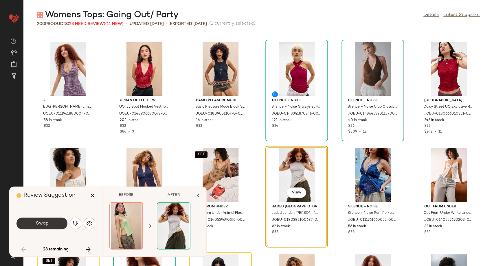
click at [48, 225] on button "Swap" at bounding box center [42, 223] width 51 height 12
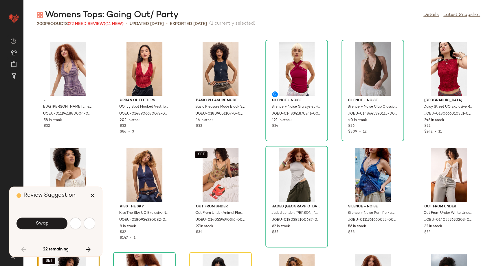
scroll to position [848, 0]
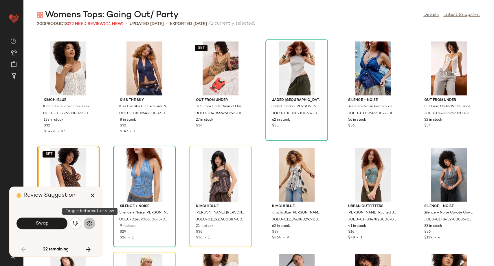
click at [90, 224] on img "button" at bounding box center [90, 223] width 6 height 6
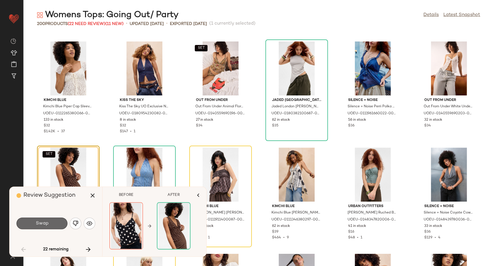
click at [49, 224] on button "Swap" at bounding box center [42, 223] width 51 height 12
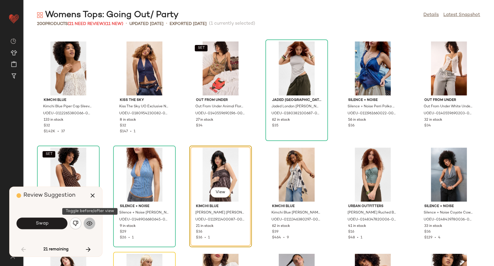
click at [90, 225] on img "button" at bounding box center [90, 223] width 6 height 6
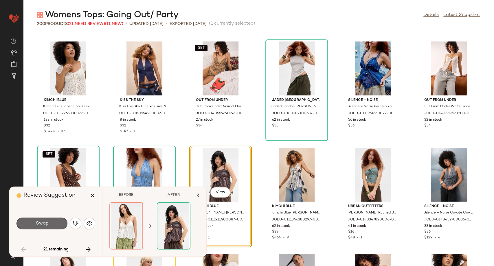
click at [44, 224] on span "Swap" at bounding box center [41, 223] width 13 height 6
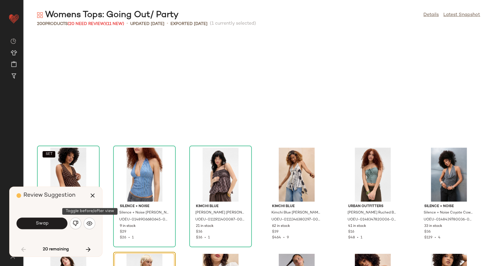
scroll to position [954, 0]
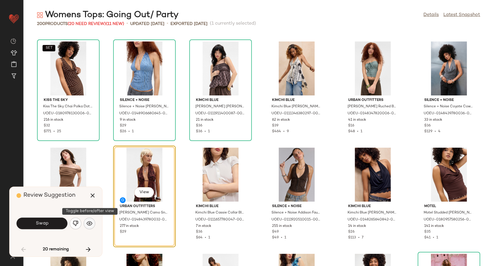
click at [90, 222] on img "button" at bounding box center [90, 223] width 6 height 6
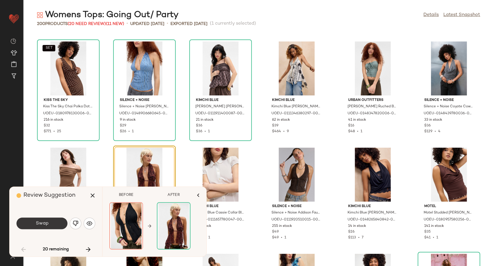
click at [56, 225] on button "Swap" at bounding box center [42, 223] width 51 height 12
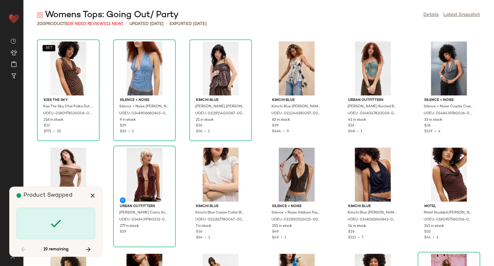
scroll to position [1378, 0]
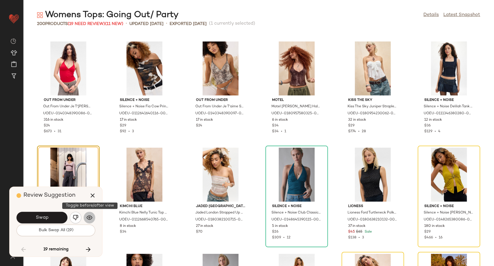
click at [88, 216] on img "button" at bounding box center [90, 217] width 6 height 6
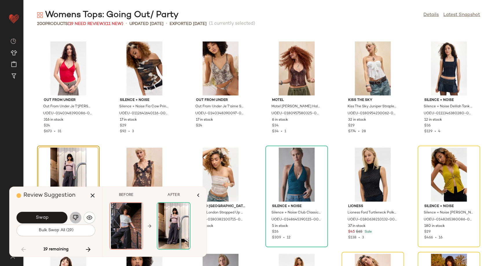
click at [75, 218] on img "button" at bounding box center [76, 217] width 6 height 6
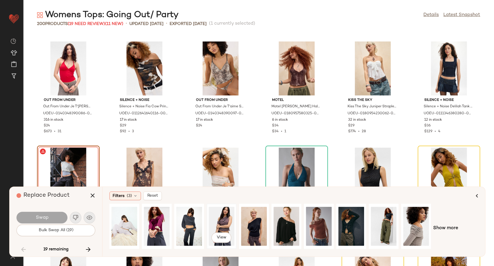
click at [223, 227] on div "View" at bounding box center [222, 225] width 26 height 41
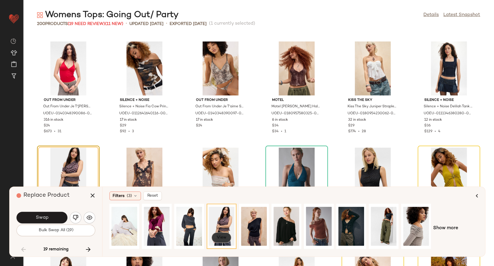
click at [225, 237] on span "View" at bounding box center [222, 237] width 10 height 5
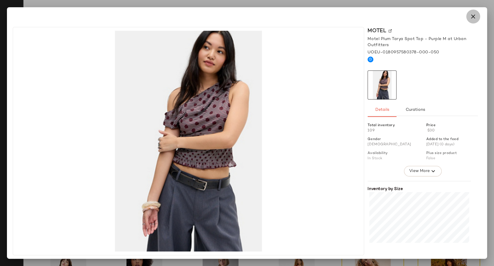
click at [476, 20] on icon "button" at bounding box center [473, 16] width 7 height 7
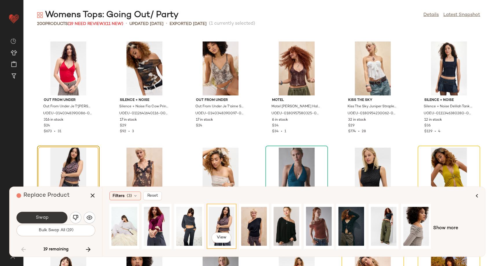
click at [52, 217] on button "Swap" at bounding box center [42, 217] width 51 height 12
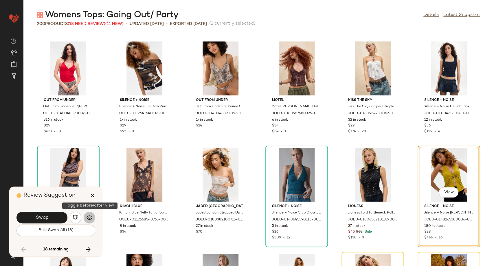
click at [92, 216] on button "button" at bounding box center [90, 217] width 12 height 12
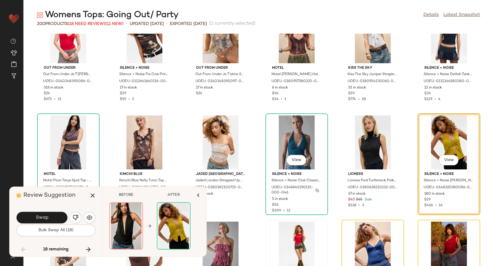
scroll to position [1474, 0]
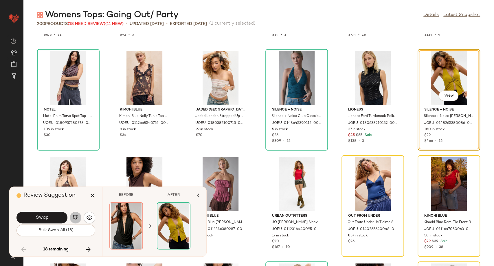
click at [77, 219] on img "button" at bounding box center [76, 217] width 6 height 6
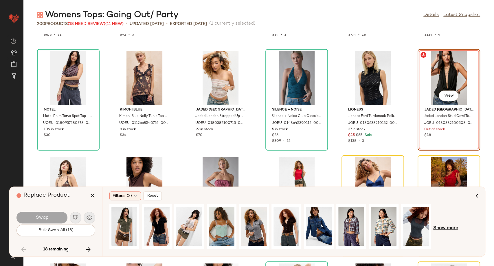
click at [450, 227] on span "Show more" at bounding box center [446, 227] width 25 height 7
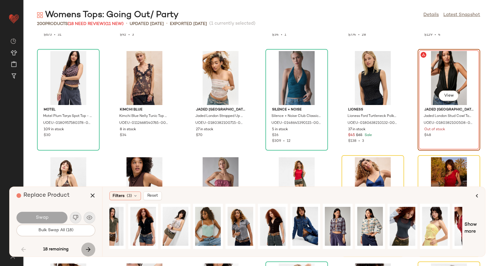
click at [83, 249] on button "button" at bounding box center [88, 249] width 14 height 14
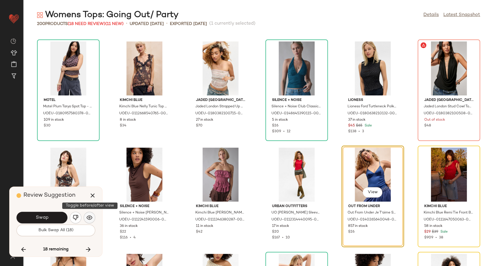
click at [88, 218] on img "button" at bounding box center [90, 217] width 6 height 6
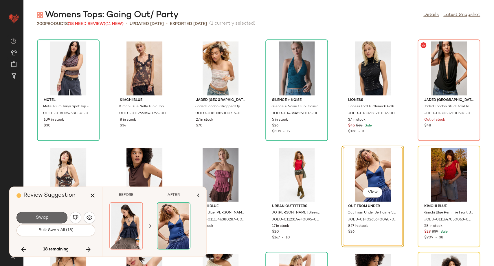
click at [55, 217] on button "Swap" at bounding box center [42, 217] width 51 height 12
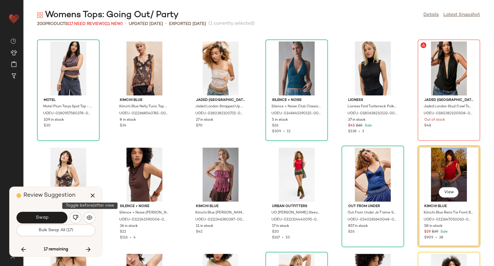
click at [92, 218] on img "button" at bounding box center [90, 217] width 6 height 6
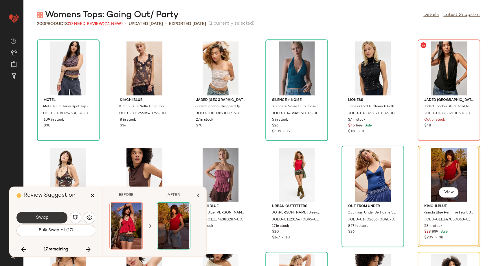
click at [58, 218] on button "Swap" at bounding box center [42, 217] width 51 height 12
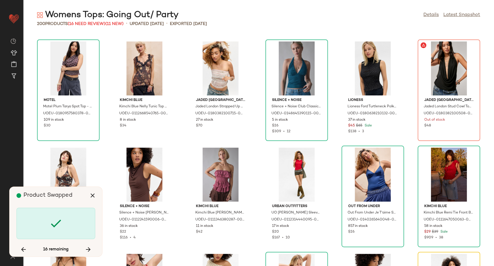
scroll to position [1590, 0]
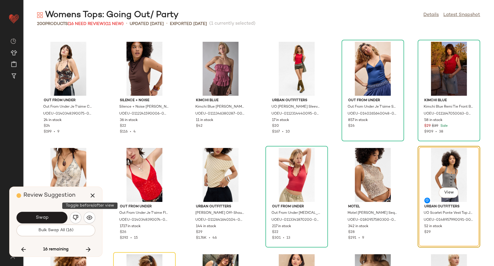
click at [91, 220] on img "button" at bounding box center [90, 217] width 6 height 6
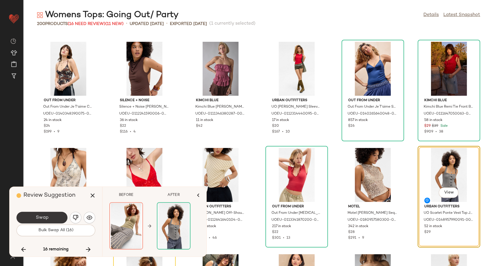
click at [43, 219] on span "Swap" at bounding box center [41, 218] width 13 height 6
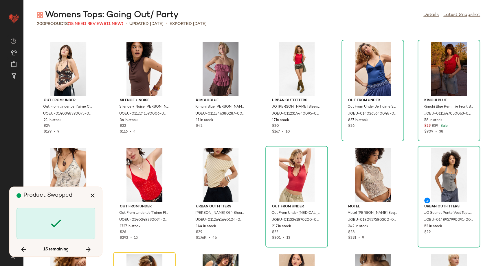
scroll to position [1696, 0]
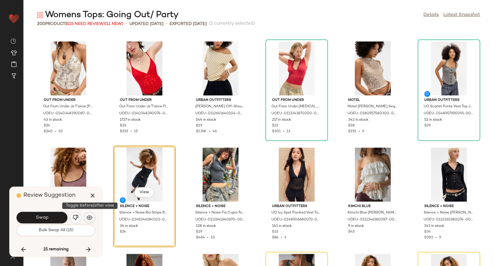
click at [94, 220] on button "button" at bounding box center [90, 217] width 12 height 12
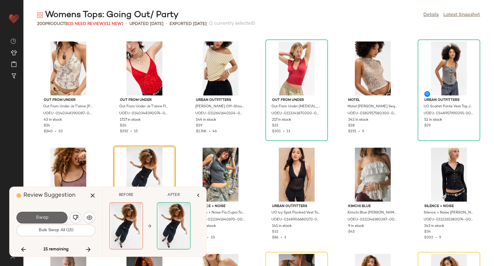
click at [55, 216] on button "Swap" at bounding box center [42, 217] width 51 height 12
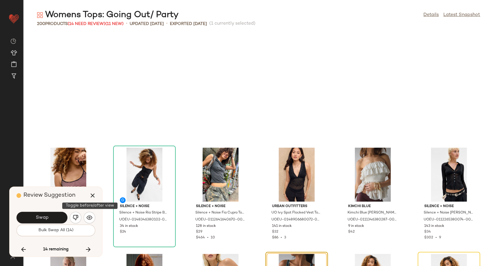
scroll to position [1802, 0]
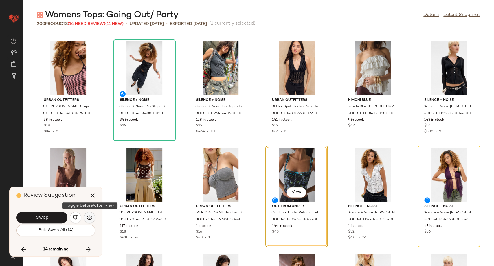
click at [87, 217] on img "button" at bounding box center [90, 217] width 6 height 6
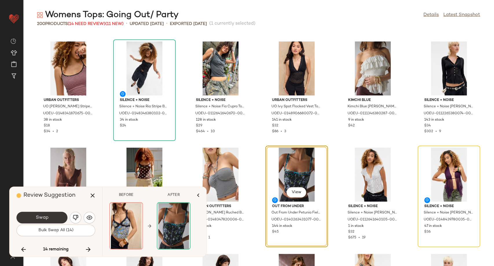
click at [50, 216] on button "Swap" at bounding box center [42, 217] width 51 height 12
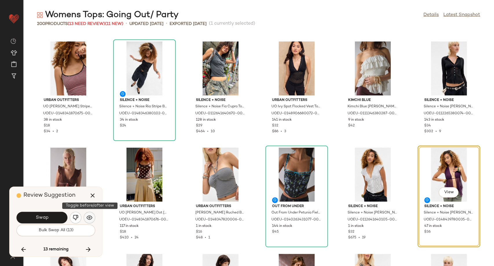
click at [91, 220] on img "button" at bounding box center [90, 217] width 6 height 6
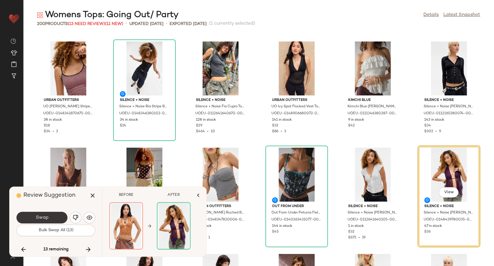
click at [48, 218] on span "Swap" at bounding box center [41, 218] width 13 height 6
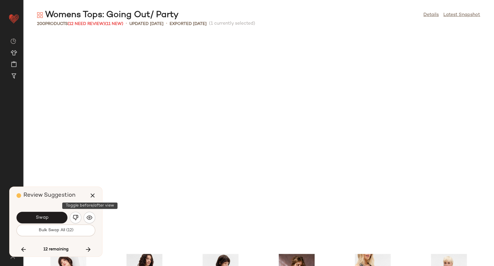
scroll to position [2013, 0]
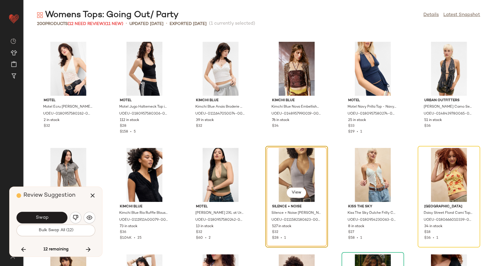
click at [257, 145] on div "Motel Motel Ecru Cosimo Top - Cream 2XL at Urban Outfitters UOEU-0180957580262-…" at bounding box center [258, 150] width 471 height 232
click at [89, 217] on img "button" at bounding box center [90, 217] width 6 height 6
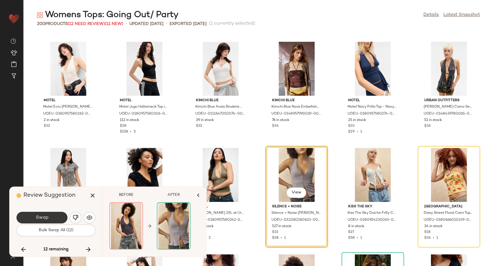
click at [49, 216] on button "Swap" at bounding box center [42, 217] width 51 height 12
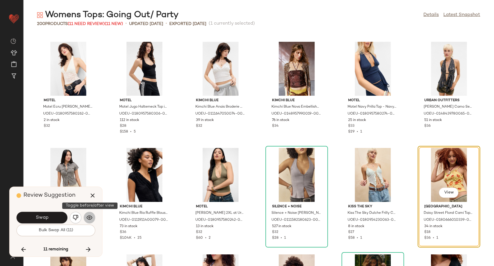
click at [88, 216] on img "button" at bounding box center [90, 217] width 6 height 6
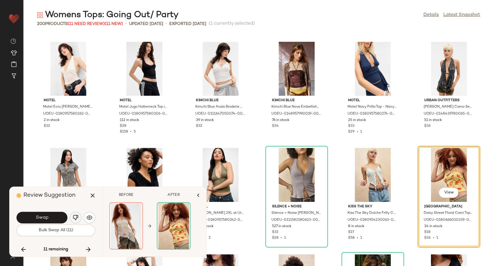
click at [78, 216] on img "button" at bounding box center [76, 217] width 6 height 6
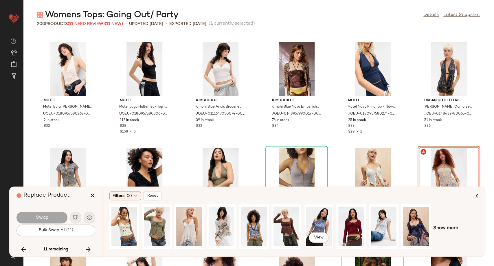
click at [317, 224] on div "View" at bounding box center [319, 225] width 26 height 41
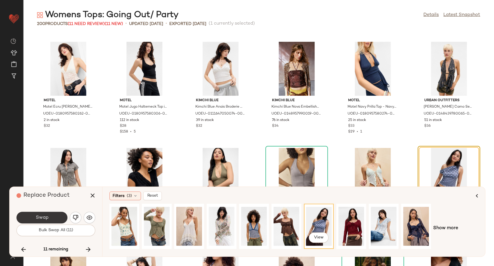
click at [57, 215] on button "Swap" at bounding box center [42, 217] width 51 height 12
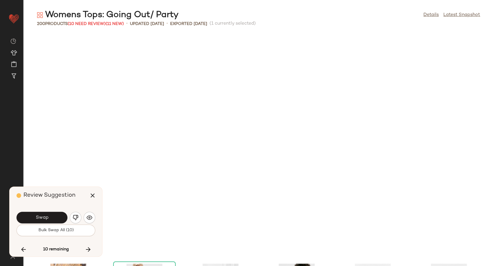
scroll to position [2332, 0]
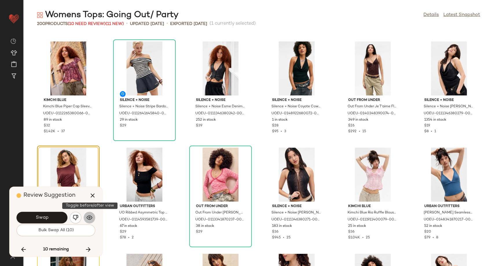
click at [92, 219] on button "button" at bounding box center [90, 217] width 12 height 12
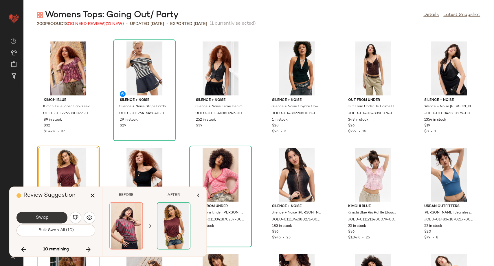
click at [57, 216] on button "Swap" at bounding box center [42, 217] width 51 height 12
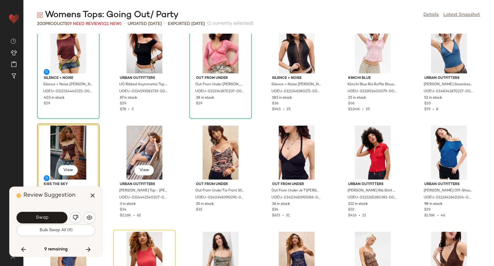
scroll to position [2470, 0]
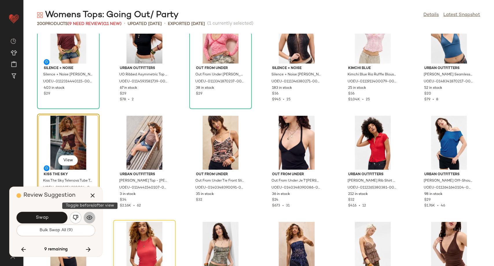
click at [89, 217] on img "button" at bounding box center [90, 217] width 6 height 6
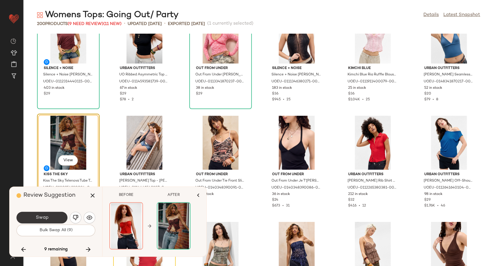
click at [50, 221] on button "Swap" at bounding box center [42, 217] width 51 height 12
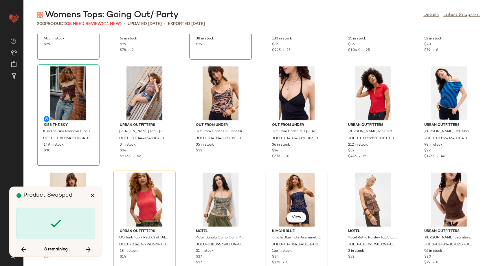
scroll to position [2534, 0]
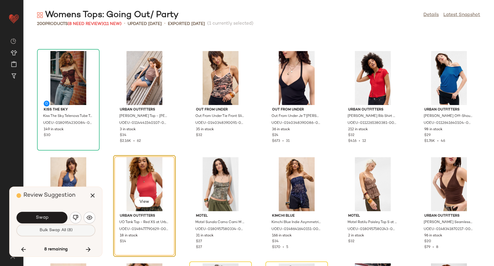
scroll to position [2544, 0]
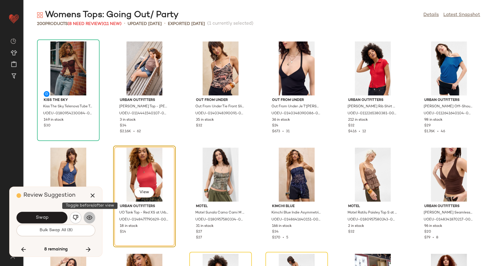
click at [87, 219] on img "button" at bounding box center [90, 217] width 6 height 6
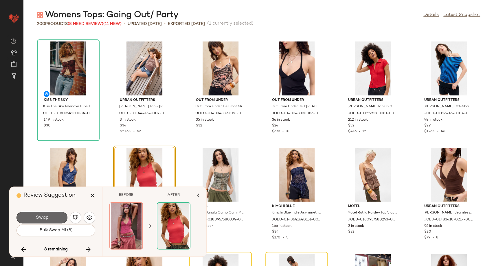
click at [32, 217] on button "Swap" at bounding box center [42, 217] width 51 height 12
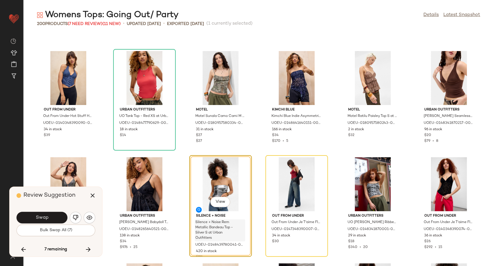
scroll to position [2650, 0]
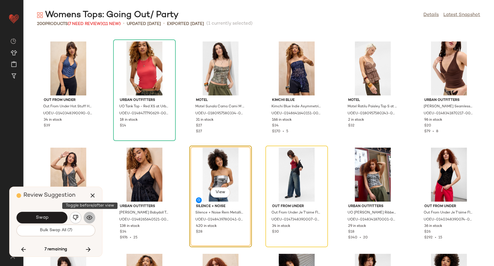
click at [89, 217] on img "button" at bounding box center [90, 217] width 6 height 6
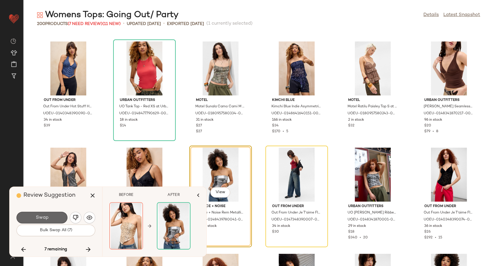
click at [52, 217] on button "Swap" at bounding box center [42, 217] width 51 height 12
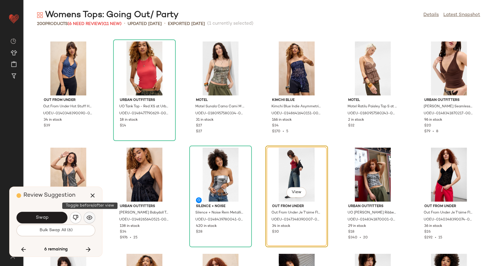
click at [91, 218] on img "button" at bounding box center [90, 217] width 6 height 6
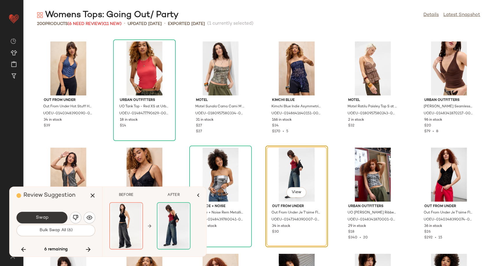
click at [41, 221] on button "Swap" at bounding box center [42, 217] width 51 height 12
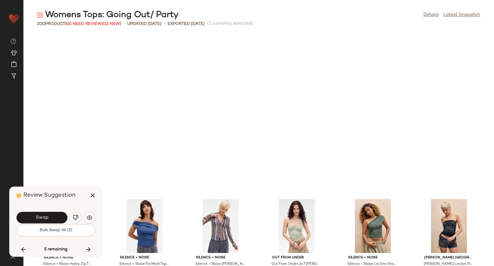
scroll to position [2968, 0]
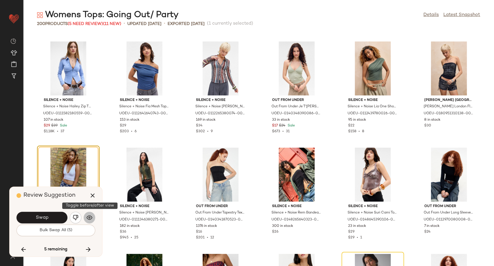
click at [92, 216] on img "button" at bounding box center [90, 217] width 6 height 6
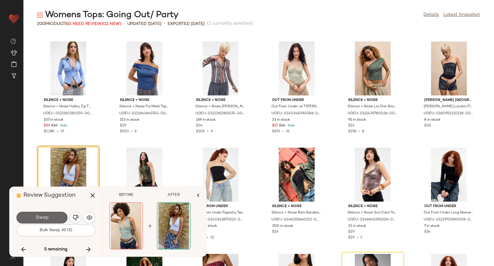
click at [56, 217] on button "Swap" at bounding box center [42, 217] width 51 height 12
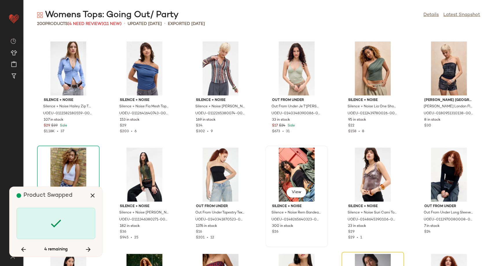
scroll to position [3032, 0]
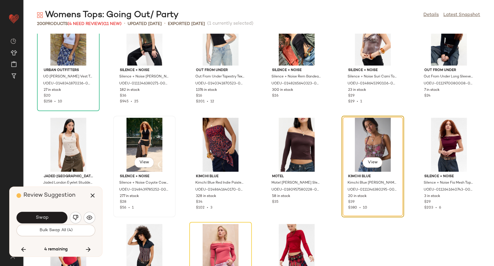
scroll to position [3106, 0]
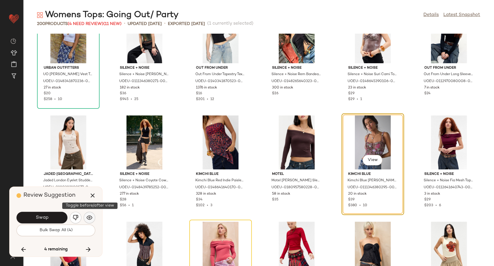
click at [89, 221] on button "button" at bounding box center [90, 217] width 12 height 12
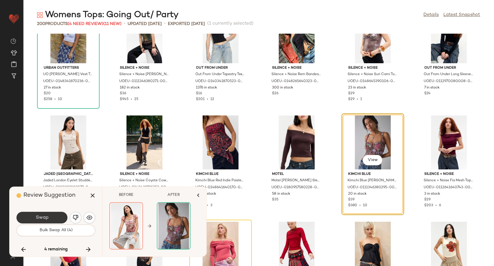
click at [58, 214] on button "Swap" at bounding box center [42, 217] width 51 height 12
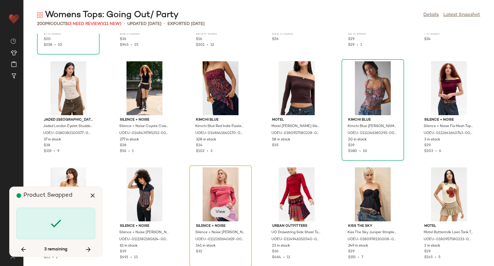
scroll to position [3170, 0]
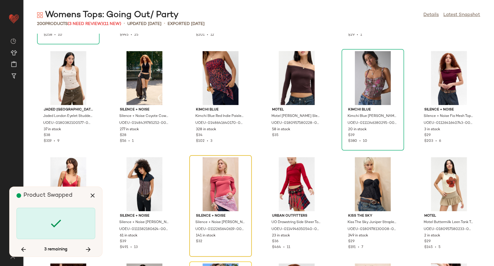
scroll to position [3180, 0]
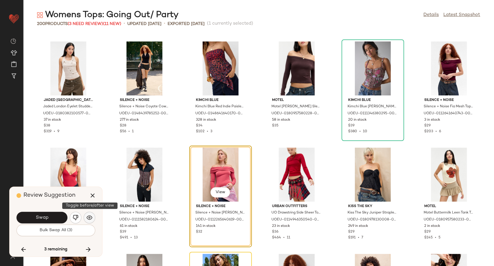
click at [93, 217] on button "button" at bounding box center [90, 217] width 12 height 12
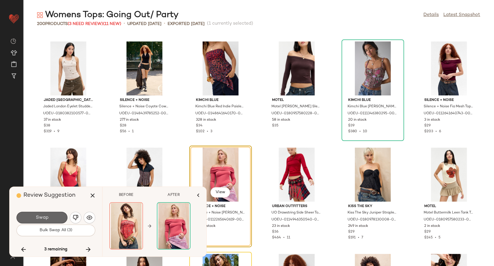
click at [54, 216] on button "Swap" at bounding box center [42, 217] width 51 height 12
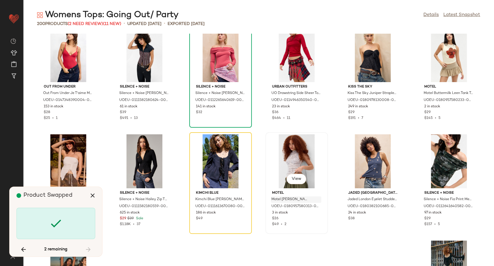
scroll to position [3308, 0]
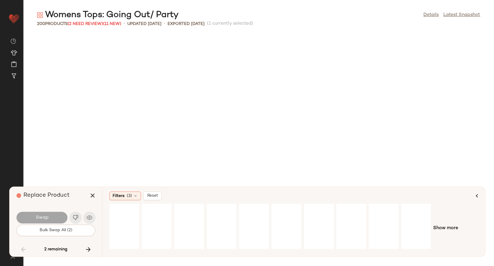
scroll to position [1378, 0]
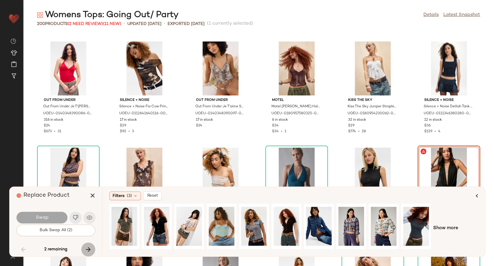
click at [89, 249] on icon "button" at bounding box center [88, 249] width 7 height 7
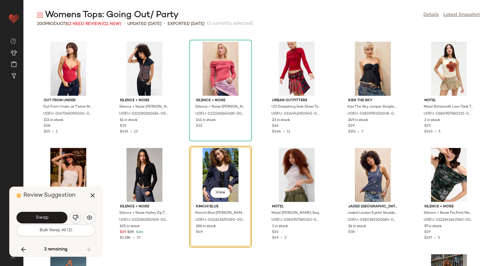
click at [80, 217] on button "button" at bounding box center [76, 217] width 12 height 12
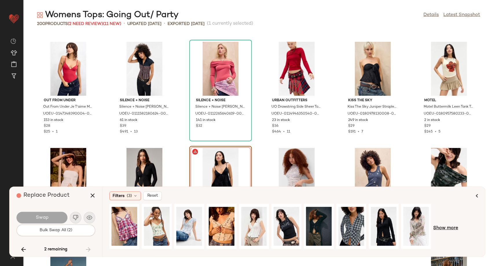
click at [449, 226] on span "Show more" at bounding box center [446, 227] width 25 height 7
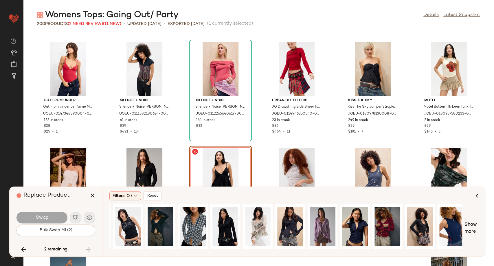
scroll to position [0, 178]
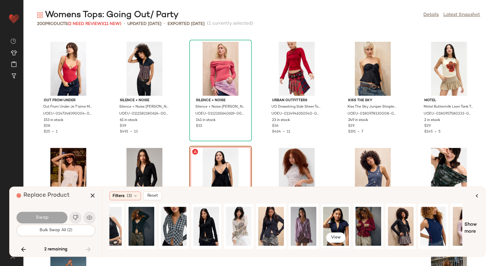
click at [336, 222] on div "View" at bounding box center [336, 225] width 26 height 41
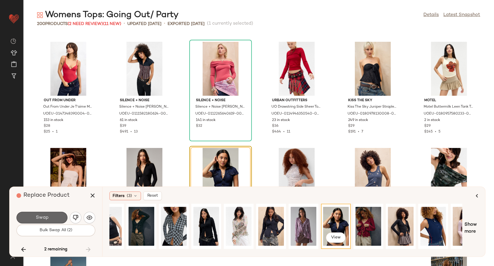
click at [51, 215] on button "Swap" at bounding box center [42, 217] width 51 height 12
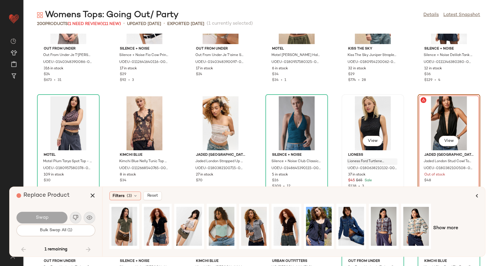
scroll to position [1442, 0]
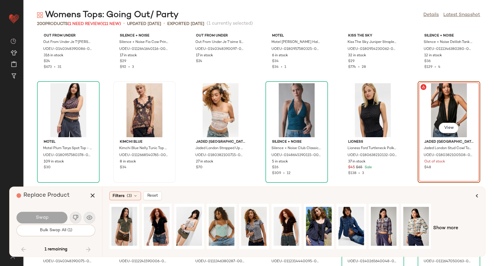
drag, startPoint x: 91, startPoint y: 195, endPoint x: 113, endPoint y: 183, distance: 24.9
click at [91, 195] on icon "button" at bounding box center [92, 195] width 7 height 7
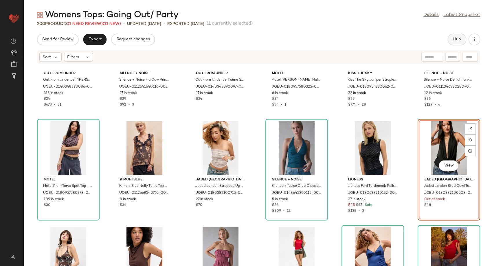
click at [461, 37] on button "Hub" at bounding box center [457, 40] width 19 height 12
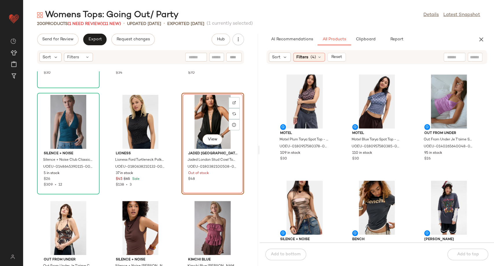
scroll to position [3005, 0]
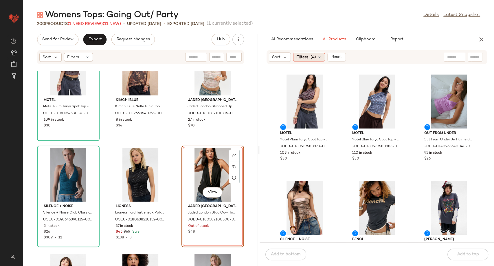
click at [319, 56] on icon at bounding box center [319, 57] width 5 height 5
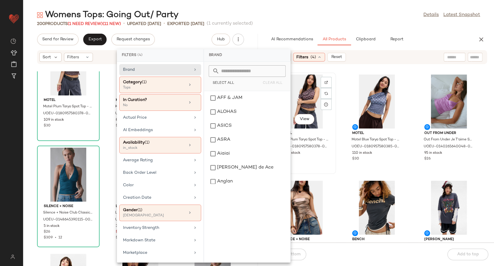
click at [334, 145] on div "View Motel Motel Plum Tarya Spot Top - Purple M at Urban Outfitters UOEU-018095…" at bounding box center [304, 123] width 61 height 100
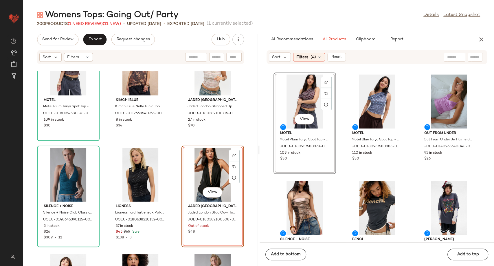
click at [338, 155] on div "View Motel Motel Plum Tarya Spot Top - Purple M at Urban Outfitters UOEU-018095…" at bounding box center [377, 156] width 235 height 171
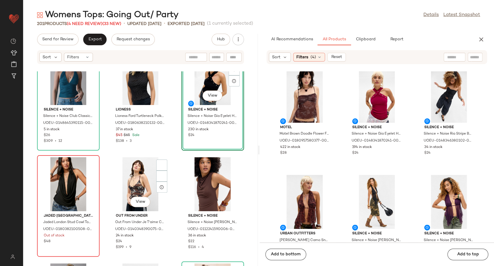
scroll to position [3102, 0]
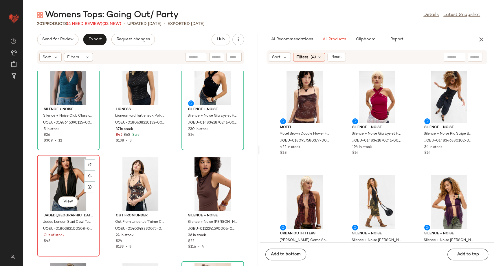
click at [67, 179] on div "View" at bounding box center [68, 184] width 58 height 54
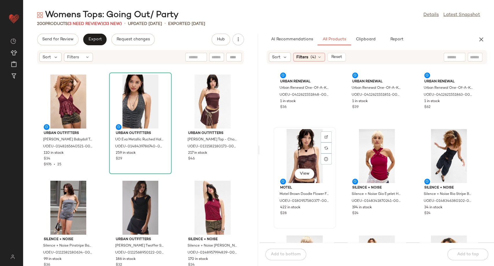
scroll to position [582, 0]
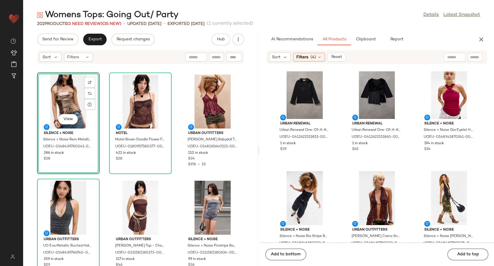
scroll to position [585, 0]
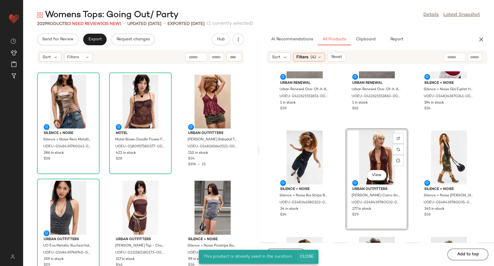
click at [310, 253] on button "Close" at bounding box center [306, 256] width 19 height 10
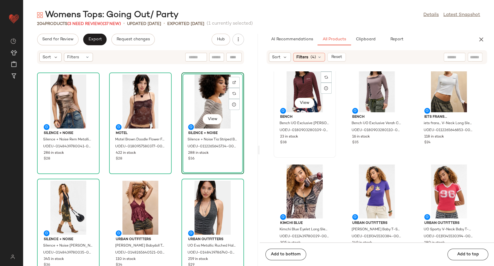
scroll to position [874, 0]
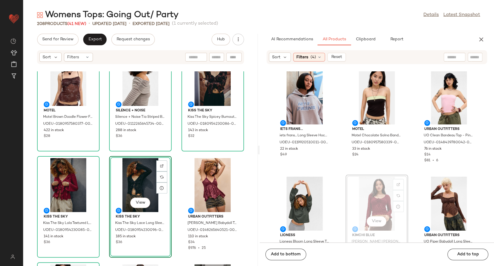
scroll to position [1389, 0]
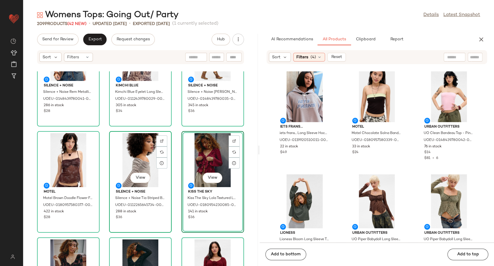
scroll to position [32, 0]
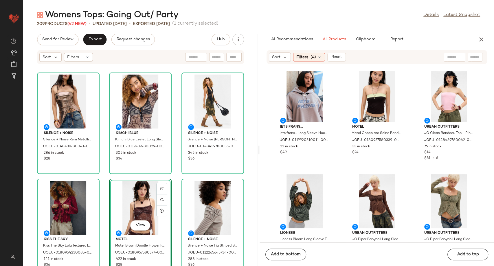
click at [175, 202] on div "Silence + Noise Silence + Noise Rem Metallic Bandeau Top - Bronze S at Urban Ou…" at bounding box center [140, 168] width 235 height 194
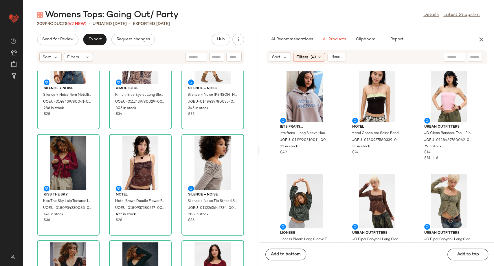
scroll to position [96, 0]
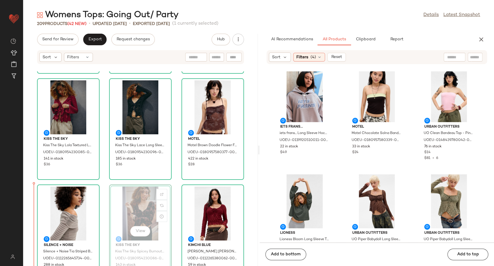
scroll to position [102, 0]
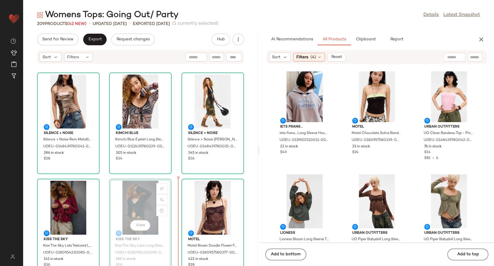
scroll to position [2, 0]
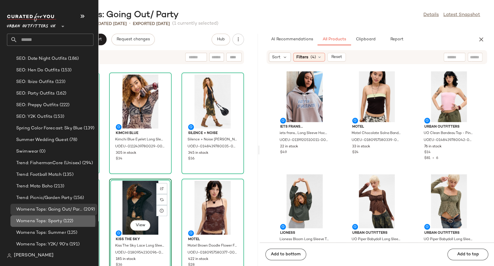
click at [47, 222] on span "Womens Tops: Sporty" at bounding box center [39, 220] width 46 height 7
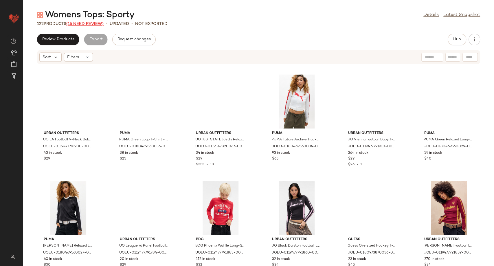
click at [90, 23] on span "(15 Need Review)" at bounding box center [84, 24] width 37 height 4
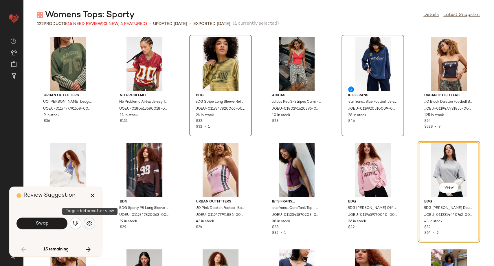
click at [89, 224] on img "button" at bounding box center [90, 223] width 6 height 6
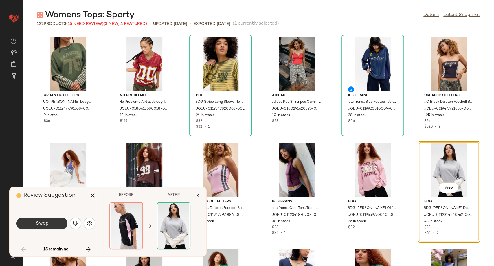
click at [65, 222] on button "Swap" at bounding box center [42, 223] width 51 height 12
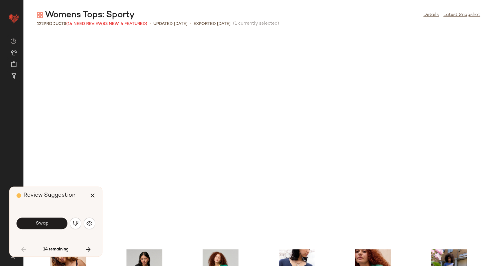
scroll to position [424, 0]
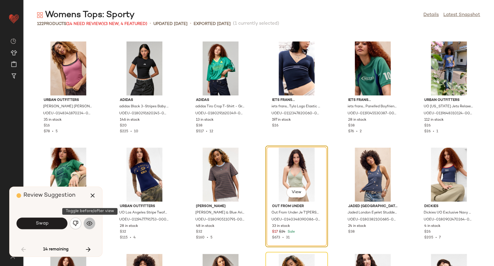
click at [91, 223] on img "button" at bounding box center [90, 223] width 6 height 6
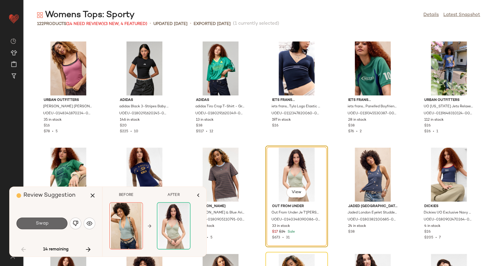
click at [51, 225] on button "Swap" at bounding box center [42, 223] width 51 height 12
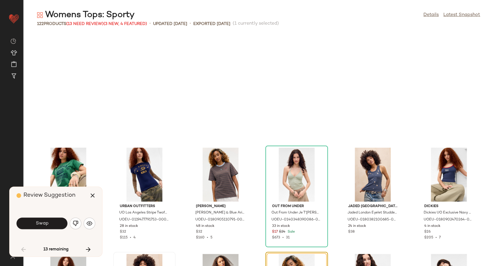
scroll to position [530, 0]
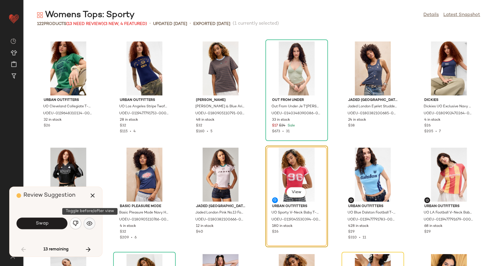
click at [88, 223] on img "button" at bounding box center [90, 223] width 6 height 6
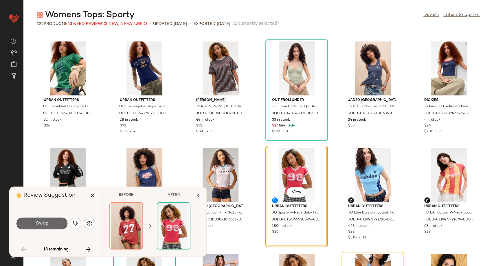
click at [50, 226] on button "Swap" at bounding box center [42, 223] width 51 height 12
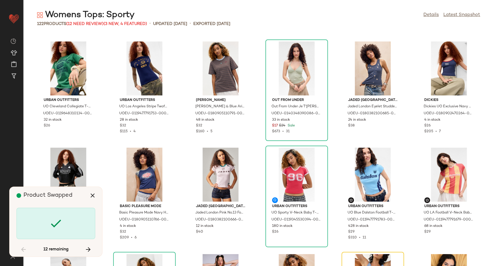
scroll to position [636, 0]
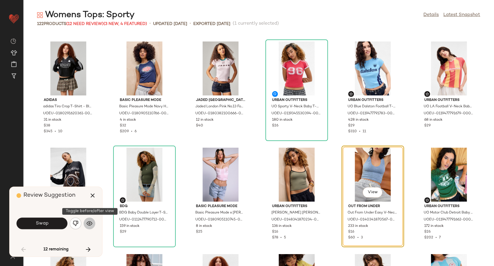
click at [94, 225] on button "button" at bounding box center [90, 223] width 12 height 12
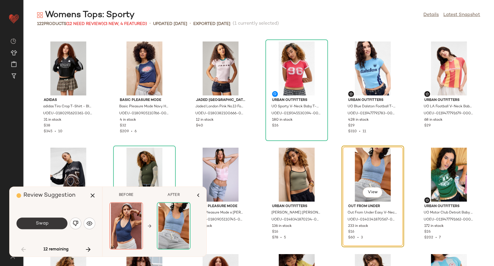
click at [46, 226] on span "Swap" at bounding box center [41, 223] width 13 height 6
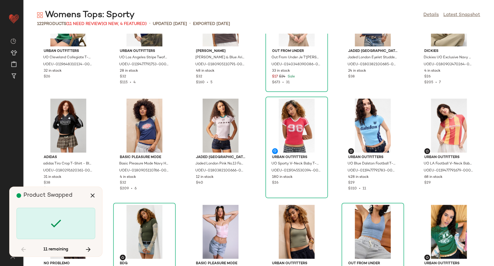
scroll to position [869, 0]
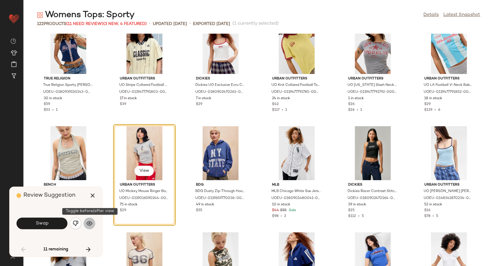
click at [88, 225] on img "button" at bounding box center [90, 223] width 6 height 6
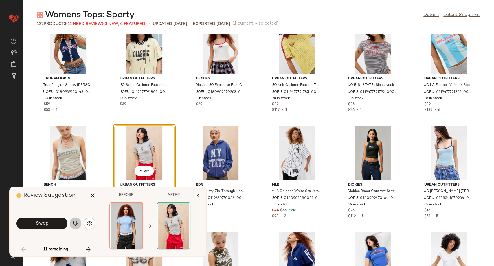
drag, startPoint x: 74, startPoint y: 225, endPoint x: 83, endPoint y: 226, distance: 9.1
click at [74, 225] on img "button" at bounding box center [76, 223] width 6 height 6
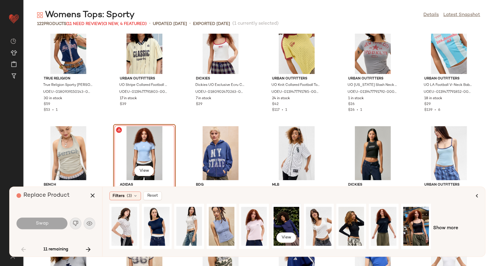
click at [286, 224] on div "View" at bounding box center [287, 225] width 26 height 41
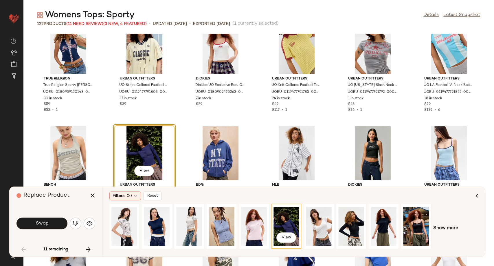
scroll to position [901, 0]
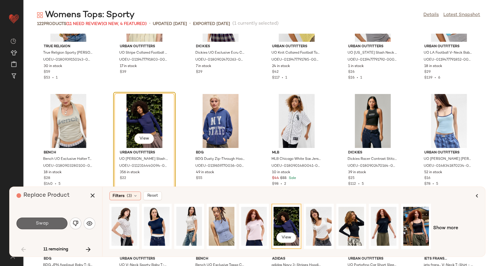
click at [58, 222] on button "Swap" at bounding box center [42, 223] width 51 height 12
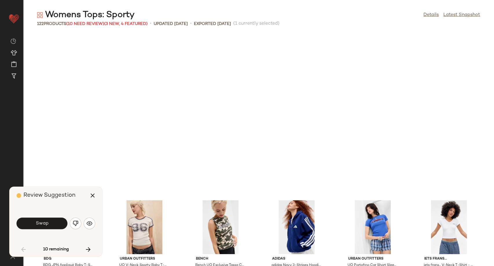
scroll to position [1060, 0]
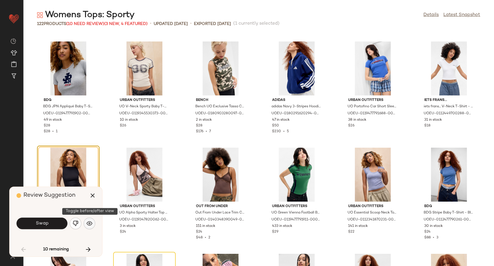
click at [93, 221] on button "button" at bounding box center [90, 223] width 12 height 12
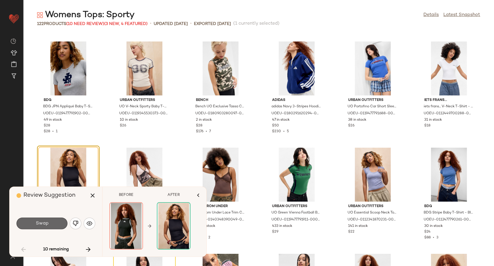
click at [59, 226] on button "Swap" at bounding box center [42, 223] width 51 height 12
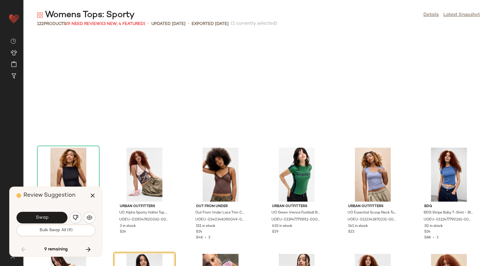
scroll to position [1166, 0]
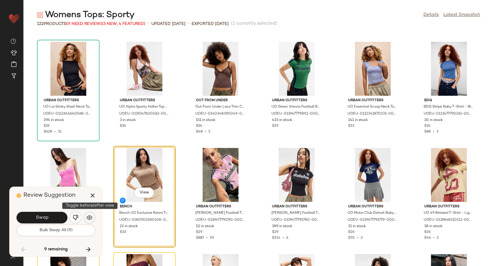
click at [88, 220] on button "button" at bounding box center [90, 217] width 12 height 12
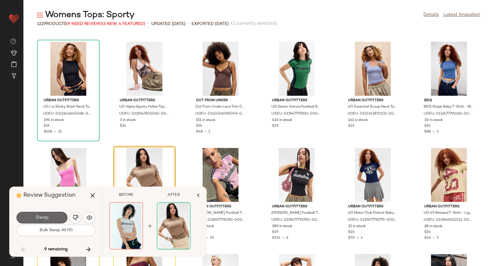
click at [52, 216] on button "Swap" at bounding box center [42, 217] width 51 height 12
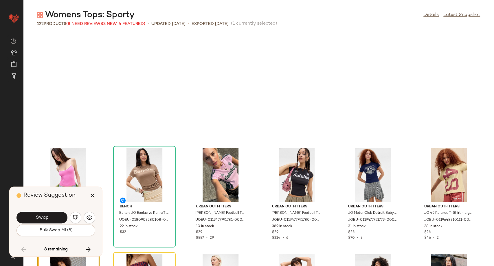
scroll to position [1272, 0]
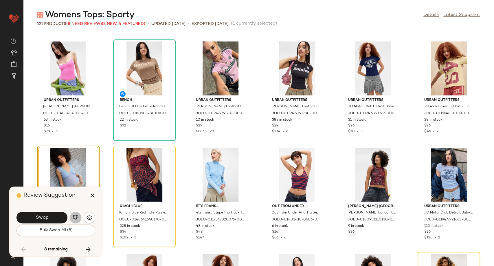
click at [79, 218] on button "button" at bounding box center [76, 217] width 12 height 12
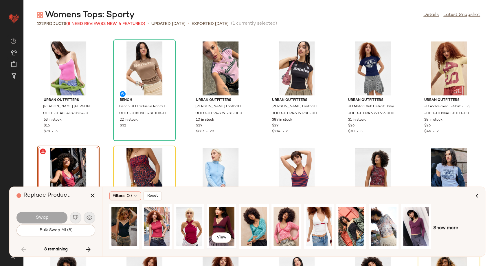
click at [216, 224] on div "View" at bounding box center [222, 225] width 26 height 41
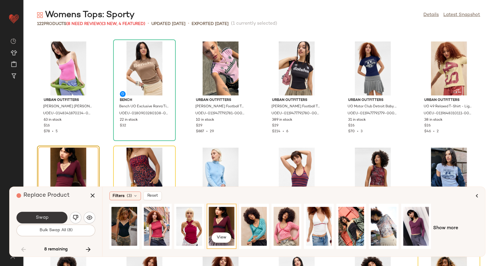
click at [53, 221] on button "Swap" at bounding box center [42, 217] width 51 height 12
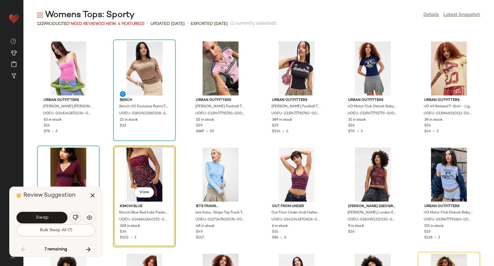
click at [77, 220] on img "button" at bounding box center [76, 217] width 6 height 6
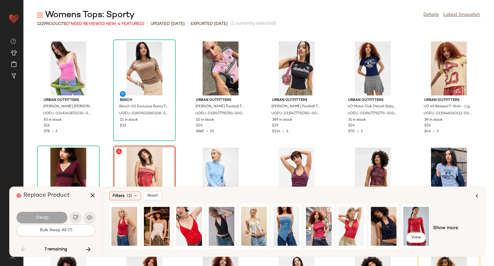
click at [416, 223] on div "View" at bounding box center [416, 225] width 26 height 41
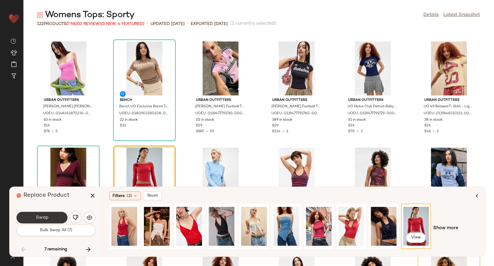
click at [33, 219] on button "Swap" at bounding box center [42, 217] width 51 height 12
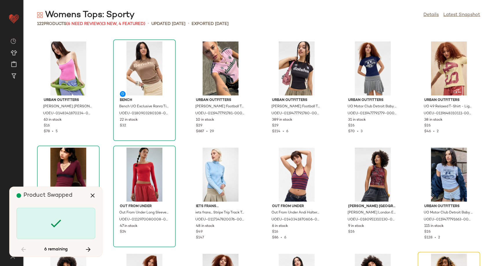
scroll to position [1378, 0]
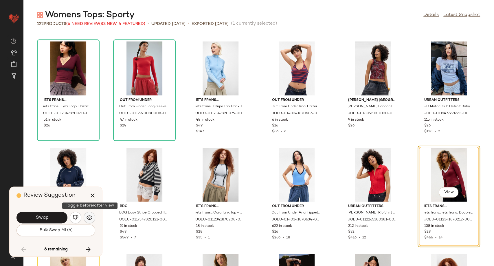
click at [88, 217] on img "button" at bounding box center [90, 217] width 6 height 6
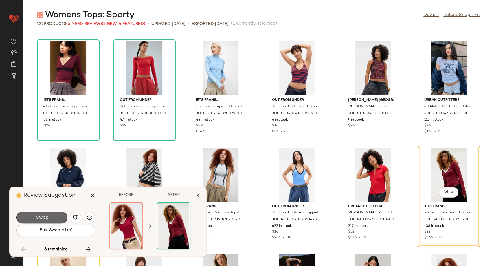
click at [46, 220] on span "Swap" at bounding box center [41, 218] width 13 height 6
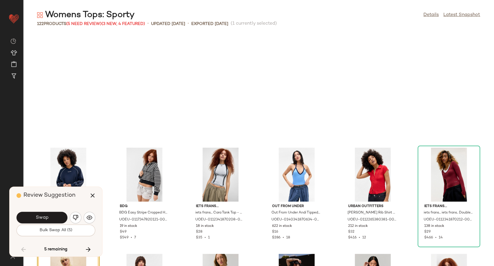
scroll to position [1484, 0]
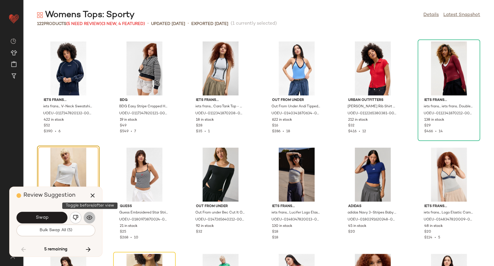
click at [92, 221] on button "button" at bounding box center [90, 217] width 12 height 12
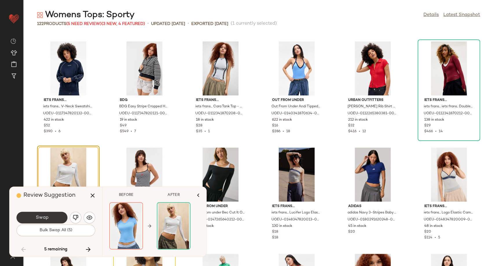
click at [32, 216] on button "Swap" at bounding box center [42, 217] width 51 height 12
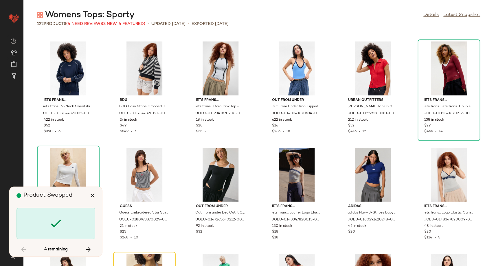
scroll to position [1590, 0]
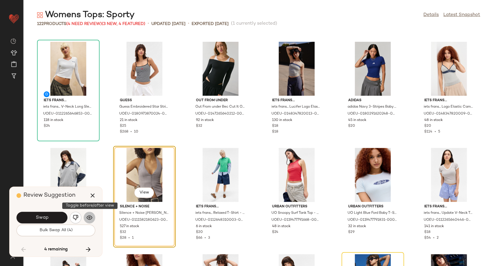
click at [90, 216] on img "button" at bounding box center [90, 217] width 6 height 6
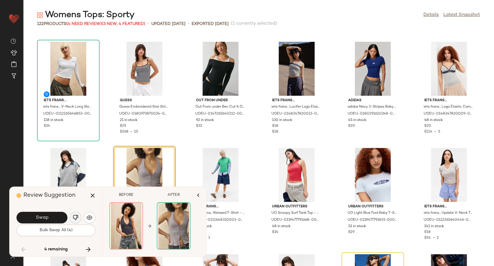
click at [76, 218] on img "button" at bounding box center [76, 217] width 6 height 6
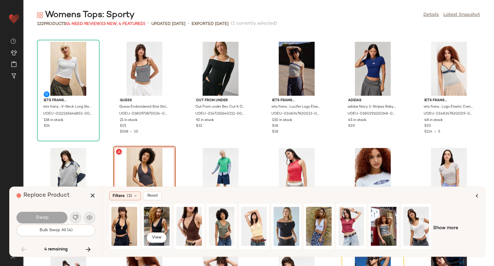
click at [156, 227] on div "View" at bounding box center [157, 225] width 26 height 41
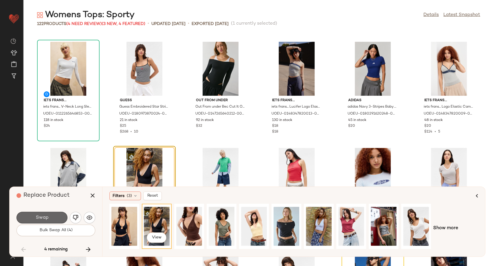
click at [56, 220] on button "Swap" at bounding box center [42, 217] width 51 height 12
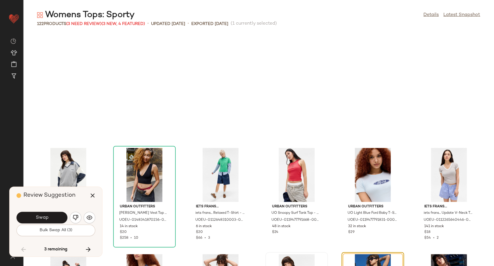
scroll to position [1696, 0]
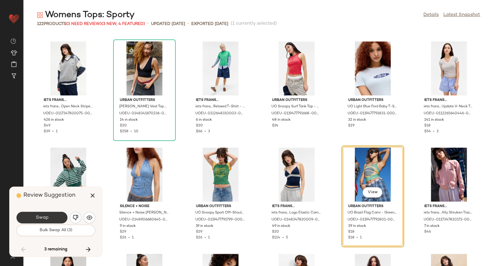
click at [58, 219] on button "Swap" at bounding box center [42, 217] width 51 height 12
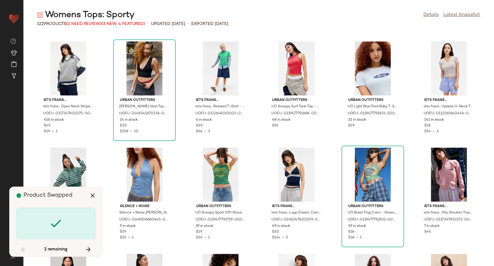
scroll to position [1995, 0]
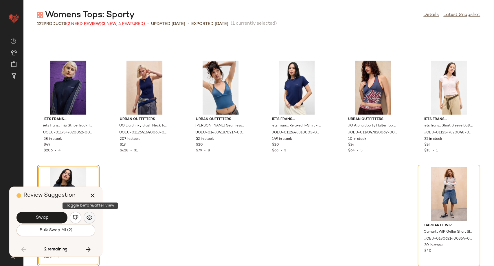
click at [93, 219] on button "button" at bounding box center [90, 217] width 12 height 12
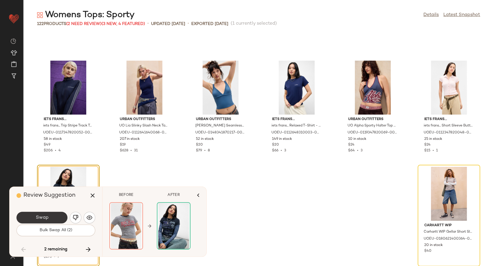
click at [40, 217] on span "Swap" at bounding box center [41, 218] width 13 height 6
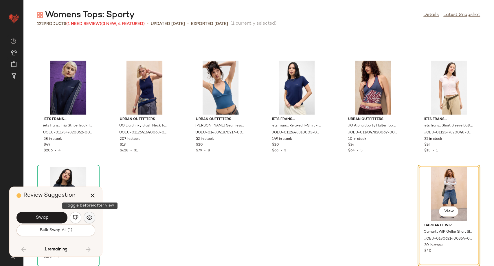
click at [89, 219] on img "button" at bounding box center [90, 217] width 6 height 6
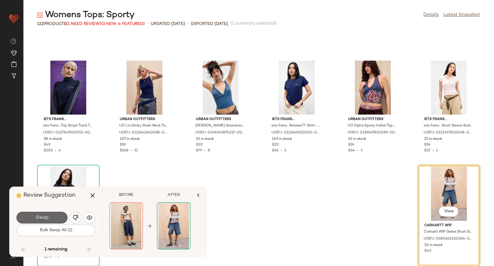
click at [55, 220] on button "Swap" at bounding box center [42, 217] width 51 height 12
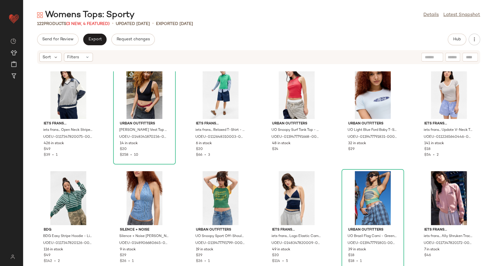
scroll to position [1711, 0]
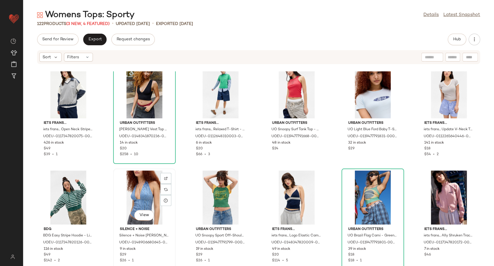
click at [141, 202] on div "View" at bounding box center [144, 197] width 58 height 54
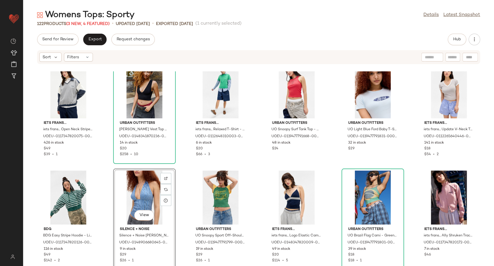
click at [145, 194] on div "View" at bounding box center [144, 197] width 58 height 54
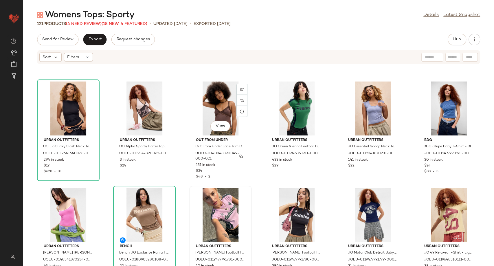
scroll to position [1131, 0]
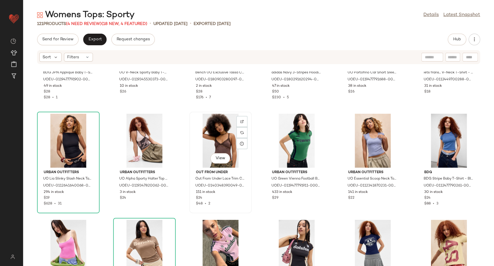
click at [215, 137] on div "View" at bounding box center [220, 141] width 58 height 54
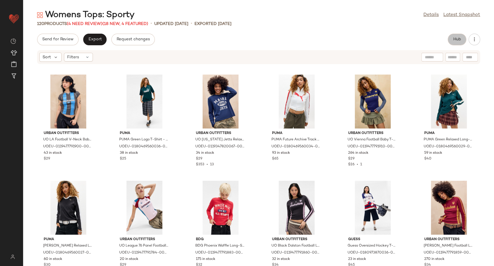
click at [451, 40] on button "Hub" at bounding box center [457, 40] width 19 height 12
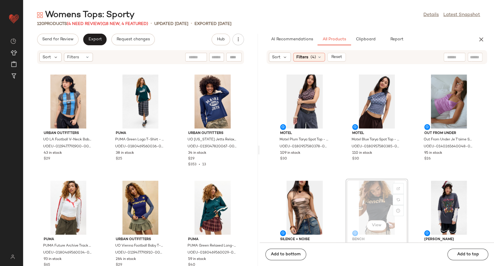
scroll to position [1, 0]
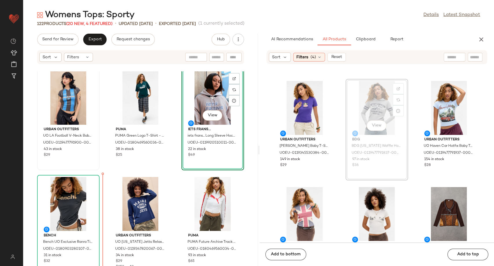
scroll to position [7, 0]
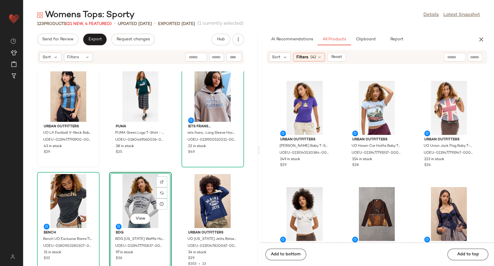
click at [176, 164] on div "Urban Outfitters UO LA Football V-Neck Baby T-Shirt - Black S at Urban Outfitte…" at bounding box center [140, 168] width 235 height 194
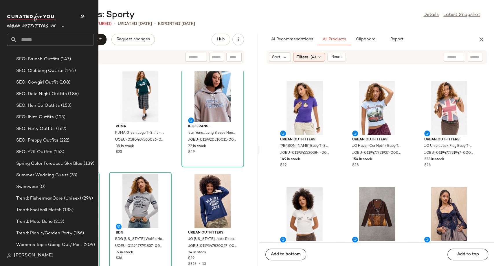
scroll to position [1612, 0]
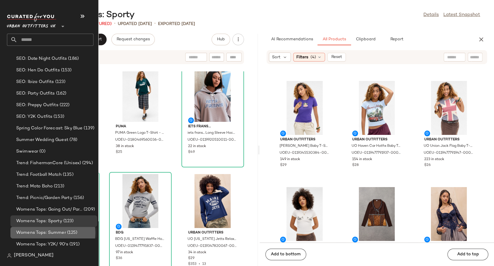
click at [39, 232] on span "Womens Tops: Summer" at bounding box center [41, 232] width 50 height 7
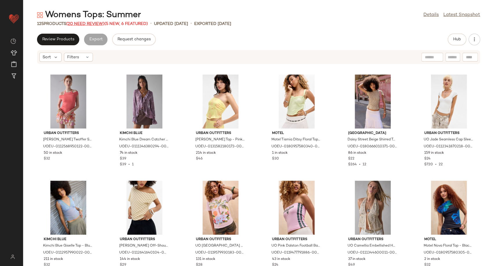
click at [86, 22] on span "(20 Need Review)" at bounding box center [85, 24] width 38 height 4
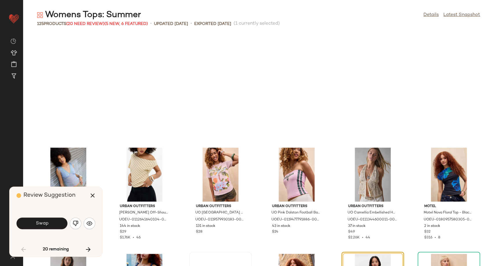
scroll to position [111, 0]
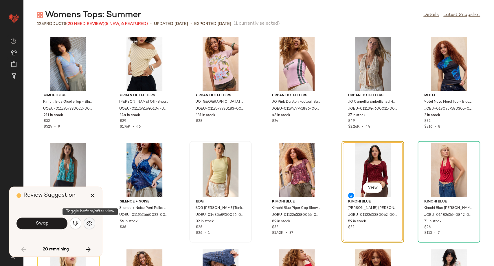
click at [89, 224] on img "button" at bounding box center [90, 223] width 6 height 6
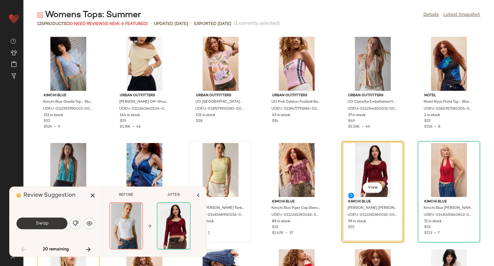
click at [58, 224] on button "Swap" at bounding box center [42, 223] width 51 height 12
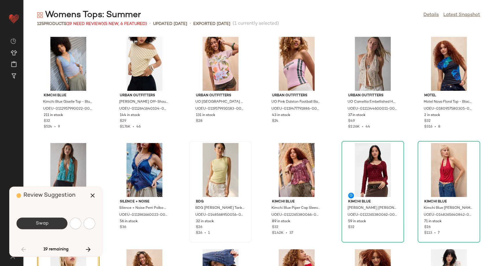
scroll to position [212, 0]
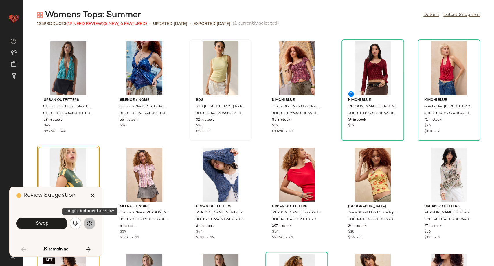
click at [87, 223] on img "button" at bounding box center [90, 223] width 6 height 6
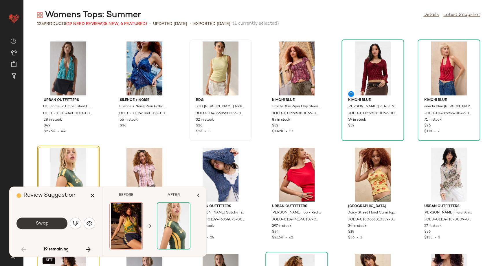
click at [58, 222] on button "Swap" at bounding box center [42, 223] width 51 height 12
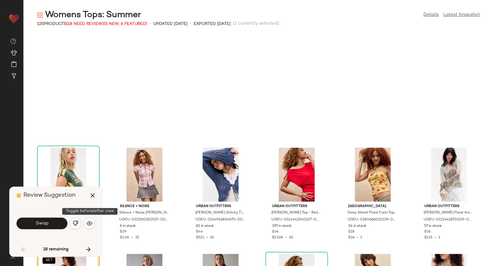
scroll to position [318, 0]
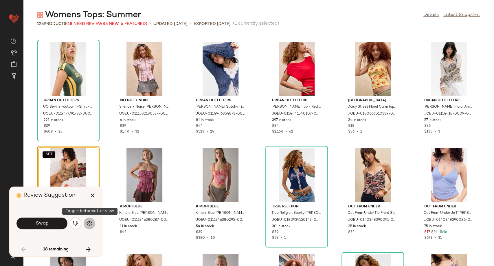
click at [90, 221] on img "button" at bounding box center [90, 223] width 6 height 6
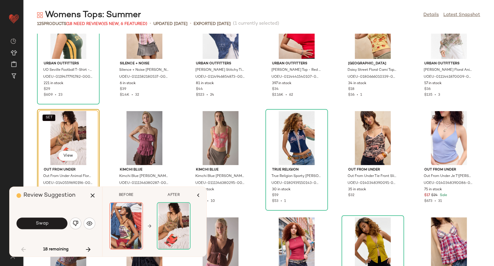
scroll to position [382, 0]
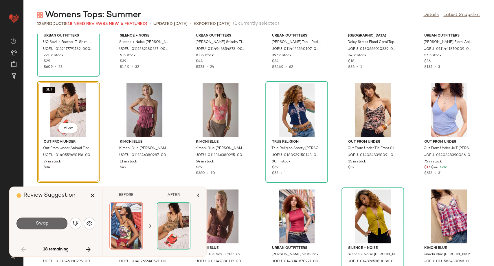
click at [53, 222] on button "Swap" at bounding box center [42, 223] width 51 height 12
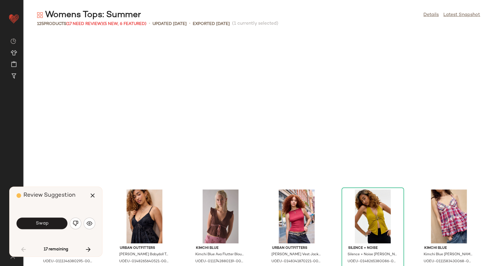
scroll to position [530, 0]
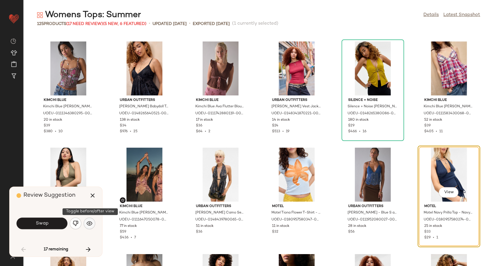
click at [86, 226] on button "button" at bounding box center [90, 223] width 12 height 12
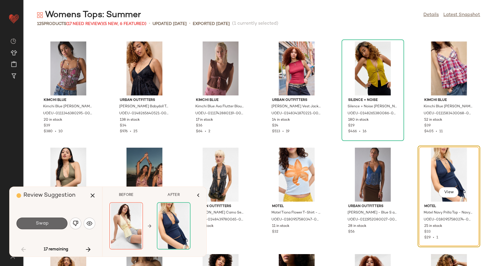
click at [49, 221] on button "Swap" at bounding box center [42, 223] width 51 height 12
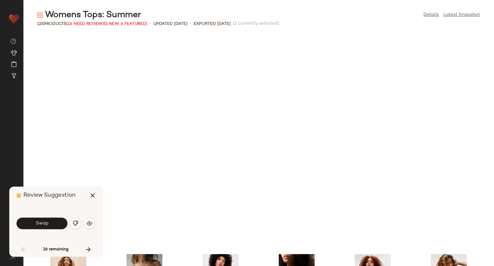
scroll to position [742, 0]
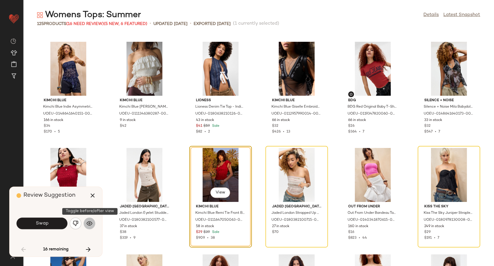
click at [89, 224] on img "button" at bounding box center [90, 223] width 6 height 6
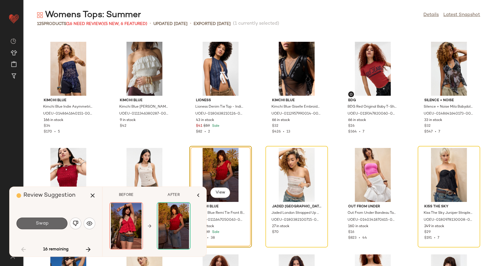
click at [39, 224] on span "Swap" at bounding box center [41, 223] width 13 height 6
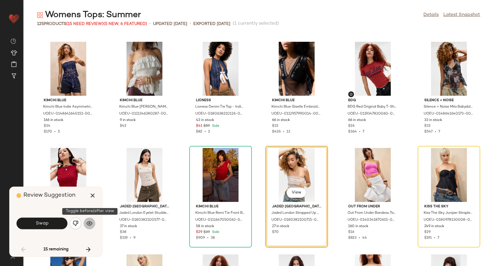
click at [88, 223] on img "button" at bounding box center [90, 223] width 6 height 6
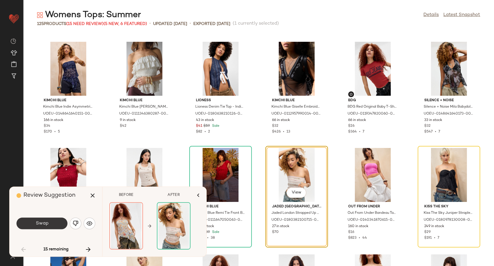
click at [51, 223] on button "Swap" at bounding box center [42, 223] width 51 height 12
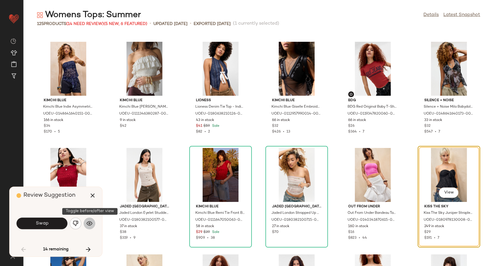
click at [89, 222] on img "button" at bounding box center [90, 223] width 6 height 6
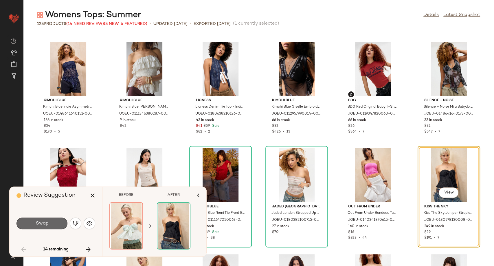
click at [52, 224] on button "Swap" at bounding box center [42, 223] width 51 height 12
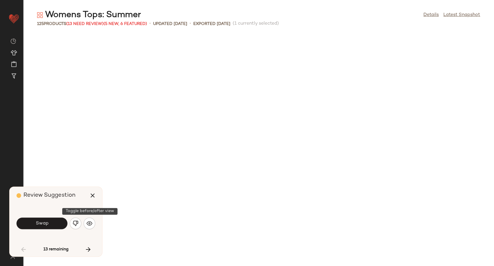
scroll to position [1060, 0]
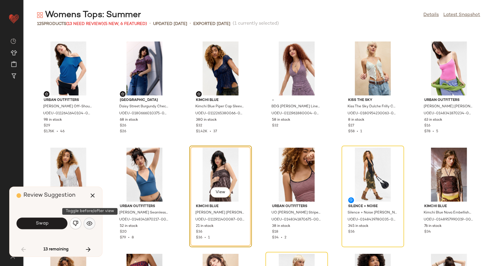
click at [89, 222] on img "button" at bounding box center [90, 223] width 6 height 6
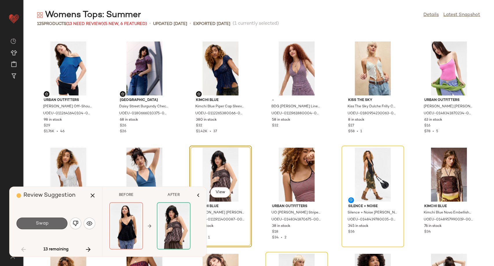
click at [46, 220] on span "Swap" at bounding box center [41, 223] width 13 height 6
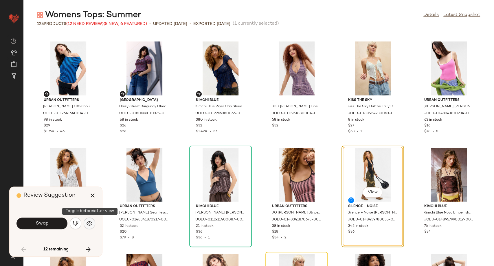
click at [91, 224] on img "button" at bounding box center [90, 223] width 6 height 6
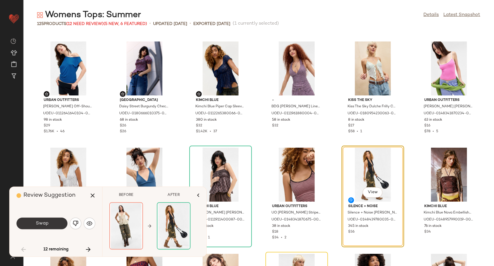
click at [38, 224] on span "Swap" at bounding box center [41, 223] width 13 height 6
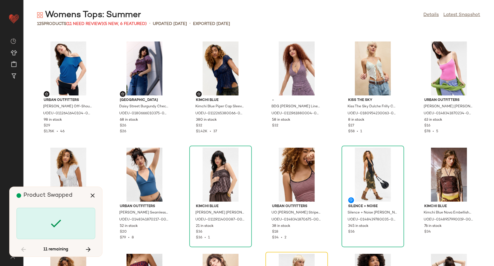
scroll to position [1166, 0]
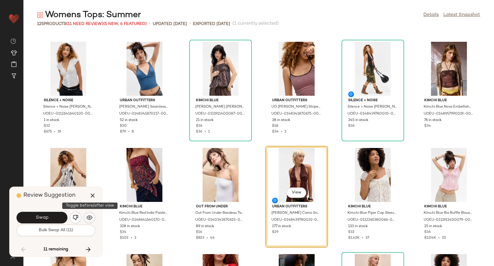
click at [90, 216] on img "button" at bounding box center [90, 217] width 6 height 6
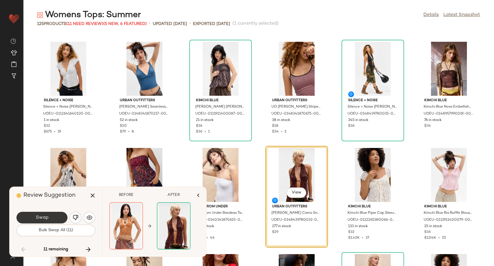
click at [48, 217] on button "Swap" at bounding box center [42, 217] width 51 height 12
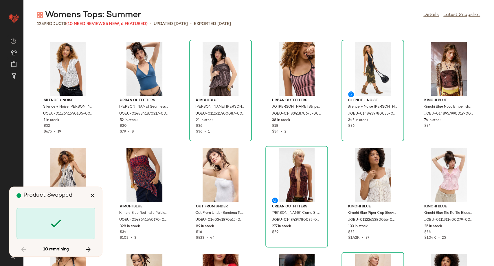
scroll to position [1378, 0]
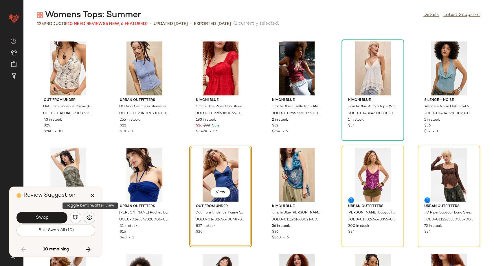
click at [90, 216] on img "button" at bounding box center [90, 217] width 6 height 6
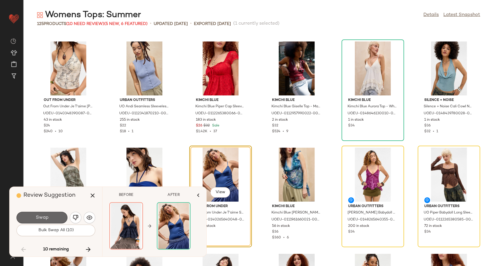
click at [50, 217] on button "Swap" at bounding box center [42, 217] width 51 height 12
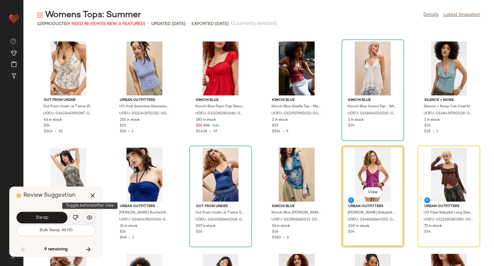
click at [89, 220] on img "button" at bounding box center [90, 217] width 6 height 6
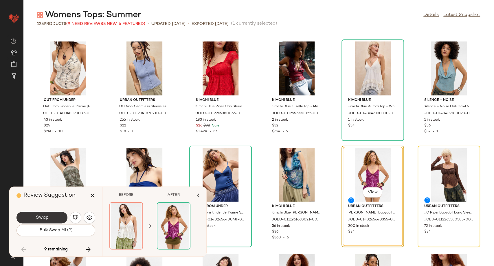
click at [42, 216] on span "Swap" at bounding box center [41, 218] width 13 height 6
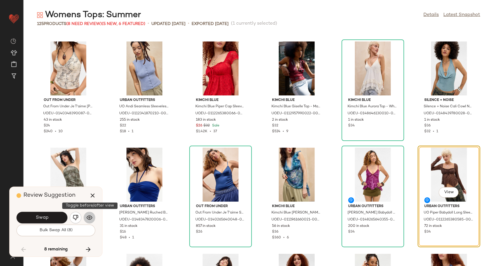
click at [89, 220] on button "button" at bounding box center [90, 217] width 12 height 12
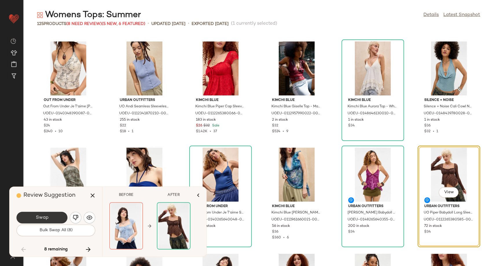
click at [60, 216] on button "Swap" at bounding box center [42, 217] width 51 height 12
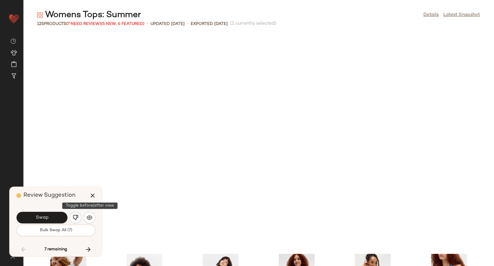
scroll to position [1590, 0]
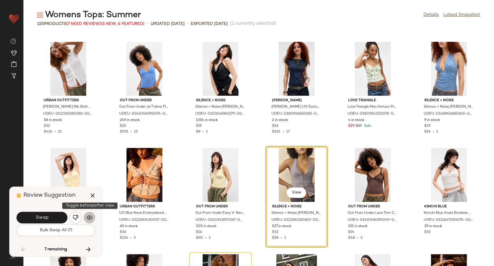
click at [88, 217] on img "button" at bounding box center [90, 217] width 6 height 6
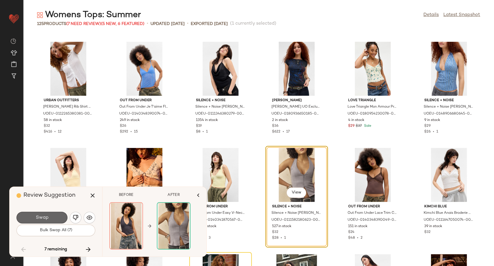
click at [63, 219] on button "Swap" at bounding box center [42, 217] width 51 height 12
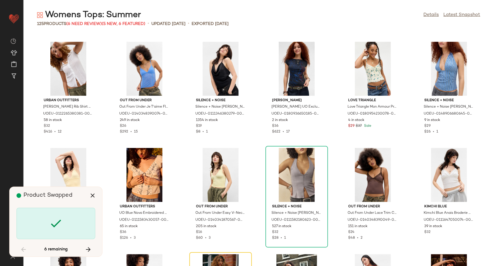
scroll to position [1696, 0]
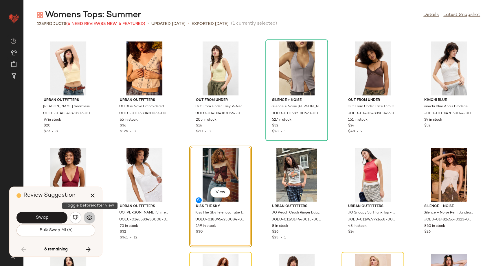
click at [89, 220] on button "button" at bounding box center [90, 217] width 12 height 12
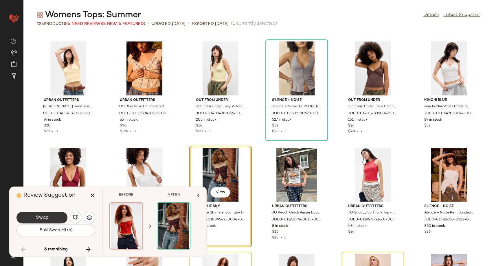
click at [52, 216] on button "Swap" at bounding box center [42, 217] width 51 height 12
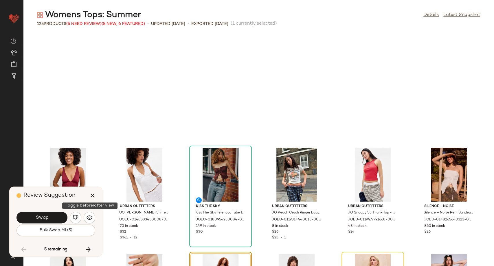
scroll to position [1802, 0]
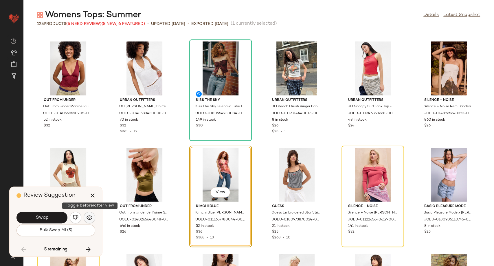
click at [87, 220] on img "button" at bounding box center [90, 217] width 6 height 6
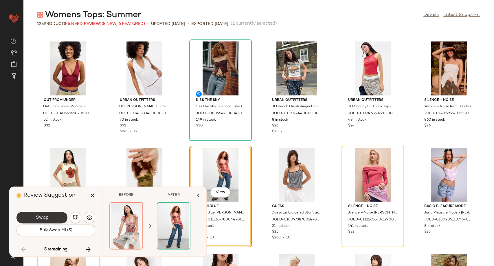
click at [43, 216] on span "Swap" at bounding box center [41, 218] width 13 height 6
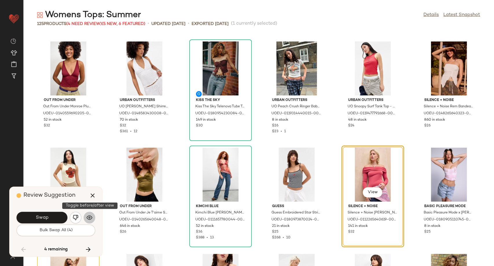
click at [92, 217] on img "button" at bounding box center [90, 217] width 6 height 6
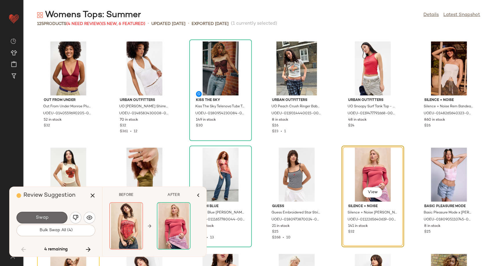
click at [54, 215] on button "Swap" at bounding box center [42, 217] width 51 height 12
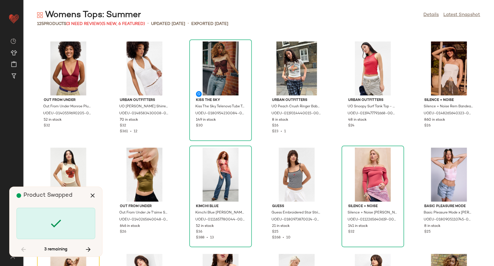
scroll to position [1908, 0]
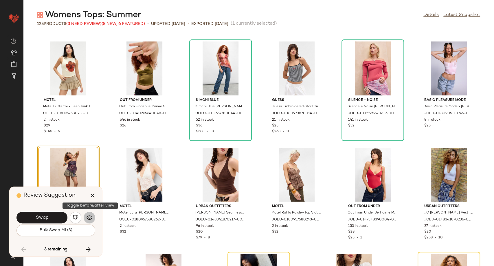
click at [87, 217] on img "button" at bounding box center [90, 217] width 6 height 6
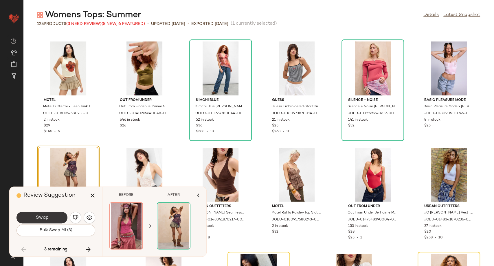
click at [49, 218] on button "Swap" at bounding box center [42, 217] width 51 height 12
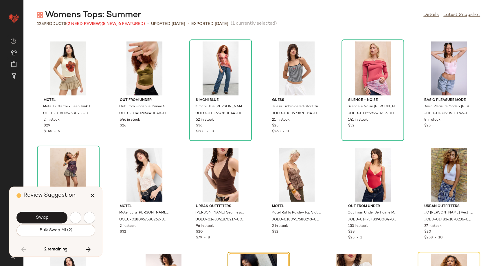
scroll to position [1995, 0]
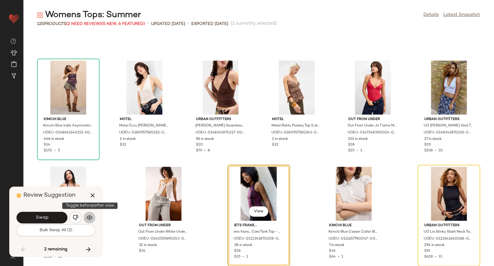
click at [88, 218] on img "button" at bounding box center [90, 217] width 6 height 6
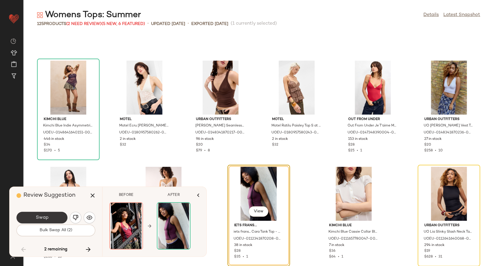
click at [55, 218] on button "Swap" at bounding box center [42, 217] width 51 height 12
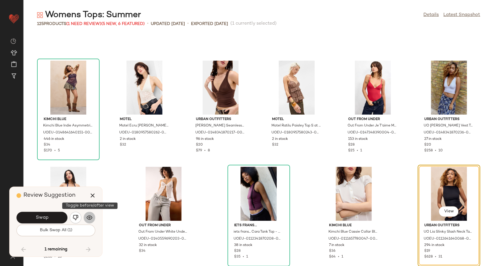
click at [92, 219] on img "button" at bounding box center [90, 217] width 6 height 6
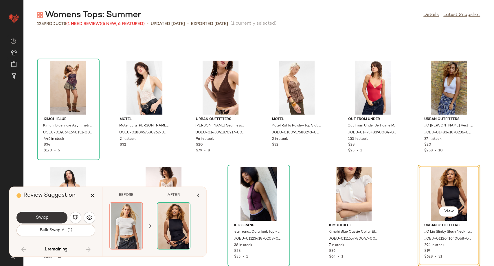
click at [45, 217] on span "Swap" at bounding box center [41, 218] width 13 height 6
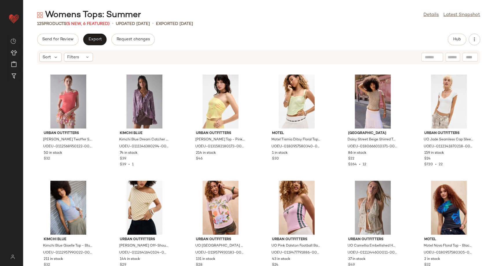
click at [231, 54] on div "Sort Filters" at bounding box center [220, 56] width 363 height 9
click at [458, 39] on span "Hub" at bounding box center [457, 39] width 8 height 5
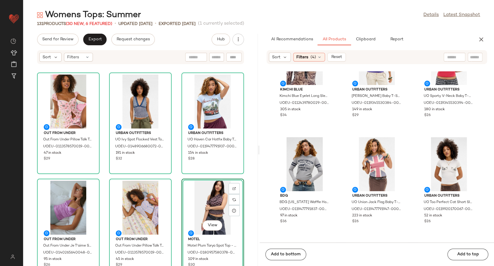
click at [177, 216] on div "Out From Under Out From Under Pillow Talk Top S at Urban Outfitters UOEU-011357…" at bounding box center [140, 168] width 235 height 194
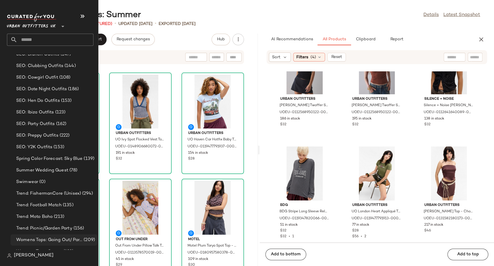
scroll to position [1612, 0]
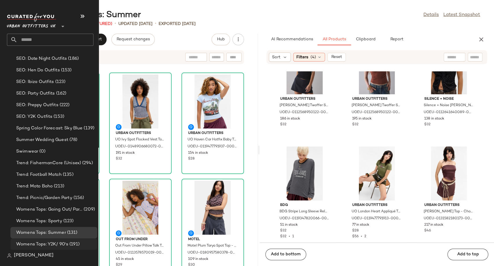
click at [54, 240] on div "Womens Tops: Y2K/ 90's (191)" at bounding box center [53, 244] width 87 height 12
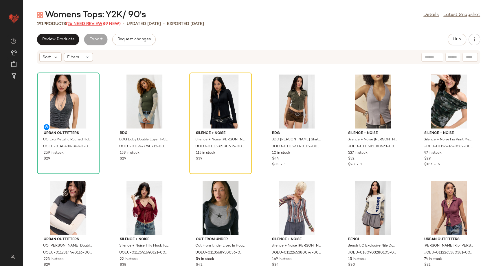
click at [92, 23] on span "(26 Need Review)" at bounding box center [85, 24] width 38 height 4
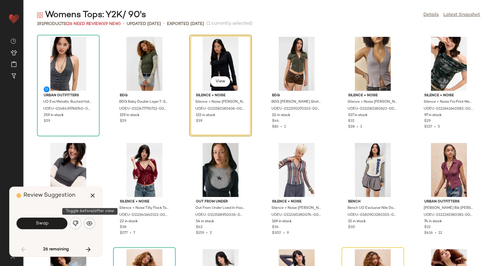
click at [89, 223] on img "button" at bounding box center [90, 223] width 6 height 6
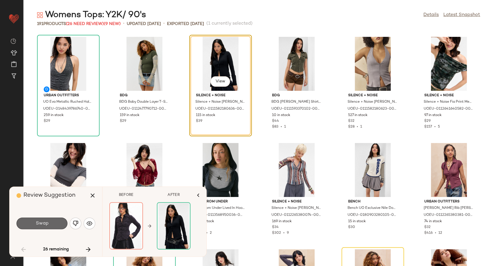
click at [53, 221] on button "Swap" at bounding box center [42, 223] width 51 height 12
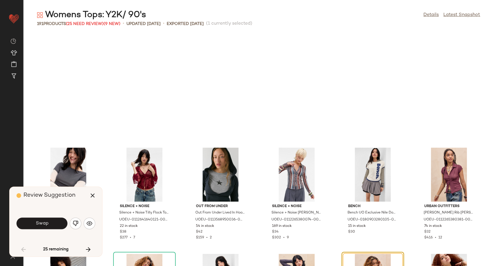
scroll to position [111, 0]
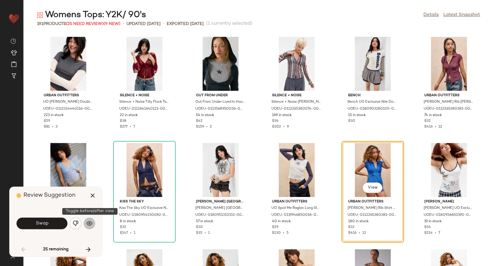
click at [87, 223] on img "button" at bounding box center [90, 223] width 6 height 6
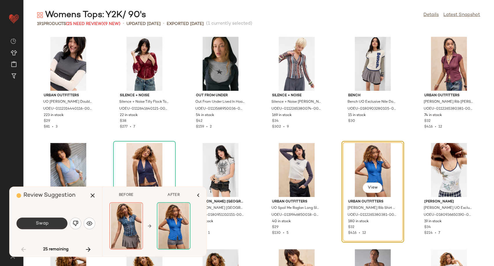
click at [48, 222] on span "Swap" at bounding box center [41, 223] width 13 height 6
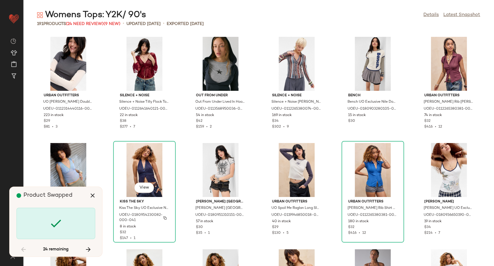
scroll to position [424, 0]
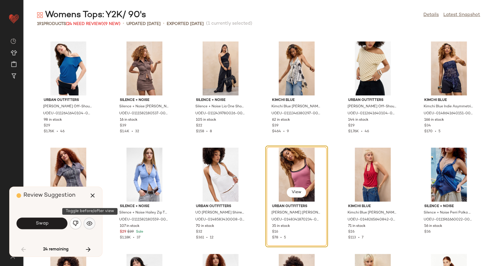
click at [90, 222] on img "button" at bounding box center [90, 223] width 6 height 6
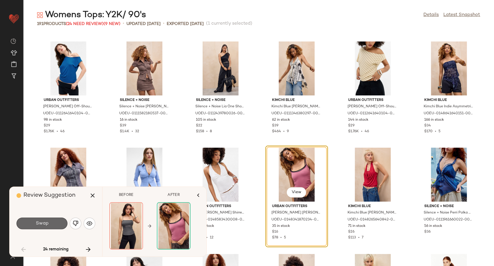
click at [54, 223] on button "Swap" at bounding box center [42, 223] width 51 height 12
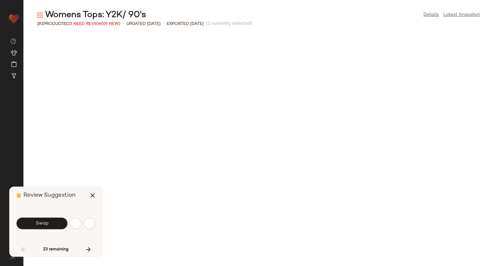
scroll to position [742, 0]
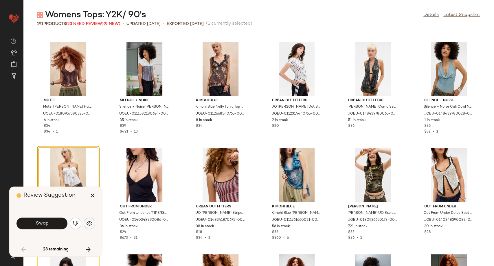
click at [90, 222] on img "button" at bounding box center [90, 223] width 6 height 6
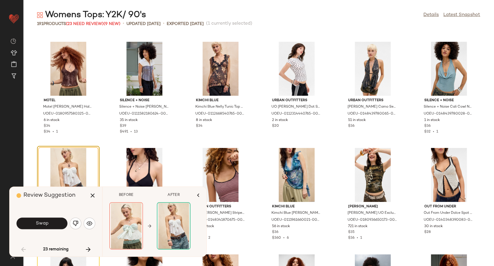
click at [54, 226] on button "Swap" at bounding box center [42, 223] width 51 height 12
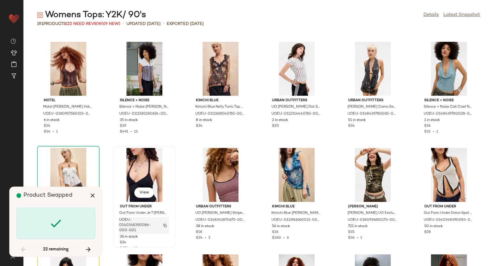
scroll to position [848, 0]
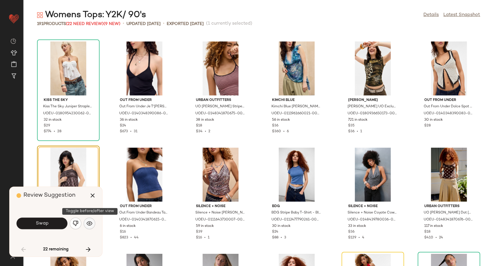
click at [88, 222] on img "button" at bounding box center [90, 223] width 6 height 6
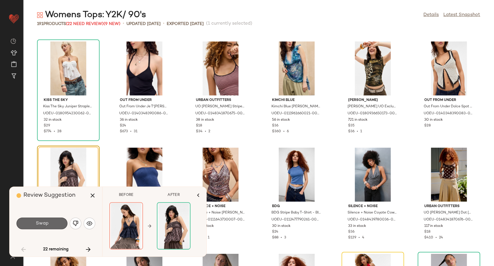
click at [47, 223] on span "Swap" at bounding box center [41, 223] width 13 height 6
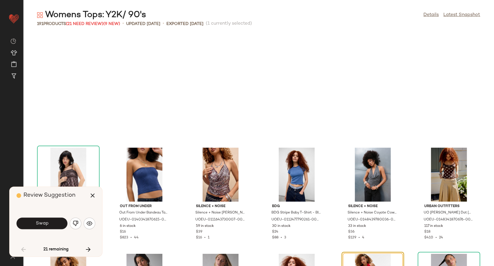
scroll to position [954, 0]
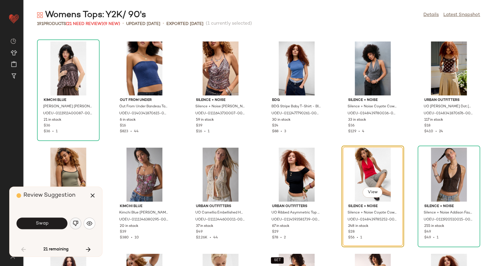
click at [81, 223] on button "button" at bounding box center [76, 223] width 12 height 12
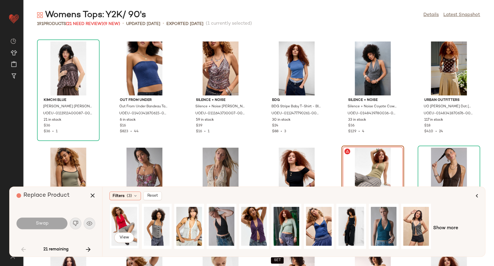
click at [124, 221] on div "View" at bounding box center [124, 225] width 26 height 41
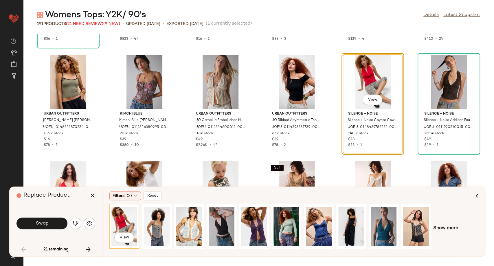
scroll to position [1050, 0]
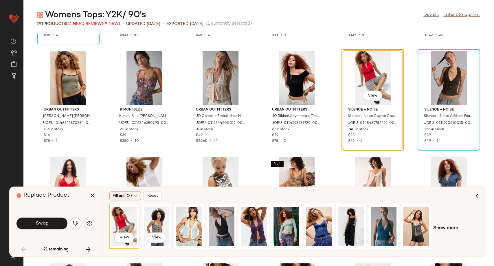
click at [154, 222] on div "View" at bounding box center [157, 225] width 26 height 41
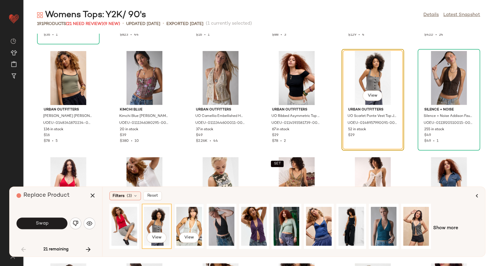
click at [178, 221] on div "View" at bounding box center [189, 225] width 26 height 41
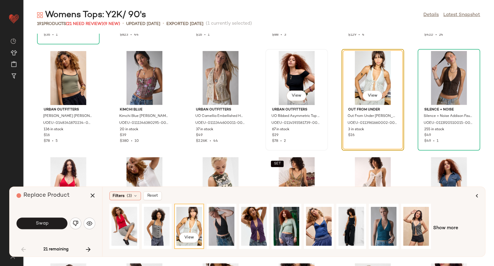
click at [292, 80] on div "View" at bounding box center [297, 78] width 58 height 54
click at [75, 225] on img "button" at bounding box center [76, 223] width 6 height 6
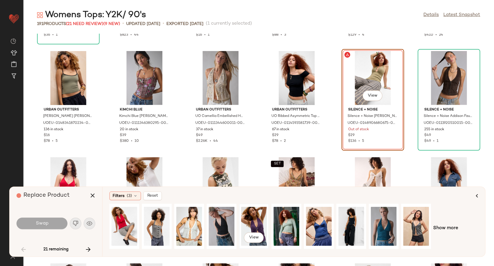
click at [257, 224] on div "View" at bounding box center [254, 225] width 26 height 41
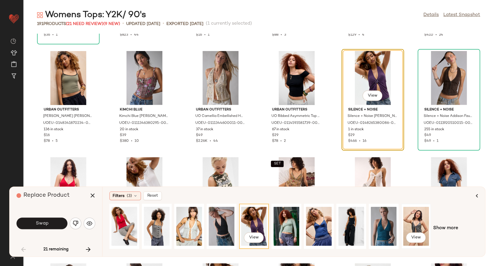
click at [415, 227] on div "View" at bounding box center [416, 225] width 26 height 41
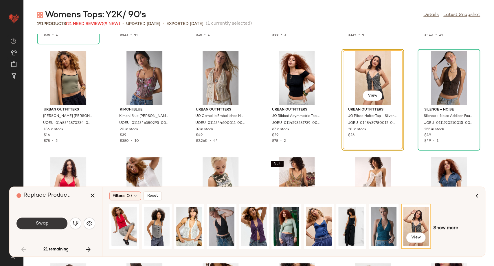
click at [49, 220] on button "Swap" at bounding box center [42, 223] width 51 height 12
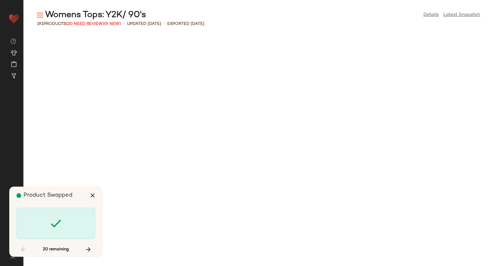
scroll to position [1378, 0]
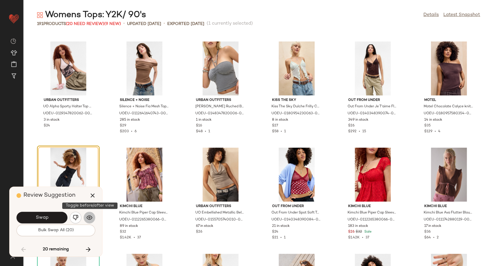
click at [92, 219] on img "button" at bounding box center [90, 217] width 6 height 6
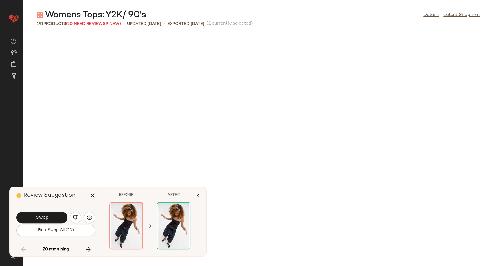
scroll to position [1378, 0]
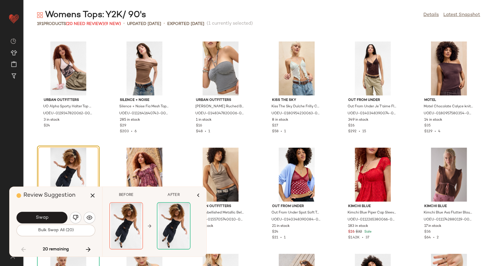
click at [28, 214] on button "Swap" at bounding box center [42, 217] width 51 height 12
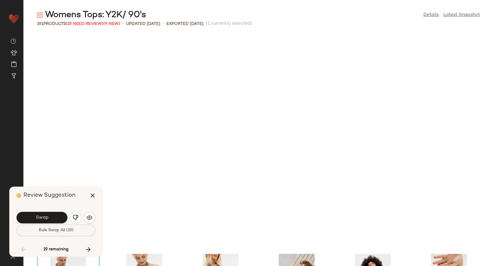
scroll to position [1590, 0]
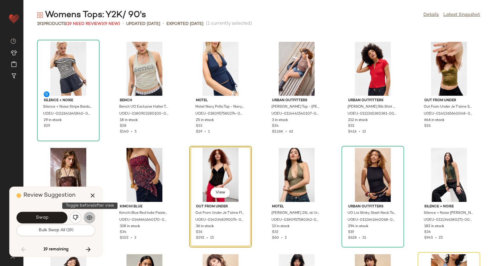
click at [86, 219] on button "button" at bounding box center [90, 217] width 12 height 12
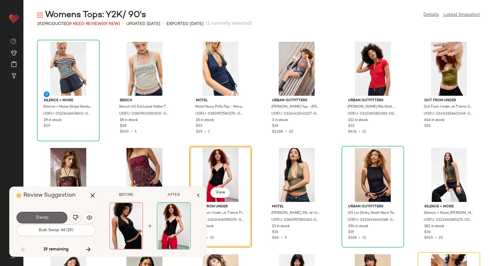
click at [56, 217] on button "Swap" at bounding box center [42, 217] width 51 height 12
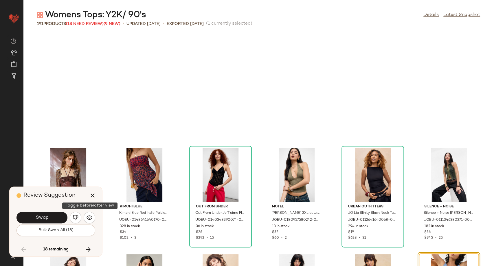
scroll to position [1696, 0]
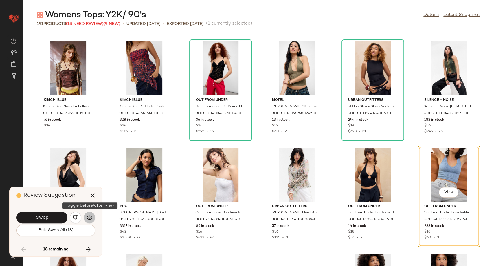
click at [93, 218] on button "button" at bounding box center [90, 217] width 12 height 12
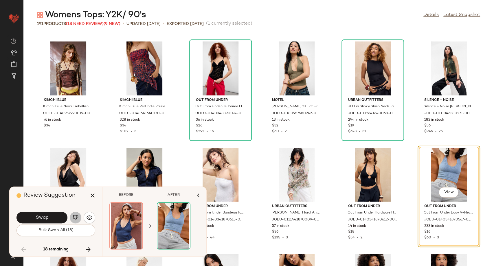
click at [79, 218] on button "button" at bounding box center [76, 217] width 12 height 12
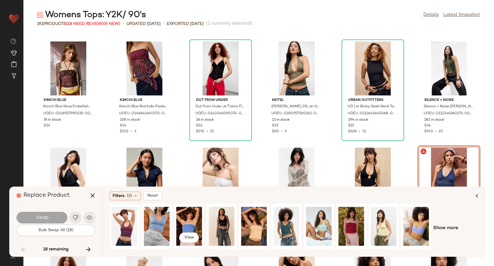
click at [186, 216] on div "View" at bounding box center [189, 225] width 26 height 41
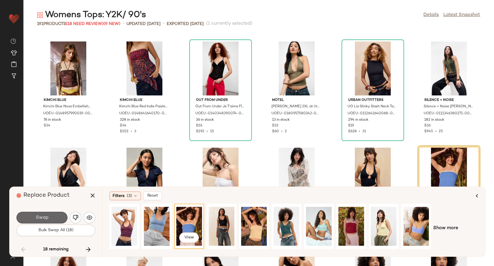
click at [51, 217] on button "Swap" at bounding box center [42, 217] width 51 height 12
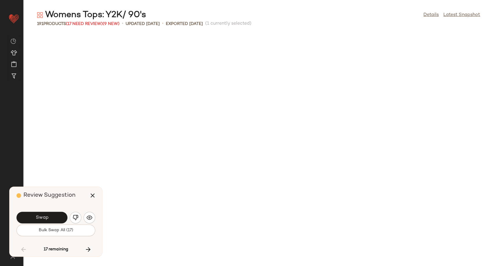
scroll to position [2013, 0]
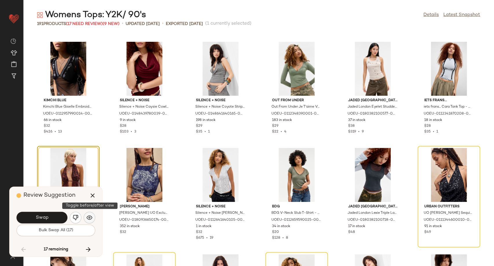
click at [92, 219] on img "button" at bounding box center [90, 217] width 6 height 6
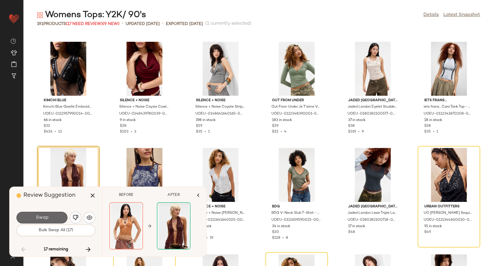
click at [53, 220] on button "Swap" at bounding box center [42, 217] width 51 height 12
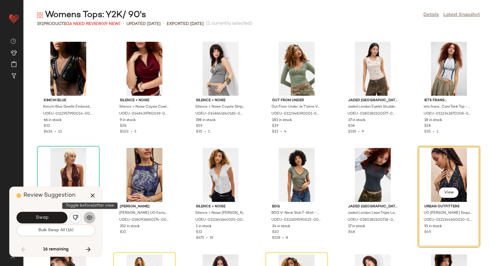
click at [92, 218] on img "button" at bounding box center [90, 217] width 6 height 6
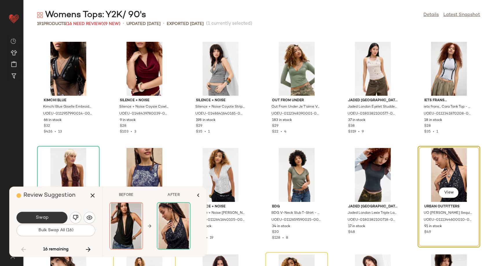
click at [51, 215] on button "Swap" at bounding box center [42, 217] width 51 height 12
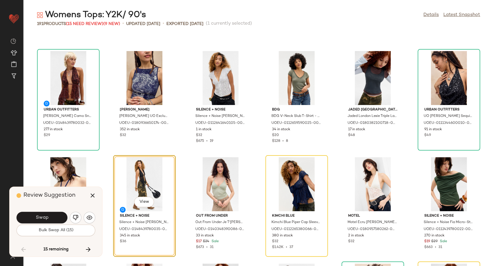
scroll to position [2120, 0]
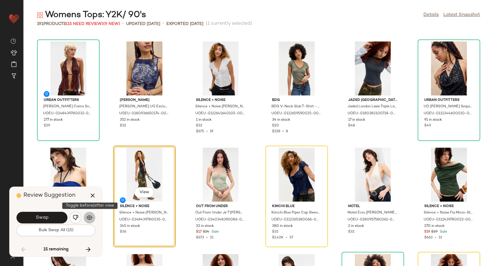
click at [93, 216] on button "button" at bounding box center [90, 217] width 12 height 12
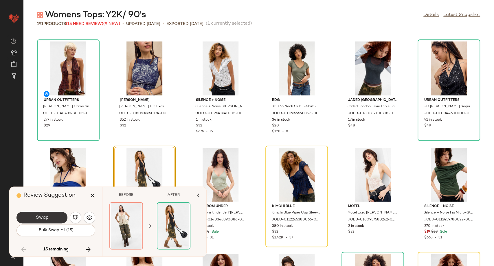
click at [57, 217] on button "Swap" at bounding box center [42, 217] width 51 height 12
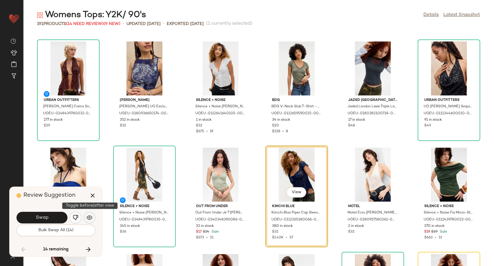
click at [90, 217] on img "button" at bounding box center [90, 217] width 6 height 6
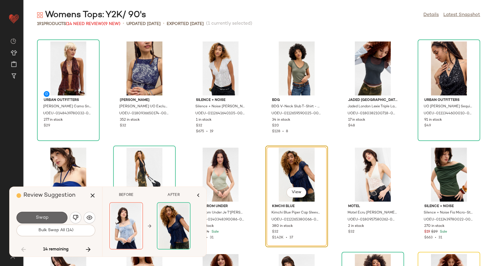
click at [61, 217] on button "Swap" at bounding box center [42, 217] width 51 height 12
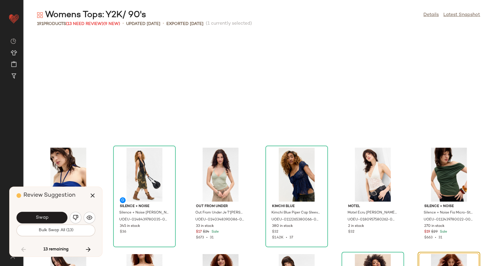
scroll to position [2226, 0]
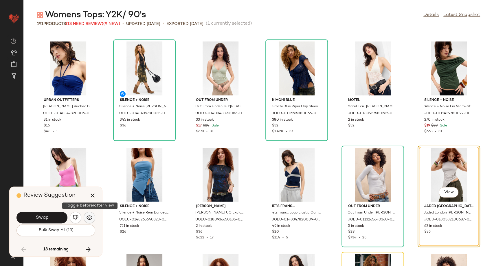
click at [92, 216] on img "button" at bounding box center [90, 217] width 6 height 6
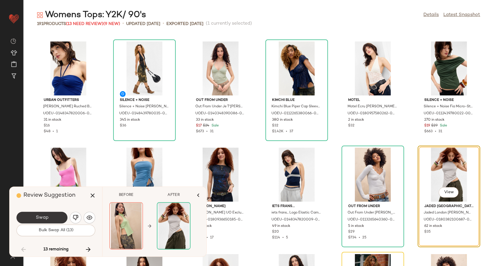
click at [59, 218] on button "Swap" at bounding box center [42, 217] width 51 height 12
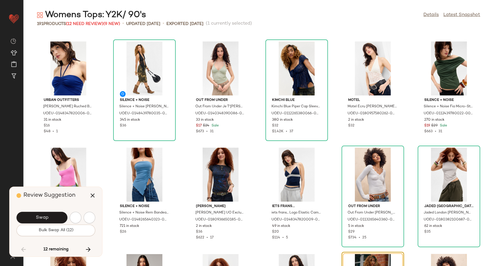
scroll to position [2332, 0]
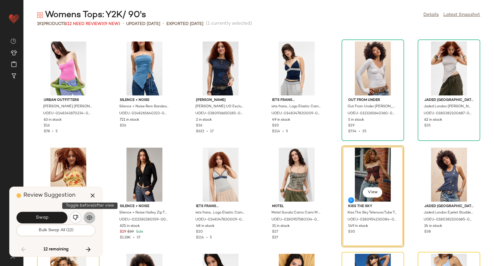
click at [91, 216] on img "button" at bounding box center [90, 217] width 6 height 6
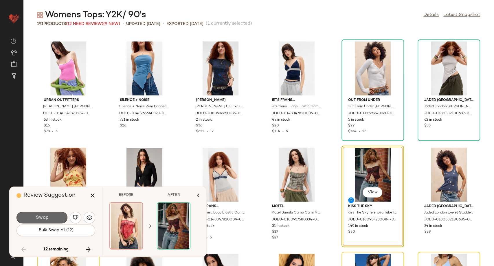
click at [61, 218] on button "Swap" at bounding box center [42, 217] width 51 height 12
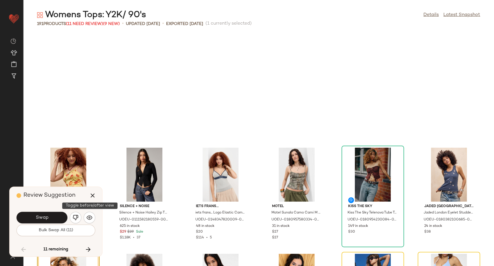
scroll to position [2437, 0]
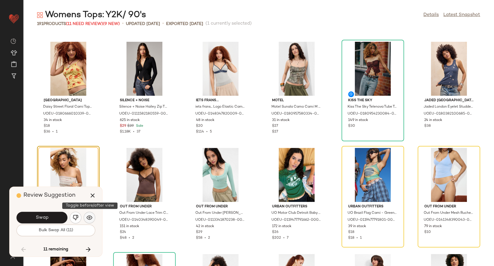
click at [88, 214] on img "button" at bounding box center [90, 217] width 6 height 6
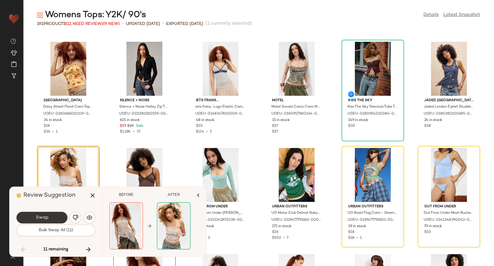
click at [39, 221] on button "Swap" at bounding box center [42, 217] width 51 height 12
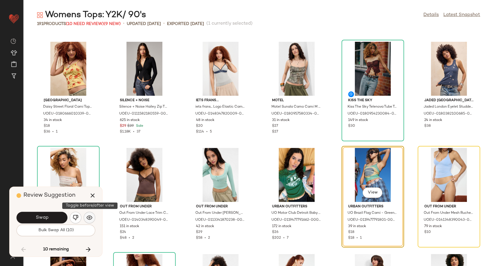
click at [89, 215] on img "button" at bounding box center [90, 217] width 6 height 6
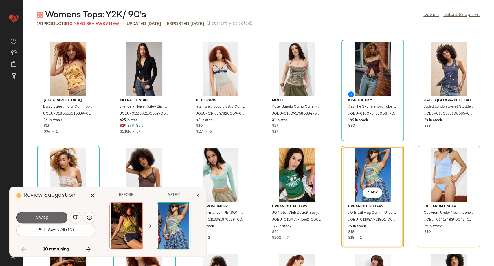
click at [54, 218] on button "Swap" at bounding box center [42, 217] width 51 height 12
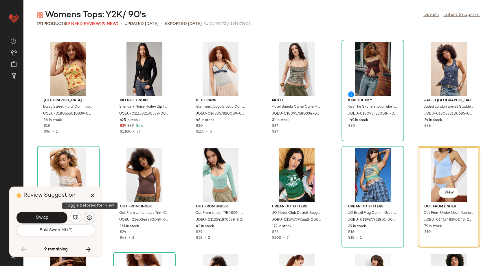
click at [90, 220] on img "button" at bounding box center [90, 217] width 6 height 6
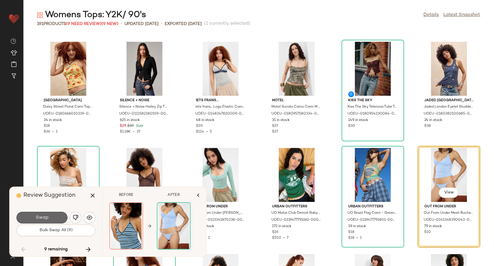
click at [52, 218] on button "Swap" at bounding box center [42, 217] width 51 height 12
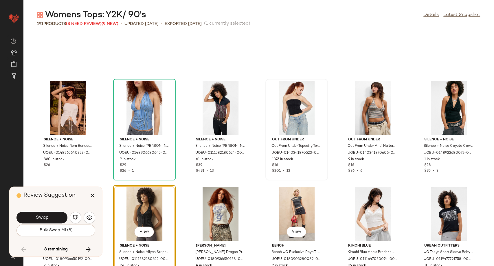
scroll to position [2521, 0]
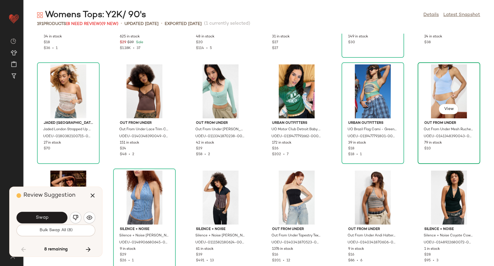
click at [445, 84] on div "View" at bounding box center [449, 91] width 58 height 54
click at [462, 86] on div "View" at bounding box center [449, 91] width 58 height 54
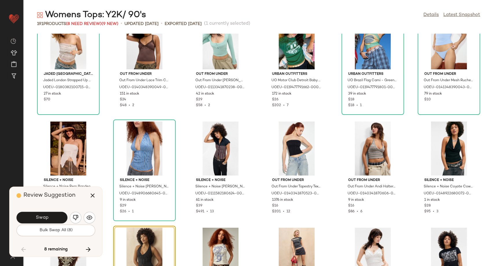
scroll to position [2618, 0]
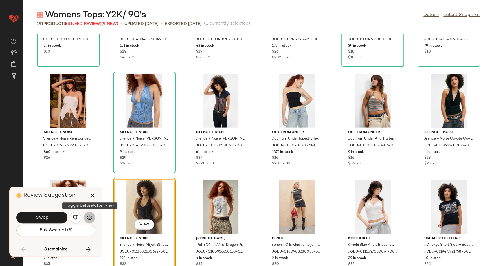
click at [90, 218] on img "button" at bounding box center [90, 217] width 6 height 6
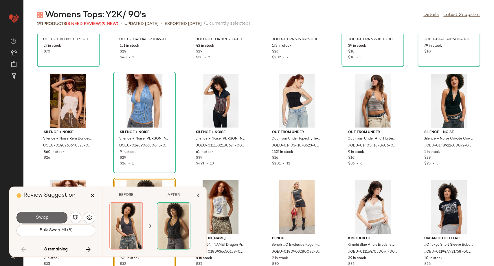
click at [53, 218] on button "Swap" at bounding box center [42, 217] width 51 height 12
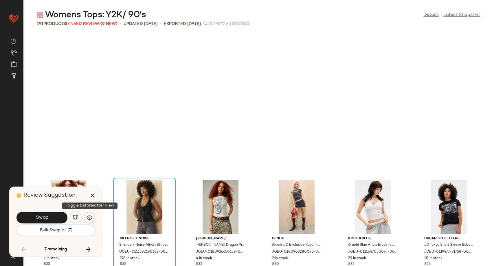
scroll to position [2756, 0]
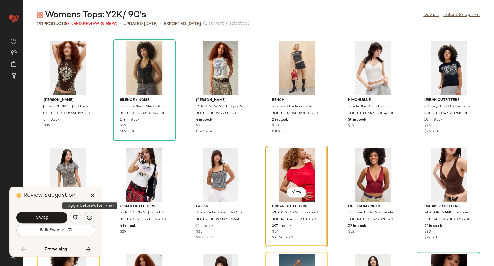
click at [91, 218] on img "button" at bounding box center [90, 217] width 6 height 6
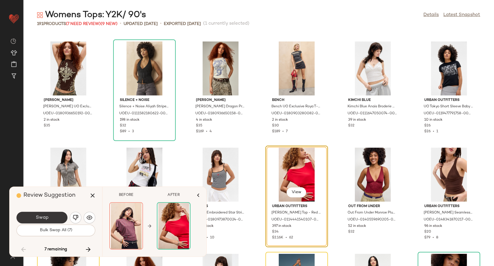
click at [56, 218] on button "Swap" at bounding box center [42, 217] width 51 height 12
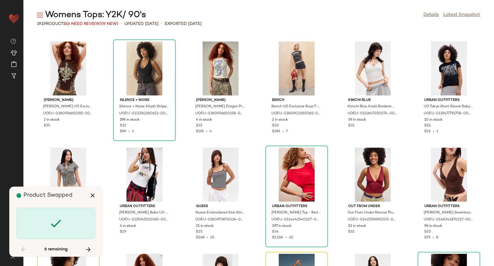
scroll to position [2861, 0]
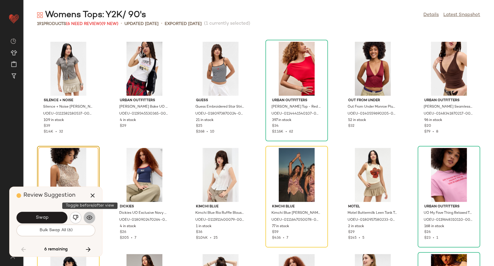
click at [93, 218] on button "button" at bounding box center [90, 217] width 12 height 12
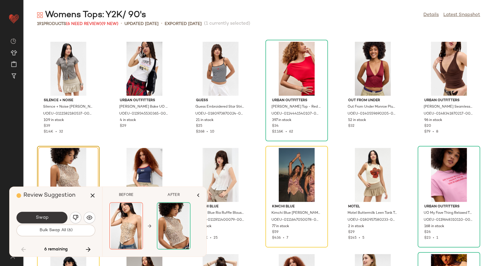
click at [48, 216] on span "Swap" at bounding box center [41, 218] width 13 height 6
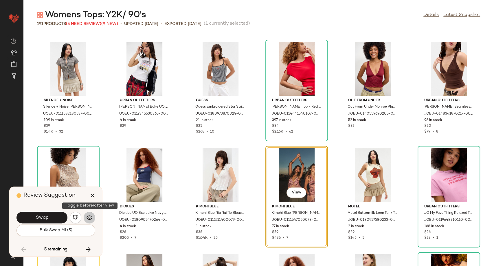
click at [90, 215] on img "button" at bounding box center [90, 217] width 6 height 6
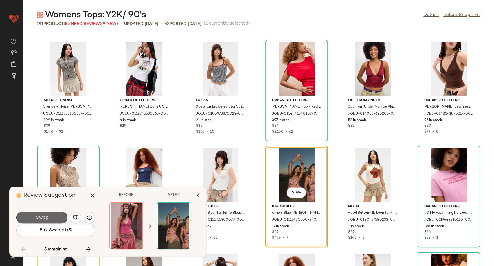
click at [54, 216] on button "Swap" at bounding box center [42, 217] width 51 height 12
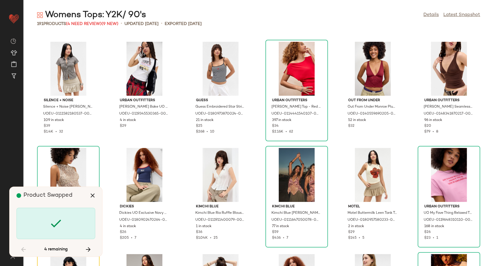
scroll to position [2968, 0]
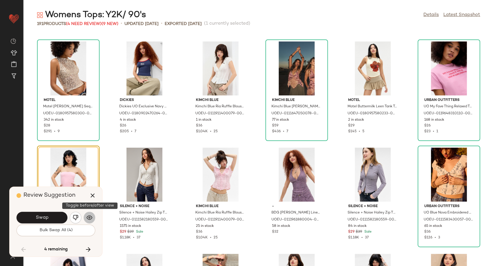
click at [91, 220] on img "button" at bounding box center [90, 217] width 6 height 6
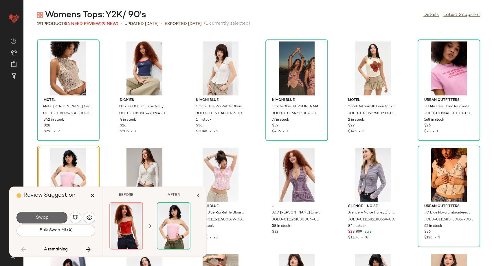
click at [47, 217] on span "Swap" at bounding box center [41, 218] width 13 height 6
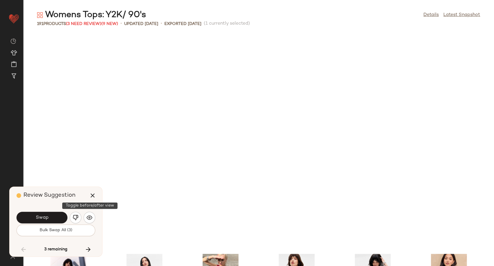
scroll to position [3160, 0]
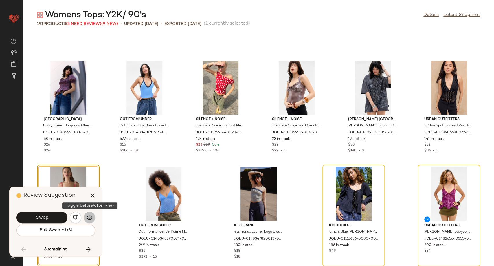
click at [89, 216] on img "button" at bounding box center [90, 217] width 6 height 6
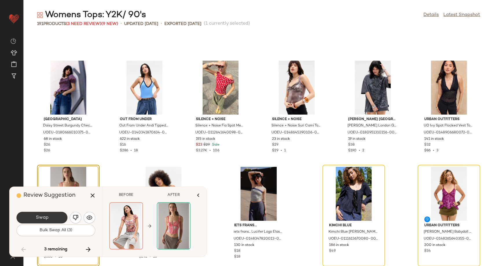
click at [49, 217] on button "Swap" at bounding box center [42, 217] width 51 height 12
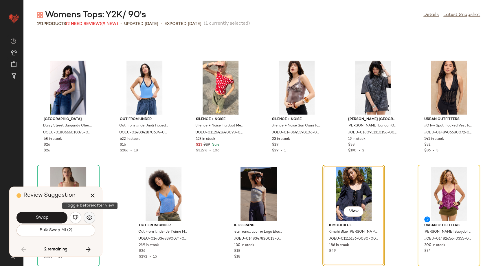
click at [91, 218] on img "button" at bounding box center [90, 217] width 6 height 6
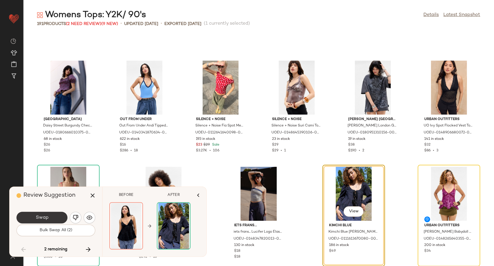
click at [58, 217] on button "Swap" at bounding box center [42, 217] width 51 height 12
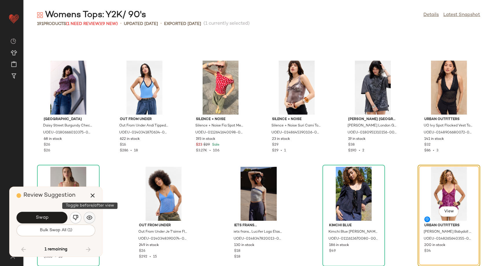
click at [90, 219] on img "button" at bounding box center [90, 217] width 6 height 6
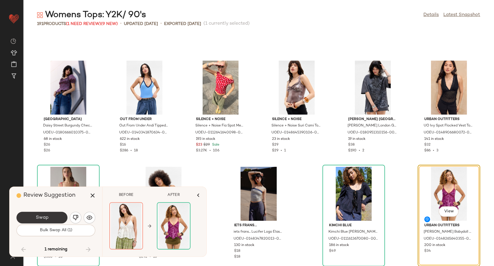
click at [58, 217] on button "Swap" at bounding box center [42, 217] width 51 height 12
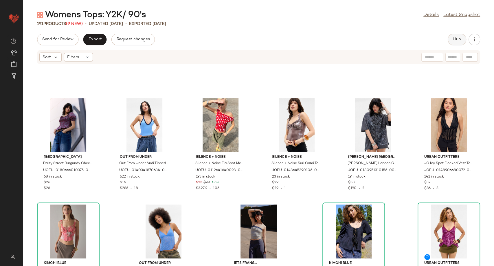
click at [455, 34] on button "Hub" at bounding box center [457, 40] width 19 height 12
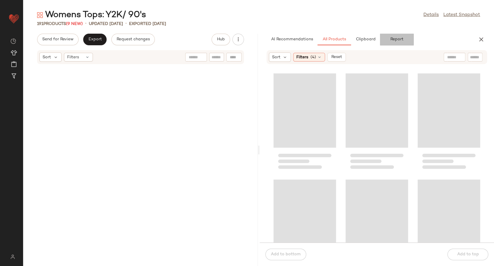
click at [403, 41] on span "Report" at bounding box center [396, 39] width 13 height 5
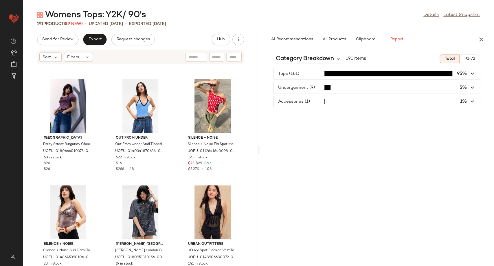
click at [394, 103] on span "button" at bounding box center [377, 101] width 206 height 11
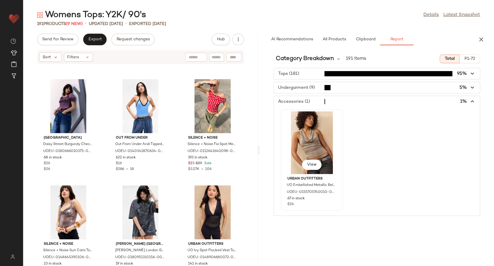
click at [308, 136] on div "View" at bounding box center [312, 142] width 58 height 63
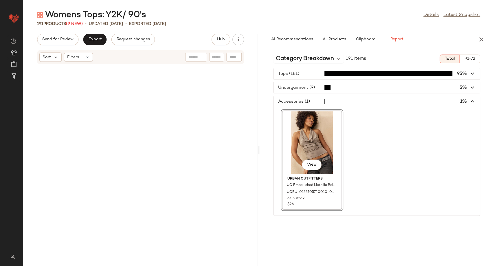
scroll to position [2968, 0]
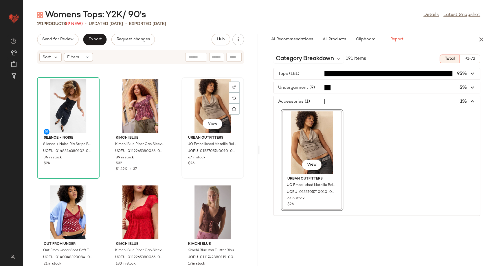
click at [197, 105] on div "View" at bounding box center [213, 106] width 58 height 54
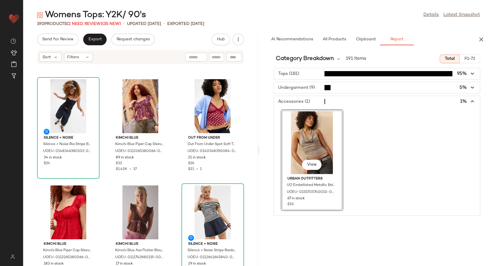
click at [343, 86] on span "button" at bounding box center [377, 87] width 206 height 11
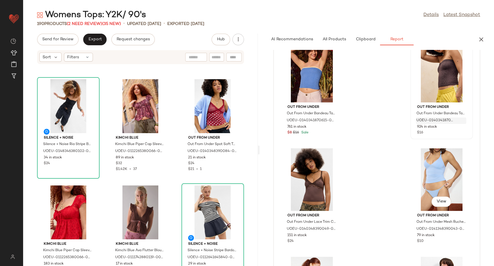
scroll to position [225, 0]
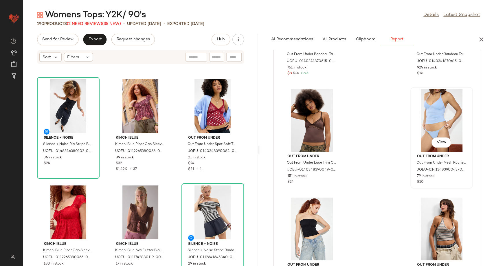
click at [439, 122] on div "View" at bounding box center [442, 120] width 58 height 63
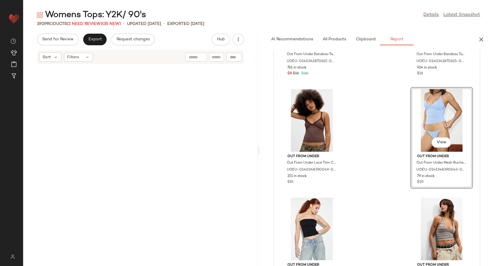
scroll to position [5193, 0]
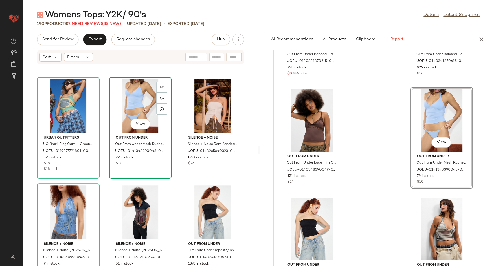
click at [144, 111] on div "View" at bounding box center [140, 106] width 58 height 54
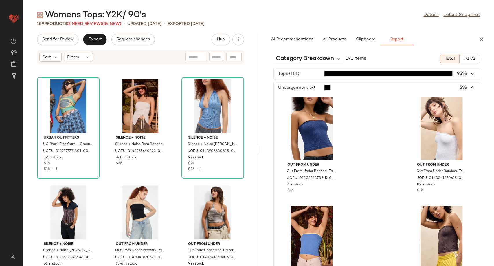
click at [471, 86] on icon "button" at bounding box center [472, 87] width 7 height 7
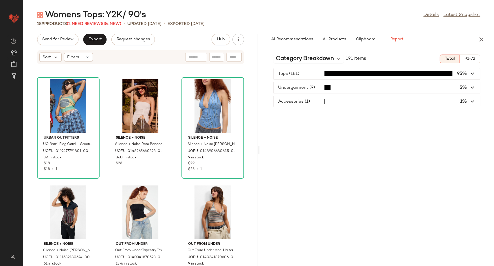
click at [317, 142] on div "Category Breakdown 191 Items Total P1-72 Tops (181) 95% Undergarment (9) 5% Acc…" at bounding box center [377, 158] width 235 height 216
click at [331, 42] on span "All Products" at bounding box center [334, 39] width 24 height 5
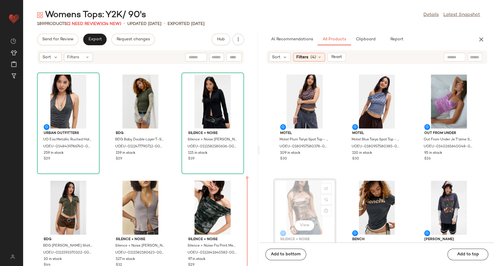
scroll to position [0, 0]
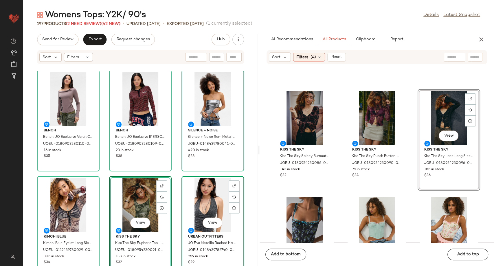
scroll to position [111, 0]
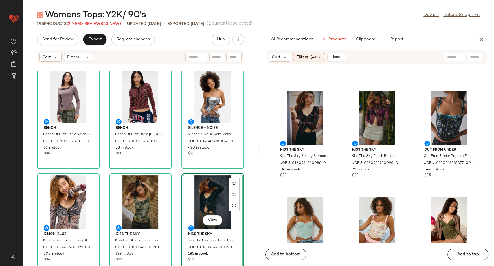
click at [176, 208] on div "Silence + Noise Silence + Noise Rem Metallic Bandeau Top - Bronze S at Urban Ou…" at bounding box center [140, 168] width 235 height 194
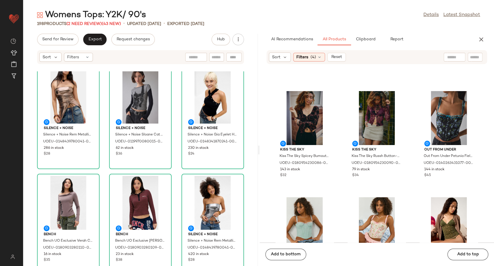
scroll to position [0, 0]
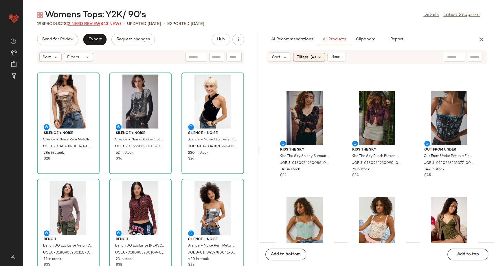
click at [84, 24] on span "(2 Need Review)" at bounding box center [84, 24] width 35 height 4
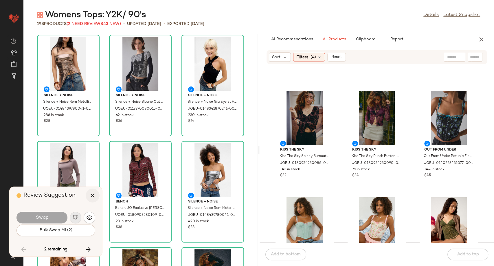
drag, startPoint x: 93, startPoint y: 198, endPoint x: 89, endPoint y: 151, distance: 47.6
click at [93, 197] on icon "button" at bounding box center [92, 195] width 7 height 7
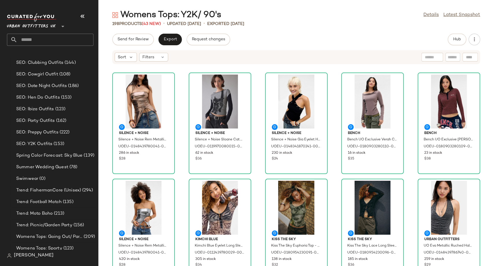
scroll to position [1612, 0]
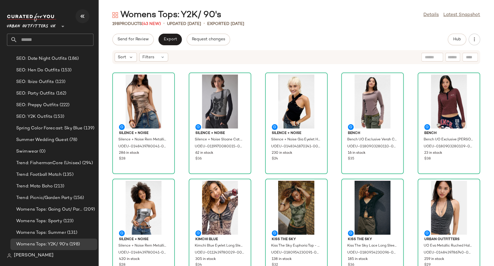
click at [78, 18] on button "button" at bounding box center [83, 16] width 14 height 14
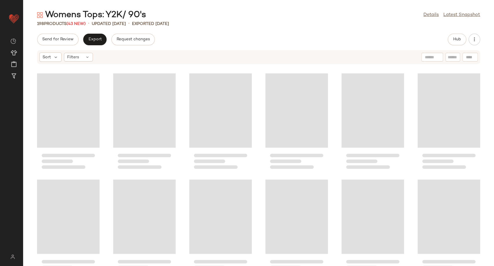
scroll to position [0, 0]
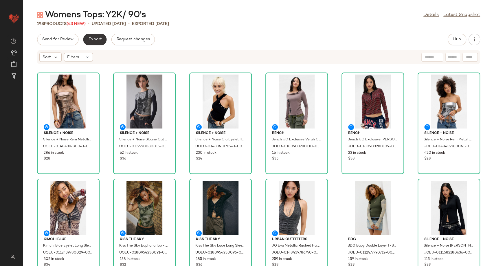
click at [95, 41] on span "Export" at bounding box center [95, 39] width 14 height 5
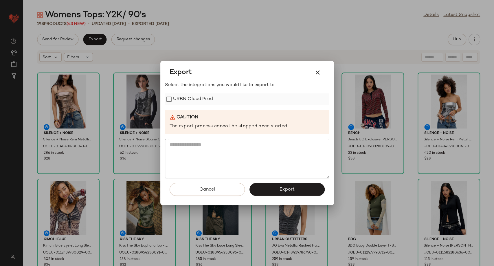
click at [196, 96] on label "URBN Cloud Prod" at bounding box center [193, 99] width 40 height 12
click at [271, 193] on button "Export" at bounding box center [287, 189] width 75 height 13
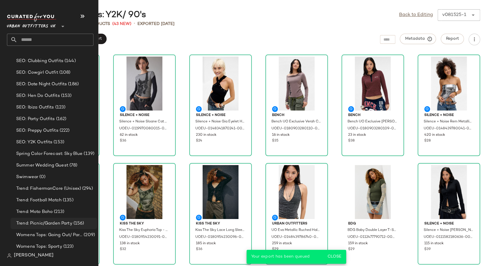
scroll to position [1612, 0]
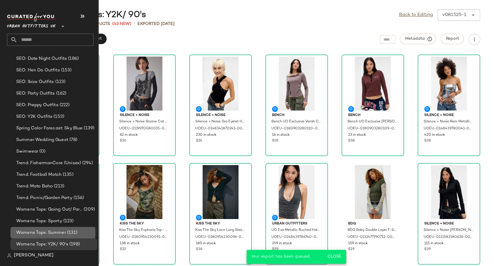
click at [54, 231] on span "Womens Tops: Summer" at bounding box center [41, 232] width 50 height 7
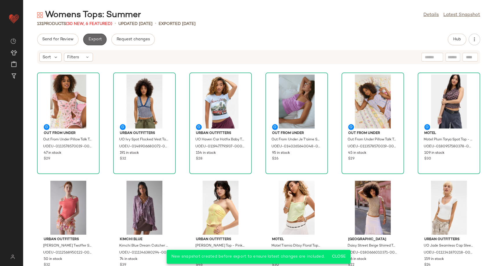
click at [94, 41] on span "Export" at bounding box center [95, 39] width 14 height 5
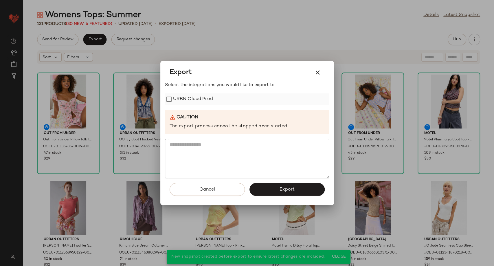
click at [181, 98] on label "URBN Cloud Prod" at bounding box center [193, 99] width 40 height 12
click at [280, 193] on button "Export" at bounding box center [287, 189] width 75 height 13
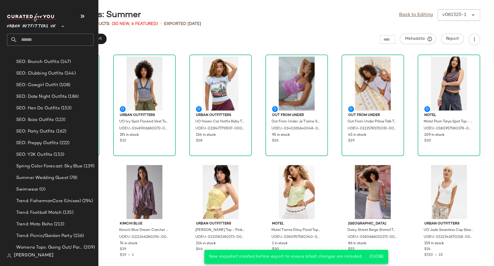
scroll to position [1612, 0]
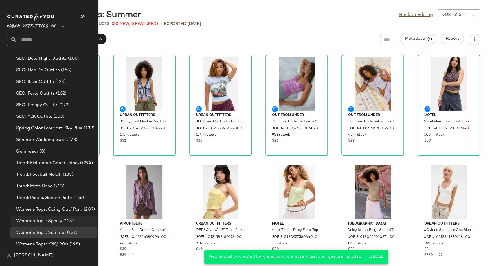
click at [43, 218] on span "Womens Tops: Sporty" at bounding box center [39, 220] width 46 height 7
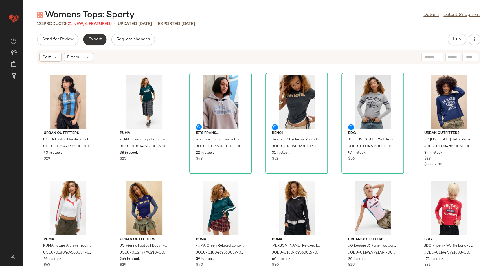
click at [90, 39] on span "Export" at bounding box center [95, 39] width 14 height 5
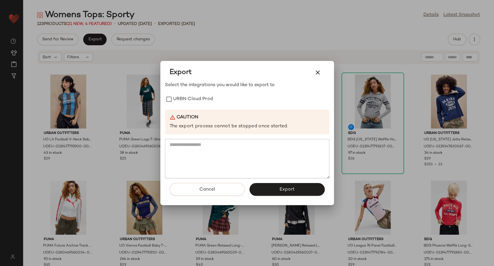
click at [191, 106] on div "Select the integrations you would like to export to URBN Cloud Prod Caution The…" at bounding box center [247, 130] width 164 height 97
click at [192, 98] on label "URBN Cloud Prod" at bounding box center [193, 99] width 40 height 12
click at [270, 194] on button "Export" at bounding box center [287, 189] width 75 height 13
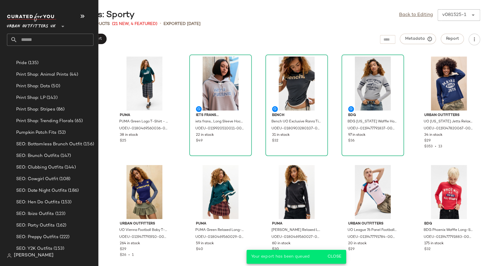
scroll to position [1612, 0]
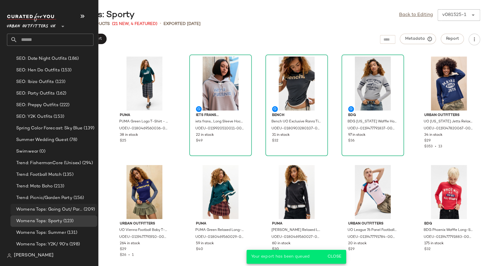
click at [54, 209] on span "Womens Tops: Going Out/ Party" at bounding box center [49, 209] width 66 height 7
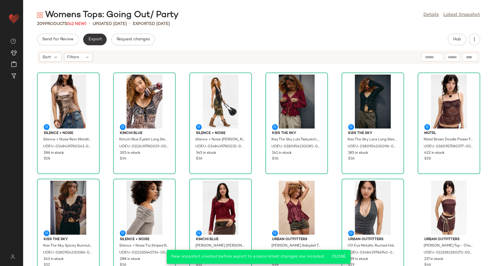
click at [99, 38] on span "Export" at bounding box center [95, 39] width 14 height 5
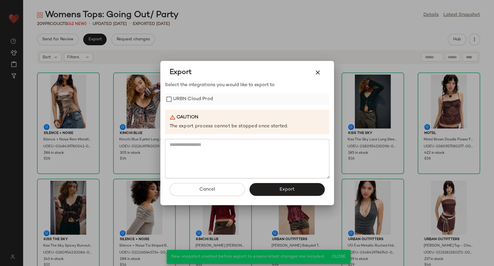
click at [173, 100] on label "URBN Cloud Prod" at bounding box center [193, 99] width 40 height 12
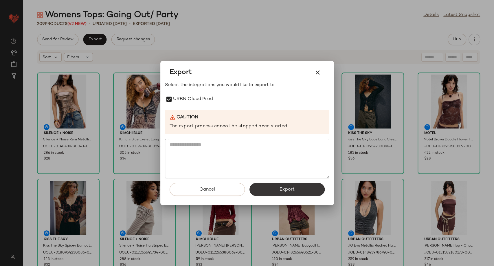
click at [278, 193] on button "Export" at bounding box center [287, 189] width 75 height 13
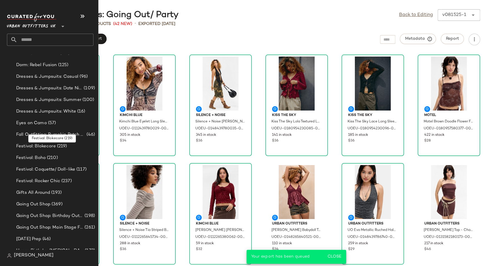
scroll to position [1226, 0]
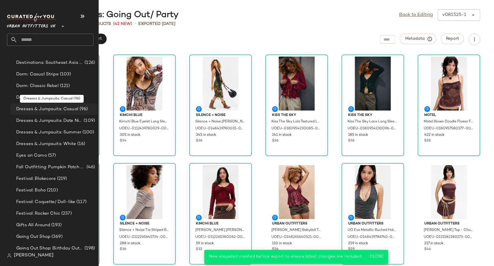
click at [43, 109] on span "Dresses & Jumpsuits: Casual" at bounding box center [47, 109] width 62 height 7
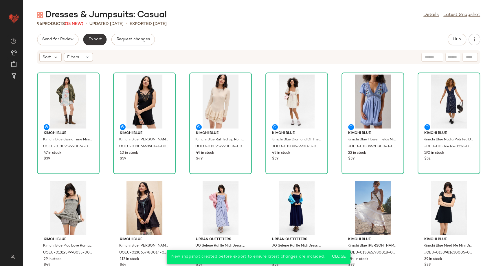
click at [98, 37] on span "Export" at bounding box center [95, 39] width 14 height 5
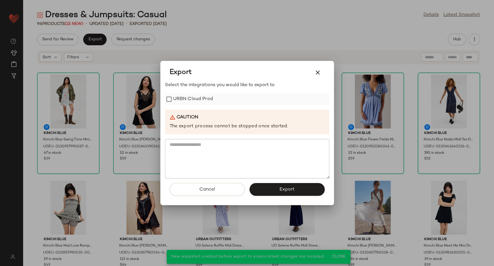
click at [192, 102] on label "URBN Cloud Prod" at bounding box center [193, 99] width 40 height 12
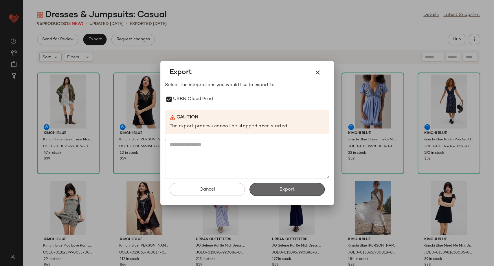
click at [266, 184] on button "Export" at bounding box center [287, 189] width 75 height 13
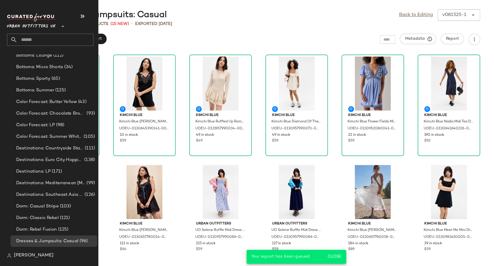
scroll to position [1223, 0]
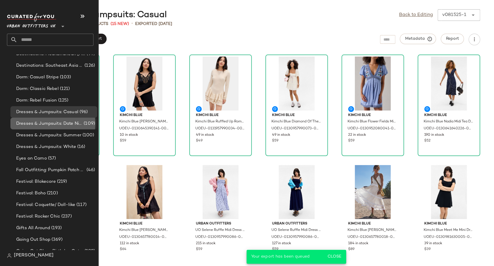
click at [52, 122] on span "Dresses & Jumpsuits: Date Night/ Night Out" at bounding box center [49, 123] width 66 height 7
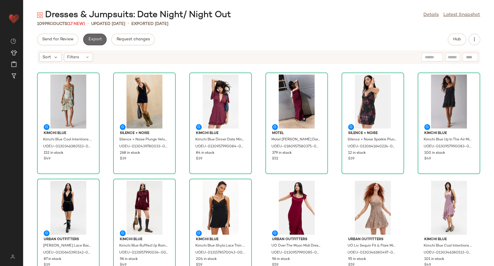
click at [99, 39] on span "Export" at bounding box center [95, 39] width 14 height 5
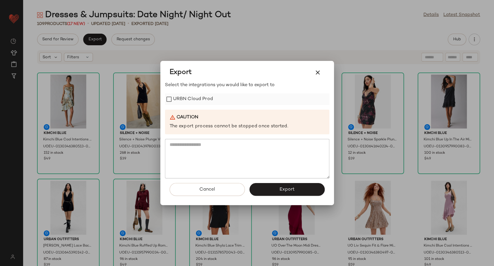
click at [182, 96] on label "URBN Cloud Prod" at bounding box center [193, 99] width 40 height 12
click at [267, 193] on button "Export" at bounding box center [287, 189] width 75 height 13
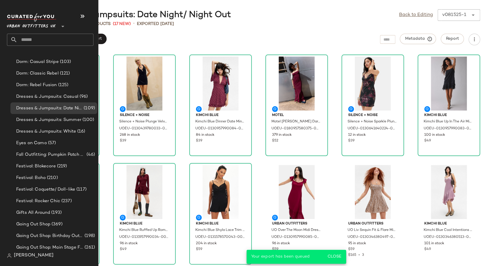
scroll to position [1223, 0]
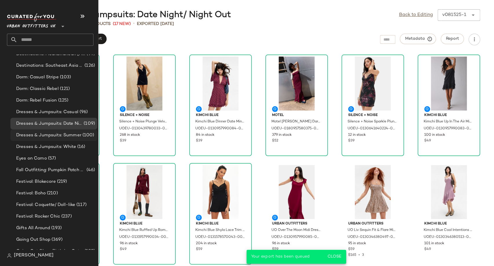
click at [47, 134] on span "Dresses & Jumpsuits: Summer" at bounding box center [48, 135] width 65 height 7
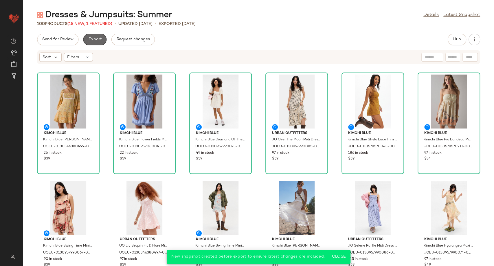
click at [99, 40] on span "Export" at bounding box center [95, 39] width 14 height 5
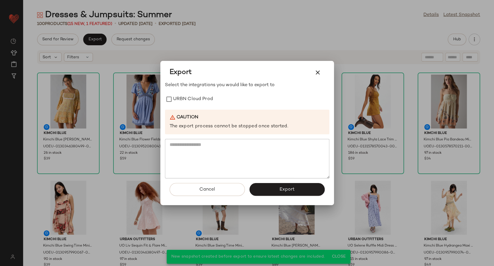
click at [211, 92] on div "Select the integrations you would like to export to URBN Cloud Prod Caution The…" at bounding box center [247, 130] width 164 height 97
click at [211, 97] on label "URBN Cloud Prod" at bounding box center [193, 99] width 40 height 12
click at [277, 193] on button "Export" at bounding box center [287, 189] width 75 height 13
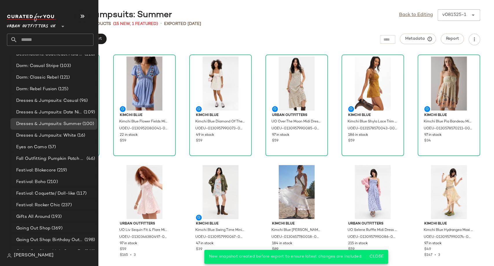
scroll to position [1223, 0]
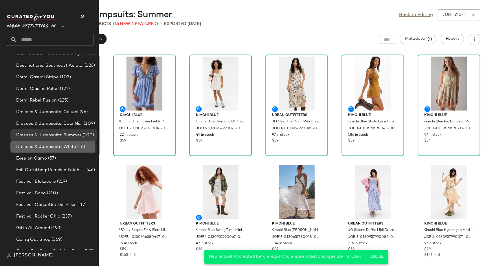
click at [41, 145] on span "Dresses & Jumpsuits: White" at bounding box center [46, 146] width 60 height 7
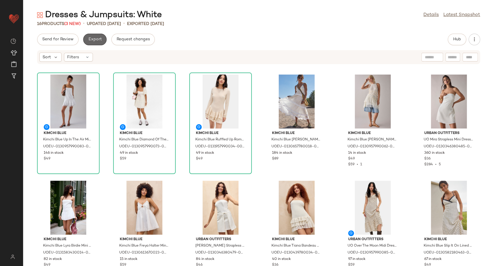
click at [95, 41] on span "Export" at bounding box center [95, 39] width 14 height 5
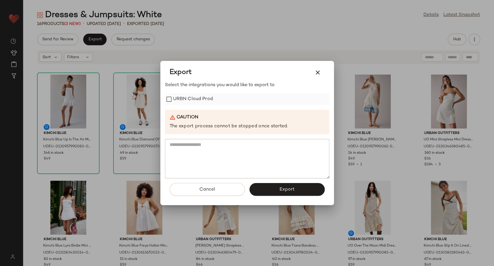
click at [177, 97] on label "URBN Cloud Prod" at bounding box center [193, 99] width 40 height 12
drag, startPoint x: 271, startPoint y: 185, endPoint x: 271, endPoint y: 188, distance: 3.2
click at [271, 188] on button "Export" at bounding box center [287, 189] width 75 height 13
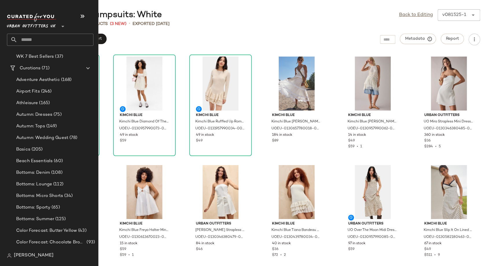
scroll to position [1029, 0]
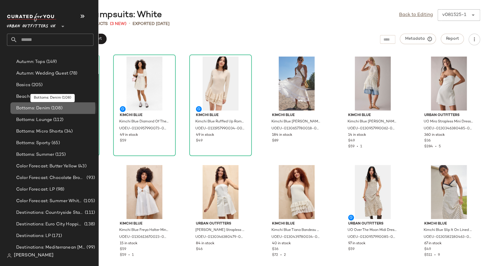
click at [44, 111] on div "Bottoms: Denim (108)" at bounding box center [53, 108] width 87 height 12
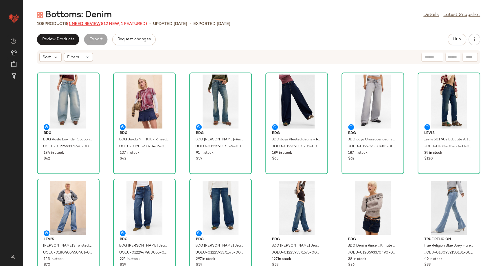
click at [96, 24] on span "(1 Need Review)" at bounding box center [84, 24] width 35 height 4
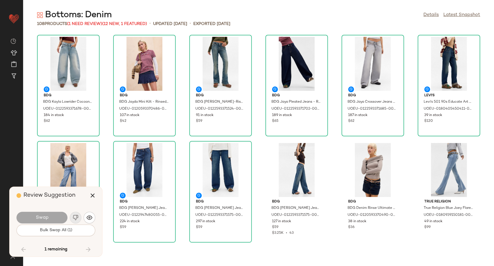
scroll to position [1590, 0]
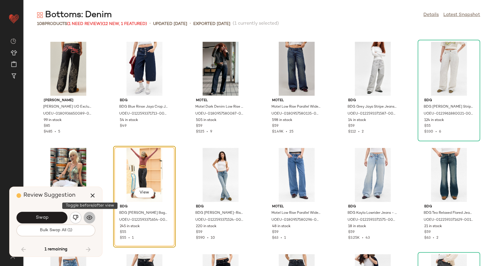
click at [88, 219] on img "button" at bounding box center [90, 217] width 6 height 6
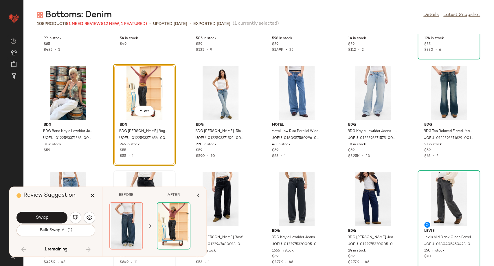
scroll to position [1677, 0]
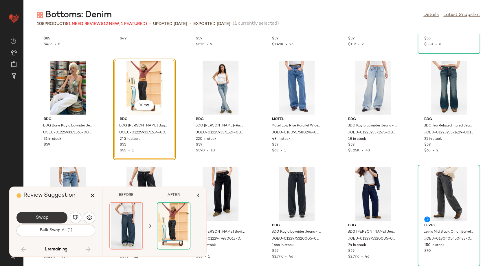
click at [51, 218] on button "Swap" at bounding box center [42, 217] width 51 height 12
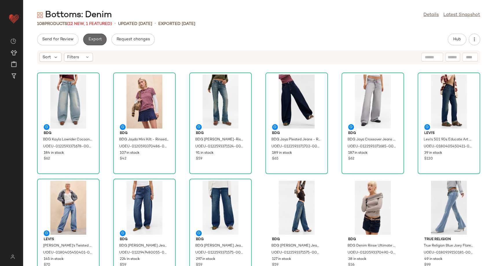
click at [96, 40] on span "Export" at bounding box center [95, 39] width 14 height 5
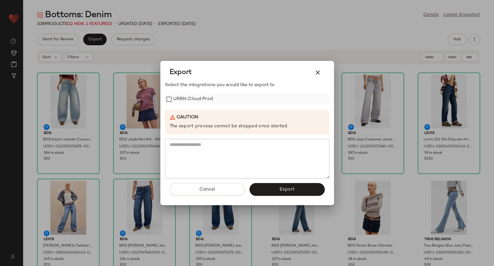
click at [184, 98] on label "URBN Cloud Prod" at bounding box center [193, 99] width 40 height 12
click at [289, 192] on span "Export" at bounding box center [286, 189] width 15 height 6
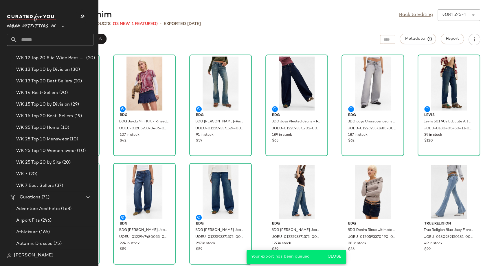
scroll to position [997, 0]
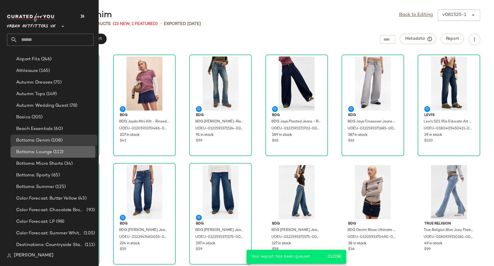
click at [34, 153] on span "Bottoms: Lounge" at bounding box center [34, 152] width 36 height 7
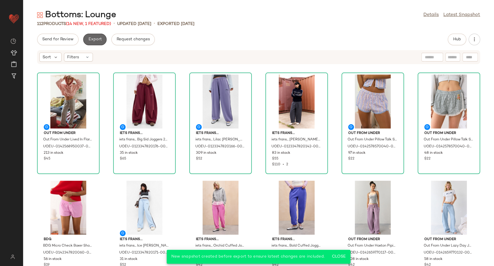
click at [96, 43] on button "Export" at bounding box center [94, 40] width 23 height 12
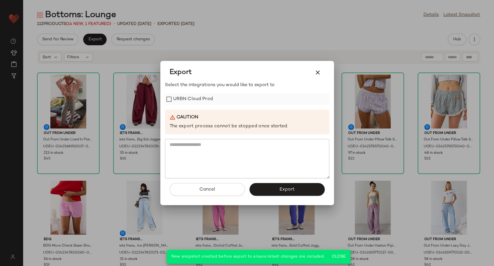
click at [197, 100] on label "URBN Cloud Prod" at bounding box center [193, 99] width 40 height 12
click at [275, 195] on button "Export" at bounding box center [287, 189] width 75 height 13
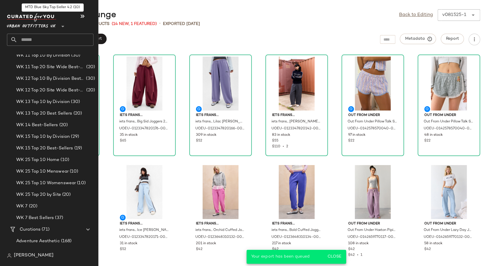
scroll to position [997, 0]
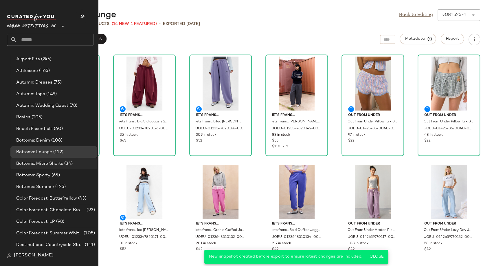
click at [47, 163] on span "Bottoms: Micro Shorts" at bounding box center [39, 163] width 47 height 7
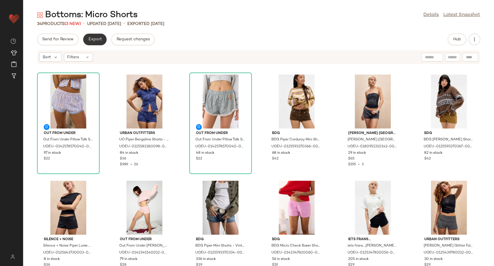
click at [97, 40] on span "Export" at bounding box center [95, 39] width 14 height 5
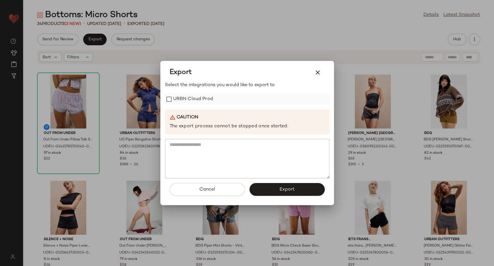
drag, startPoint x: 197, startPoint y: 100, endPoint x: 198, endPoint y: 102, distance: 3.0
click at [197, 99] on label "URBN Cloud Prod" at bounding box center [193, 99] width 40 height 12
click at [272, 189] on button "Export" at bounding box center [287, 189] width 75 height 13
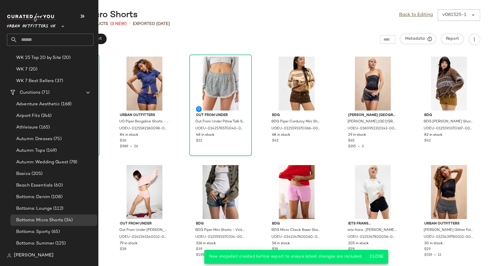
scroll to position [997, 0]
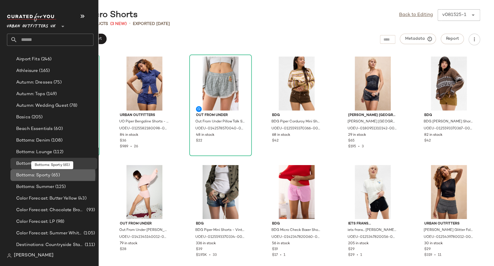
click at [35, 175] on span "Bottoms: Sporty" at bounding box center [33, 175] width 34 height 7
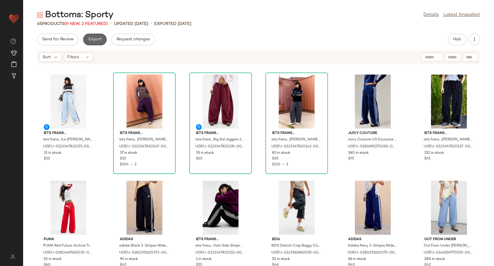
click at [99, 41] on span "Export" at bounding box center [95, 39] width 14 height 5
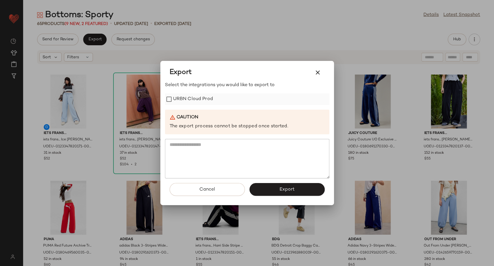
click at [194, 100] on label "URBN Cloud Prod" at bounding box center [193, 99] width 40 height 12
click at [263, 187] on button "Export" at bounding box center [287, 189] width 75 height 13
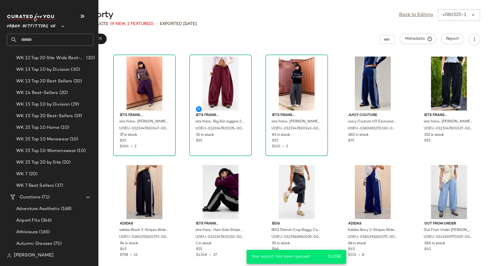
scroll to position [1029, 0]
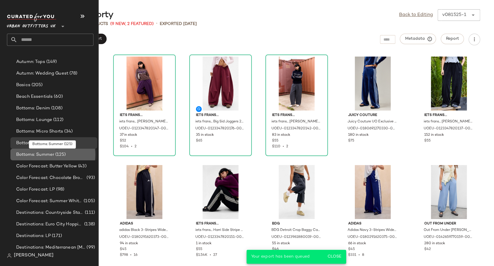
click at [37, 158] on div "Bottoms: Summer (125)" at bounding box center [53, 155] width 87 height 12
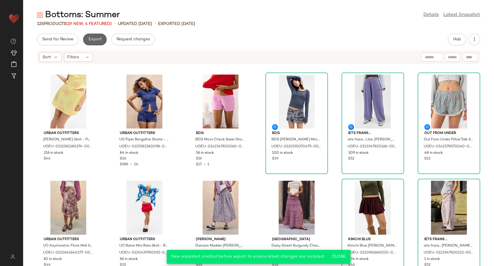
click at [99, 39] on span "Export" at bounding box center [95, 39] width 14 height 5
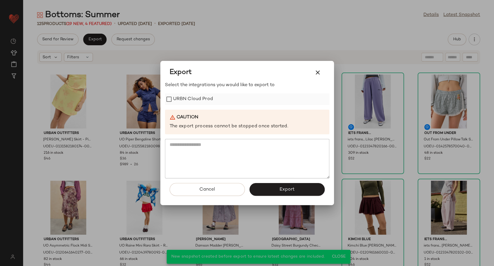
click at [195, 98] on label "URBN Cloud Prod" at bounding box center [193, 99] width 40 height 12
click at [268, 187] on button "Export" at bounding box center [287, 189] width 75 height 13
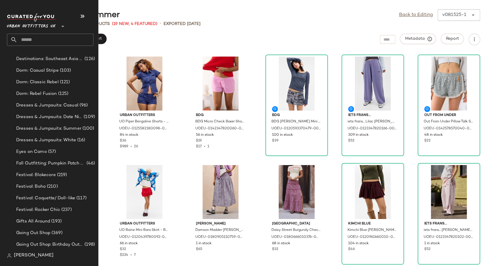
scroll to position [1287, 0]
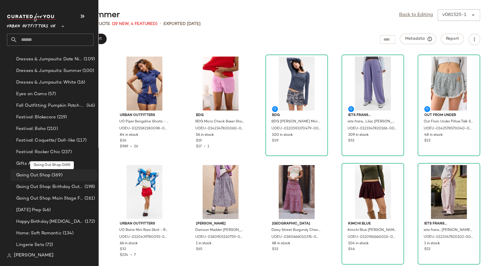
click at [48, 173] on span "Going Out Shop" at bounding box center [33, 175] width 34 height 7
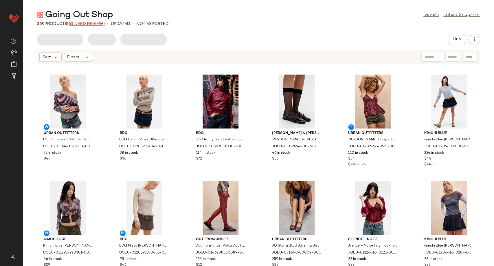
click at [90, 22] on span "(41 Need Review)" at bounding box center [86, 24] width 38 height 4
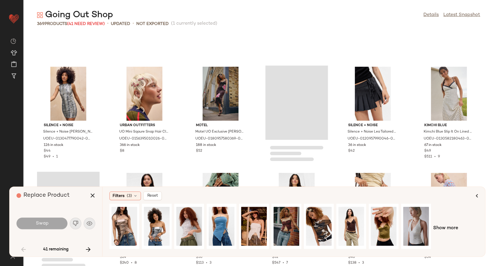
scroll to position [175, 0]
